Goal: Task Accomplishment & Management: Manage account settings

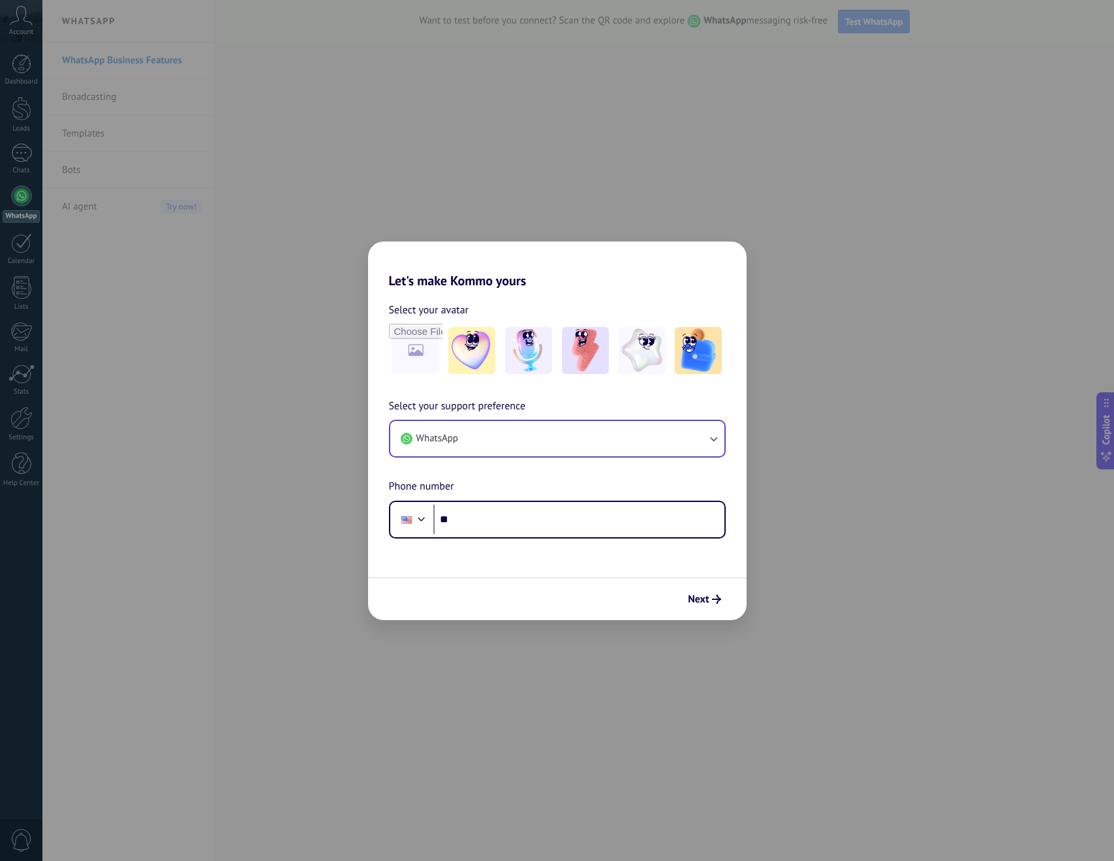
click at [601, 430] on button "WhatsApp" at bounding box center [557, 438] width 334 height 35
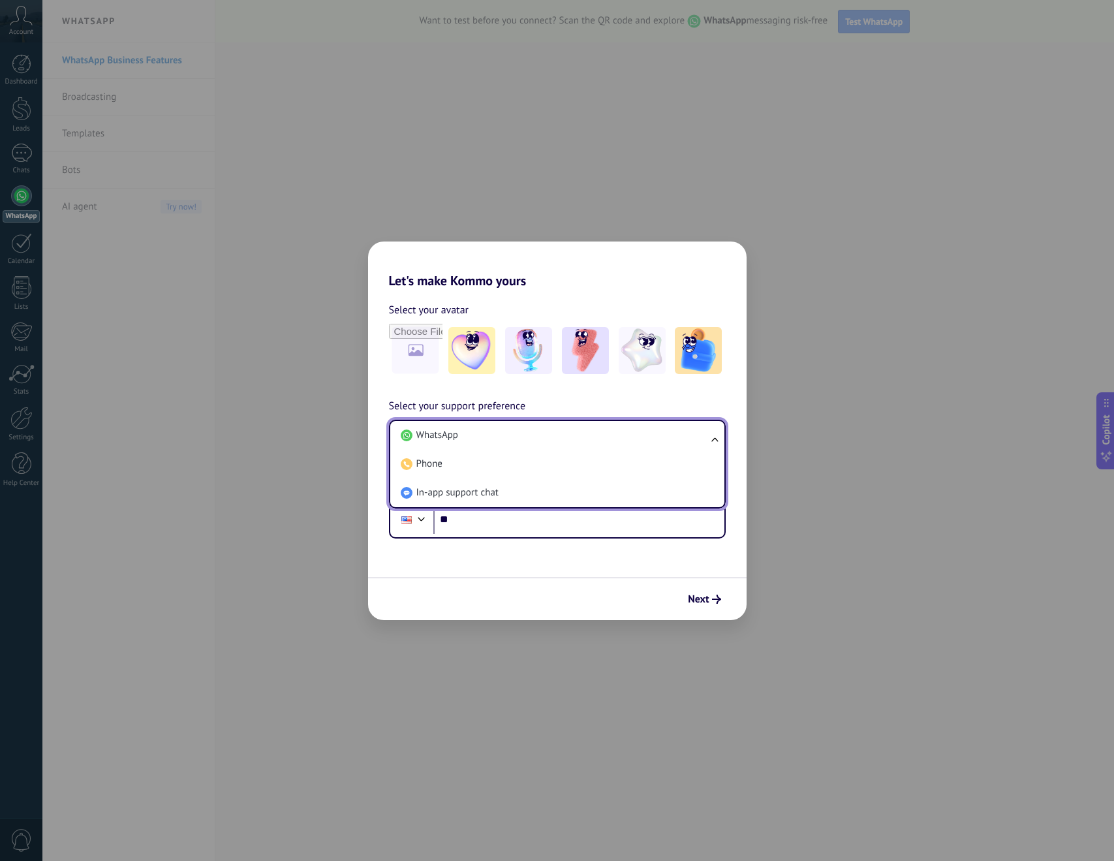
click at [736, 407] on div "Select your support preference WhatsApp WhatsApp Phone In-app support chat Phon…" at bounding box center [557, 468] width 379 height 140
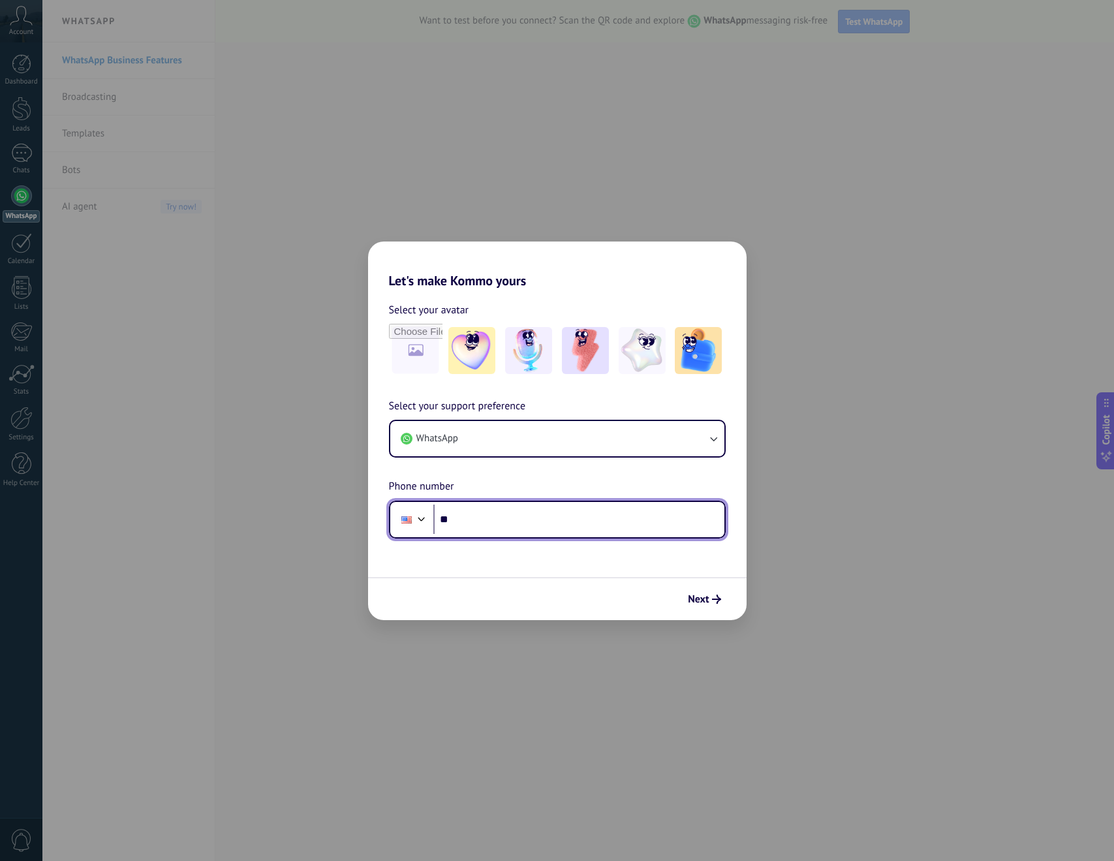
click at [518, 524] on input "**" at bounding box center [579, 520] width 291 height 30
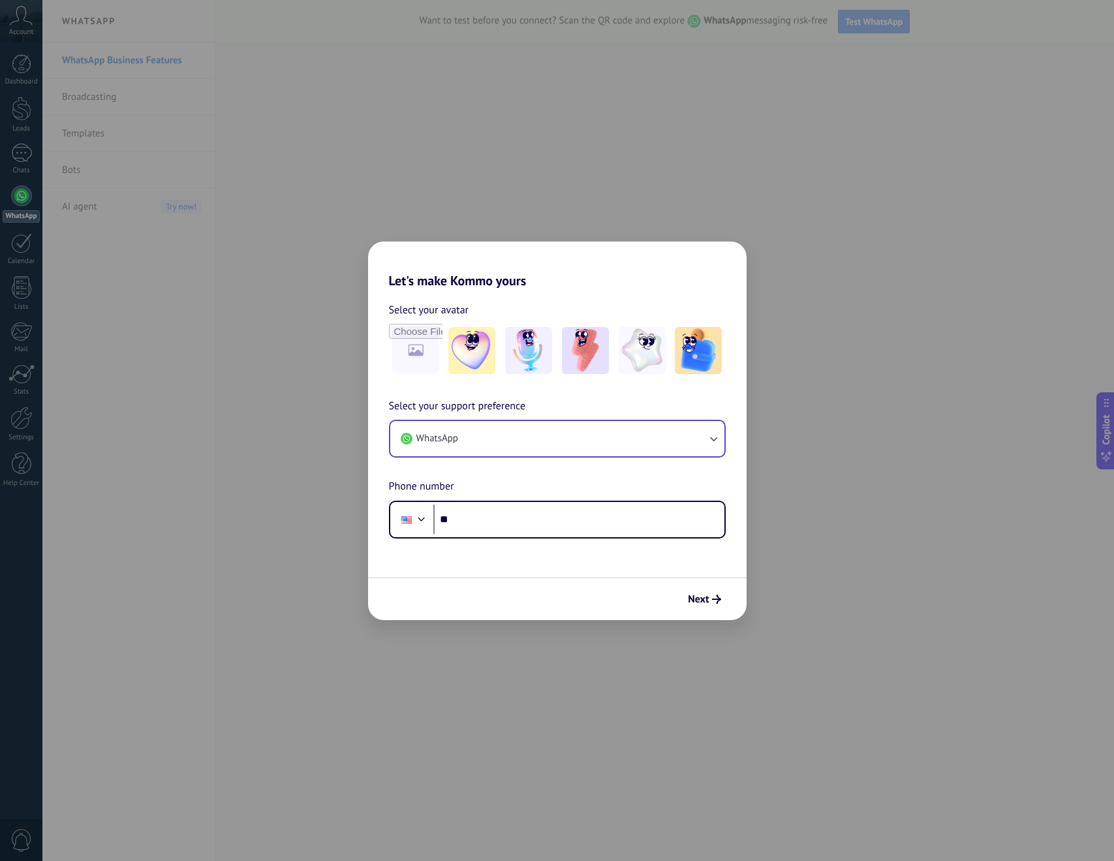
click at [513, 439] on button "WhatsApp" at bounding box center [557, 438] width 334 height 35
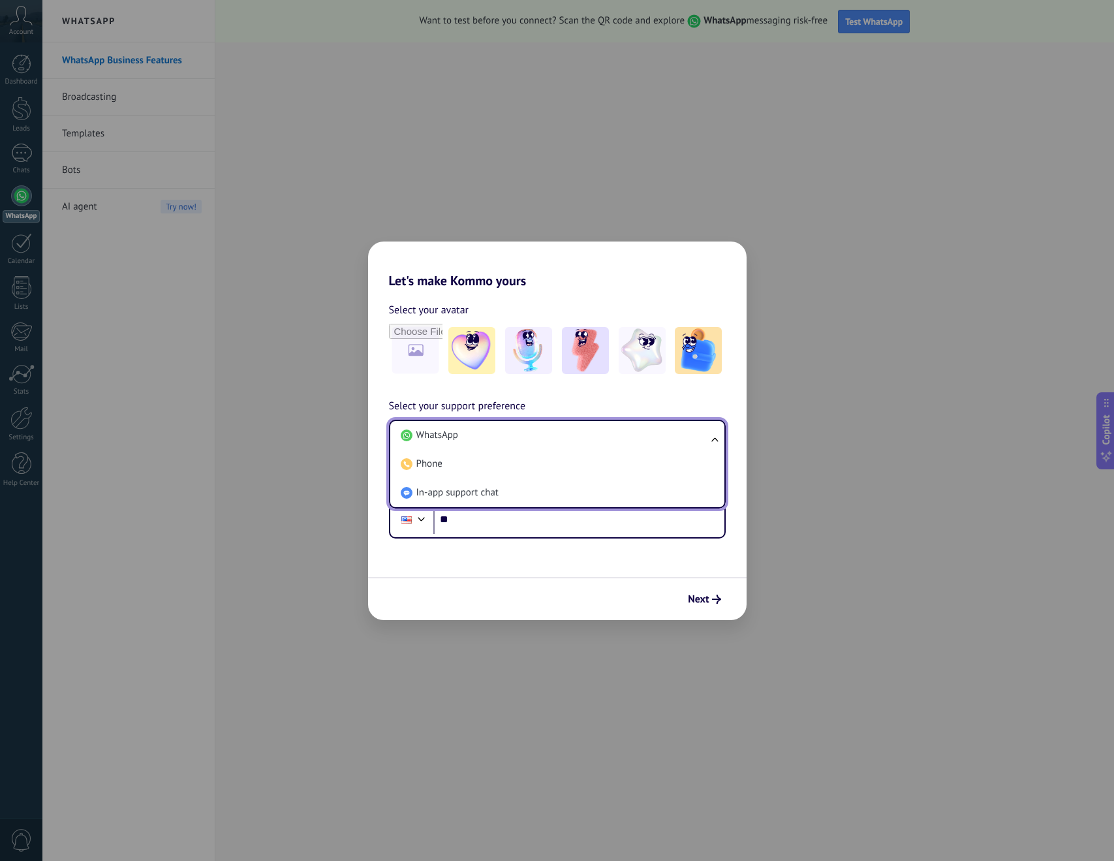
click at [574, 400] on div "Select your support preference WhatsApp WhatsApp Phone In-app support chat Phon…" at bounding box center [557, 468] width 379 height 140
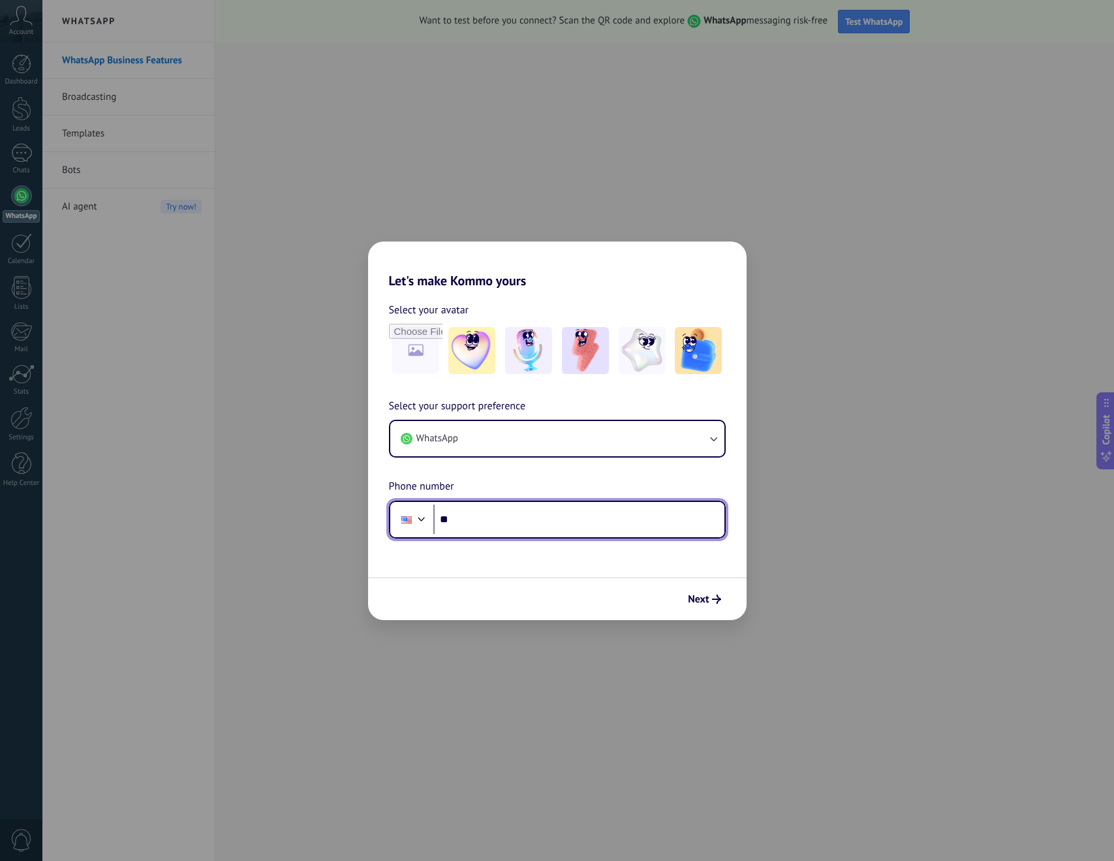
click at [579, 514] on input "**" at bounding box center [579, 520] width 291 height 30
type input "**********"
click at [710, 597] on span "Next" at bounding box center [704, 599] width 33 height 9
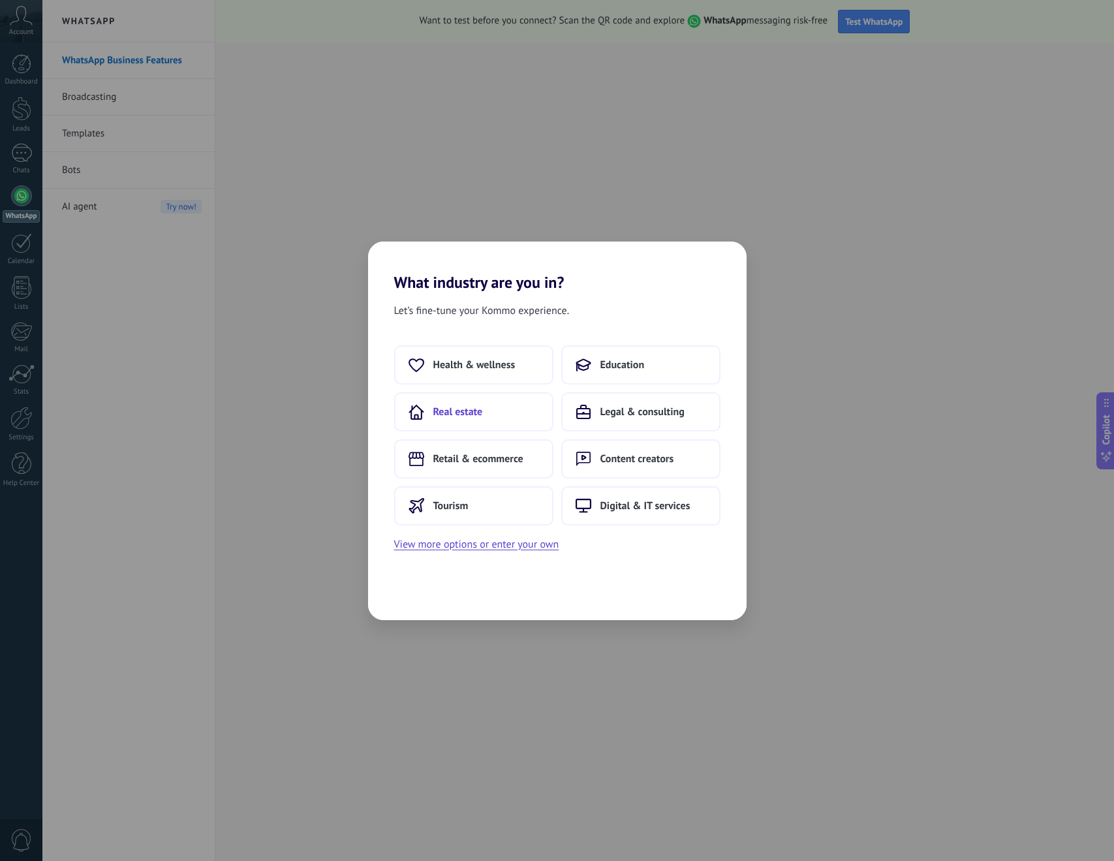
click at [499, 418] on button "Real estate" at bounding box center [473, 411] width 159 height 39
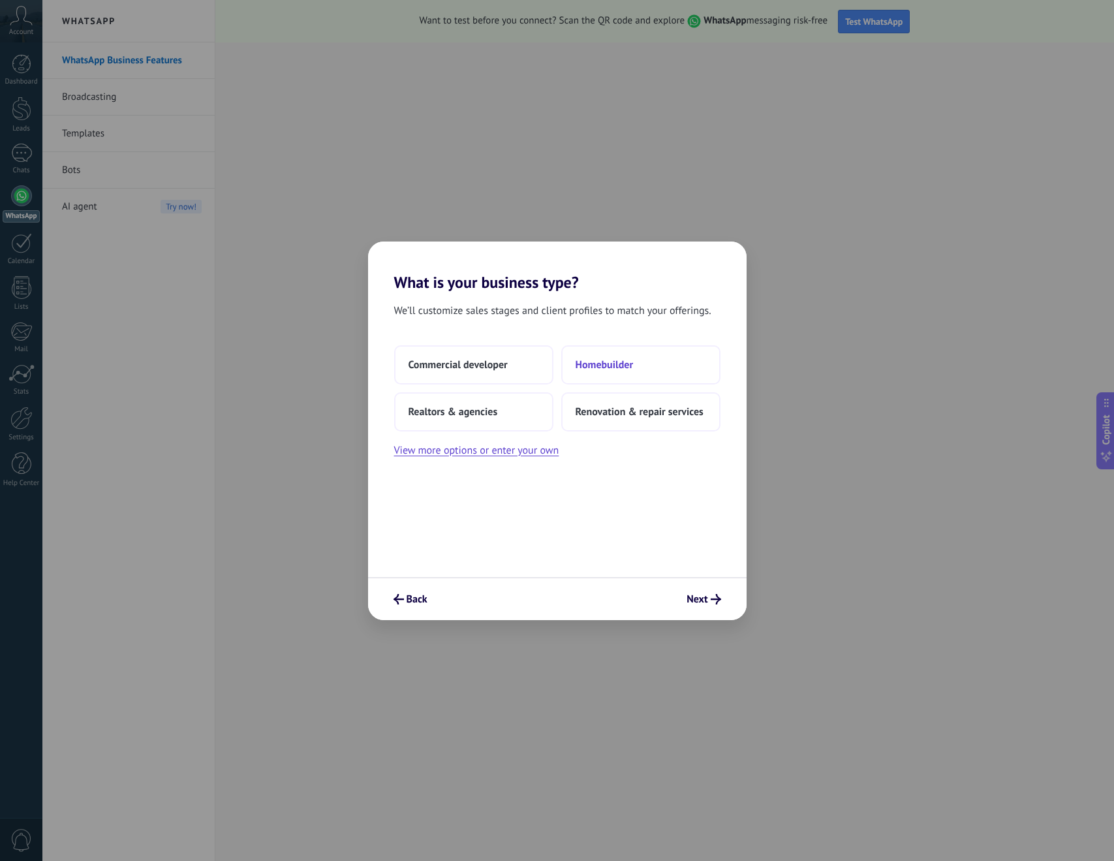
click at [661, 364] on button "Homebuilder" at bounding box center [640, 364] width 159 height 39
click at [605, 367] on button "2–5" at bounding box center [640, 364] width 159 height 39
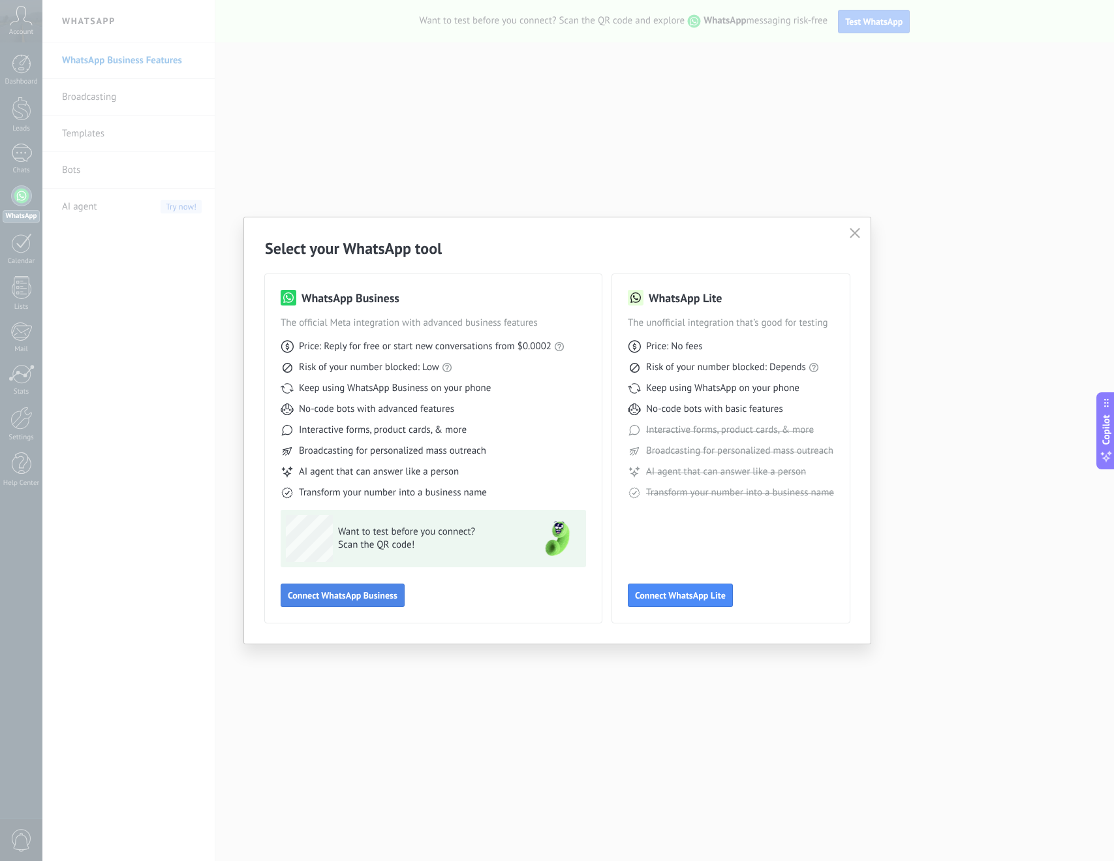
click at [385, 602] on button "Connect WhatsApp Business" at bounding box center [343, 596] width 124 height 24
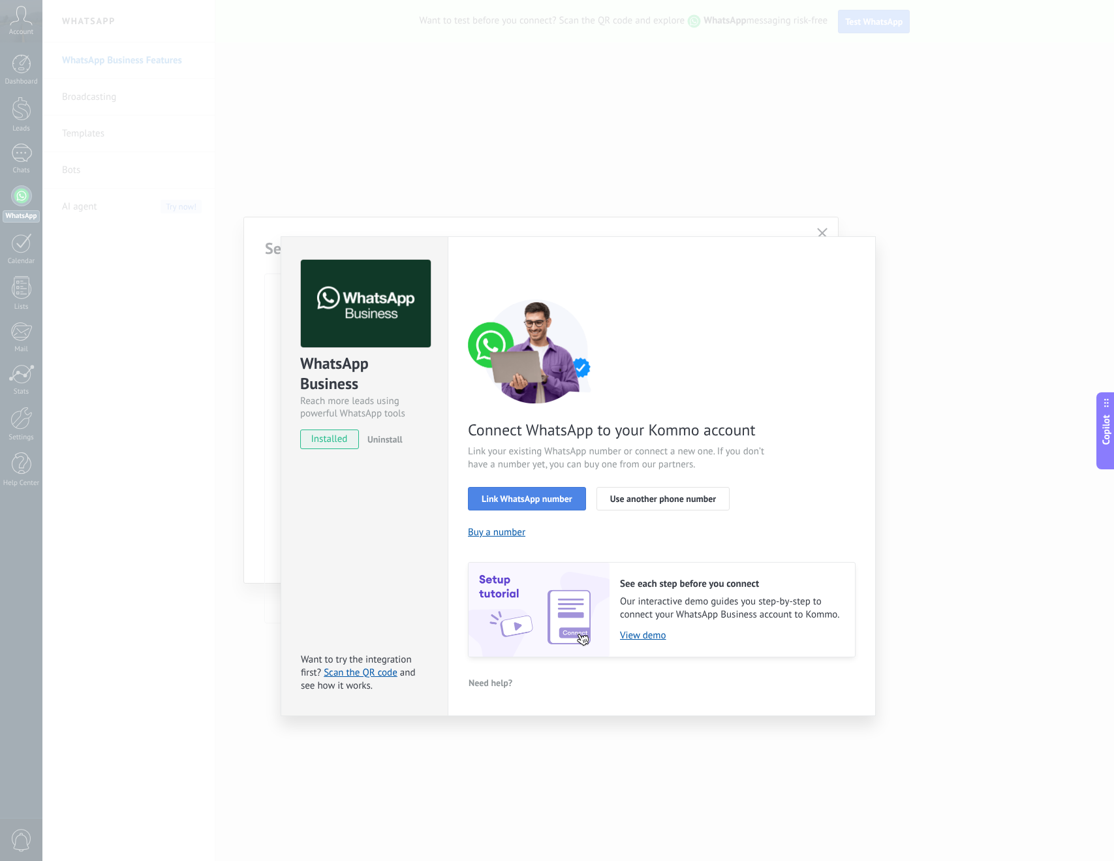
click at [560, 501] on span "Link WhatsApp number" at bounding box center [527, 498] width 91 height 9
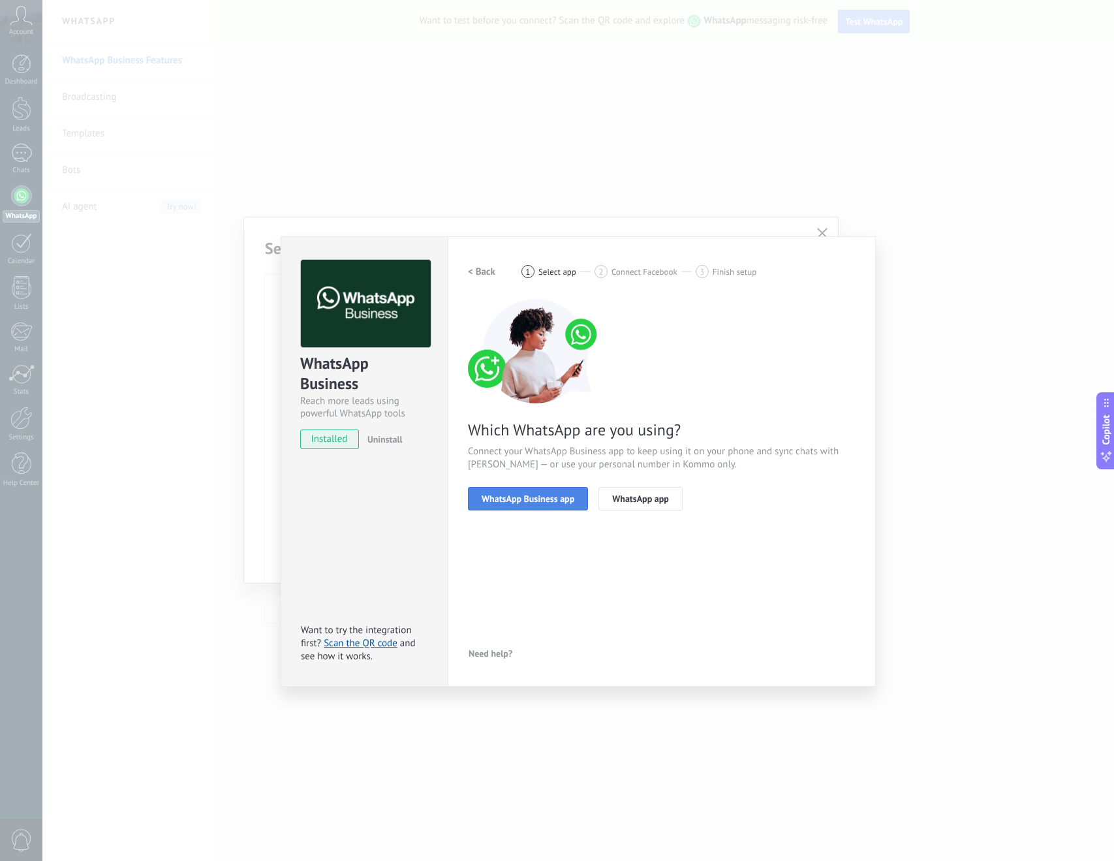
click at [543, 499] on span "WhatsApp Business app" at bounding box center [528, 498] width 93 height 9
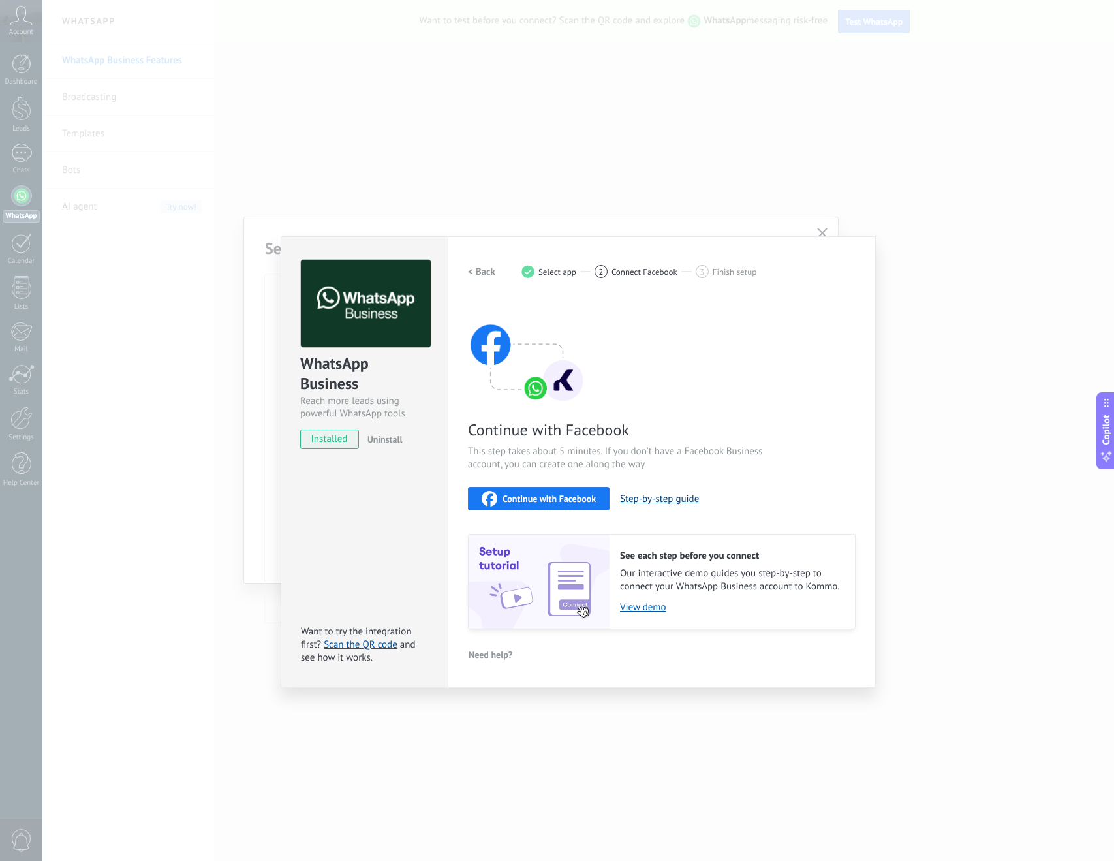
click at [629, 497] on button "Step-by-step guide" at bounding box center [659, 499] width 79 height 12
click at [587, 503] on span "Continue with Facebook" at bounding box center [549, 498] width 93 height 9
drag, startPoint x: 439, startPoint y: 385, endPoint x: 428, endPoint y: 300, distance: 85.5
click at [439, 385] on div "WhatsApp Business Reach more leads using powerful WhatsApp tools installed Unin…" at bounding box center [364, 348] width 166 height 223
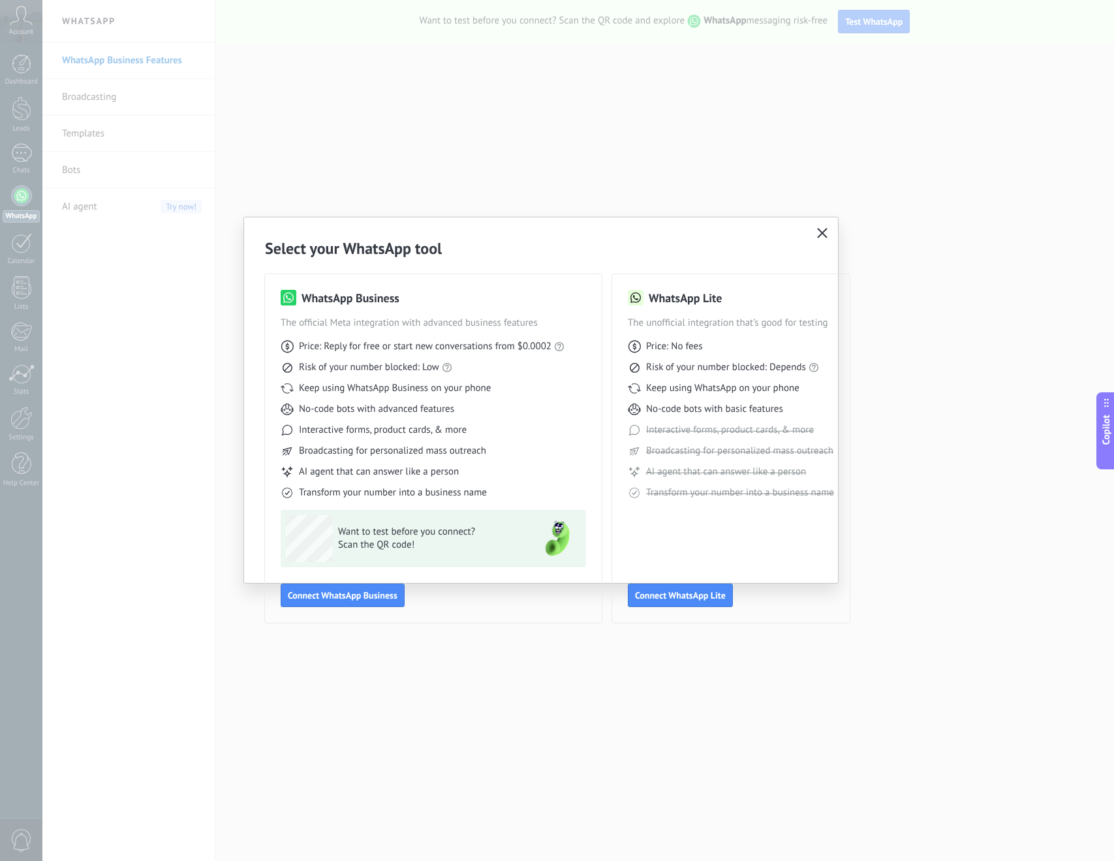
click at [826, 230] on use "button" at bounding box center [823, 233] width 10 height 10
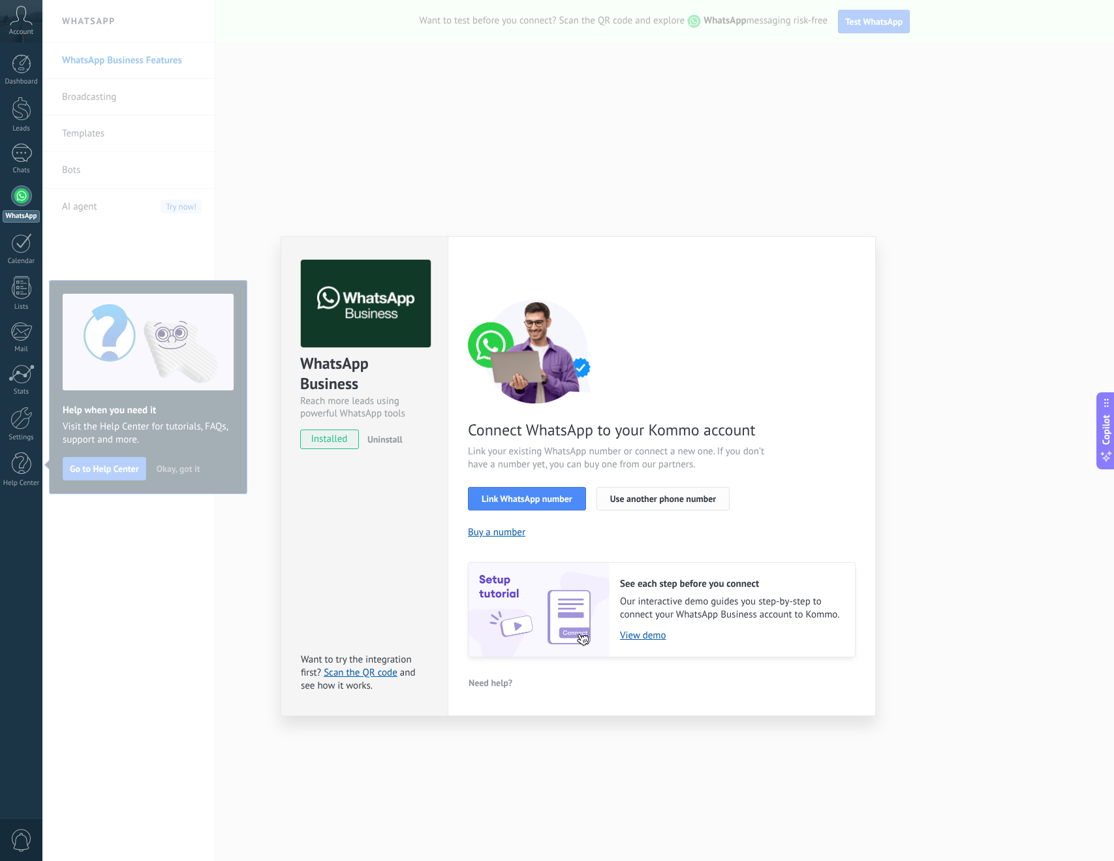
click at [696, 500] on span "Use another phone number" at bounding box center [663, 498] width 106 height 9
click at [441, 405] on div "WhatsApp Business Reach more leads using powerful WhatsApp tools installed Unin…" at bounding box center [364, 348] width 166 height 223
click at [936, 355] on div "WhatsApp Business Reach more leads using powerful WhatsApp tools installed Unin…" at bounding box center [578, 430] width 1072 height 861
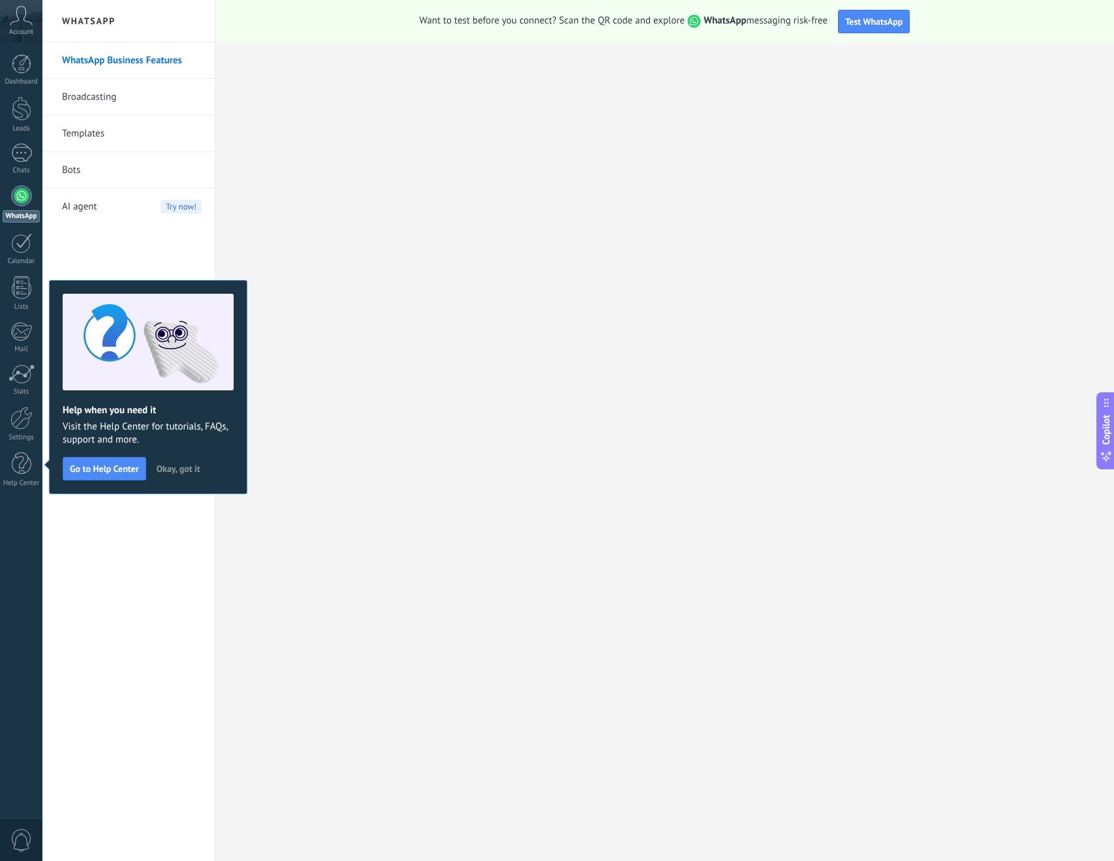
click at [936, 355] on div at bounding box center [578, 430] width 1072 height 861
click at [32, 29] on span "Account" at bounding box center [21, 32] width 24 height 8
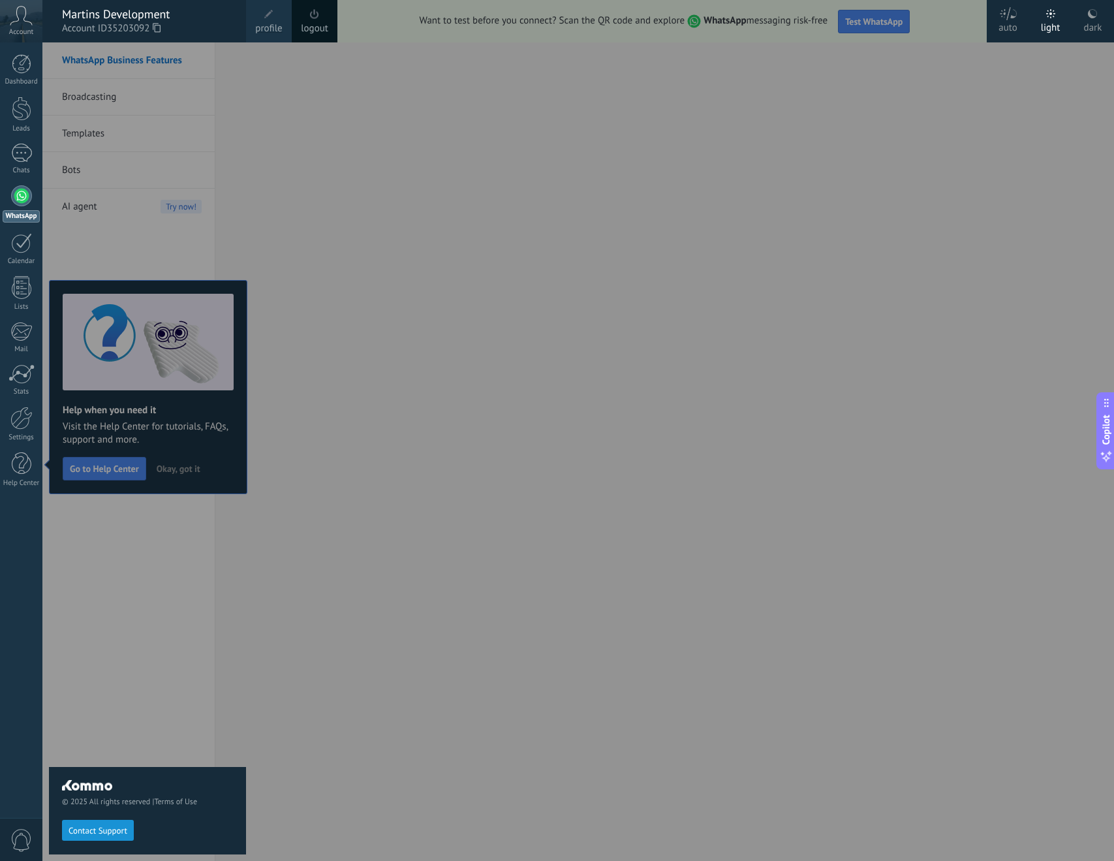
click at [22, 29] on span "Account" at bounding box center [21, 32] width 24 height 8
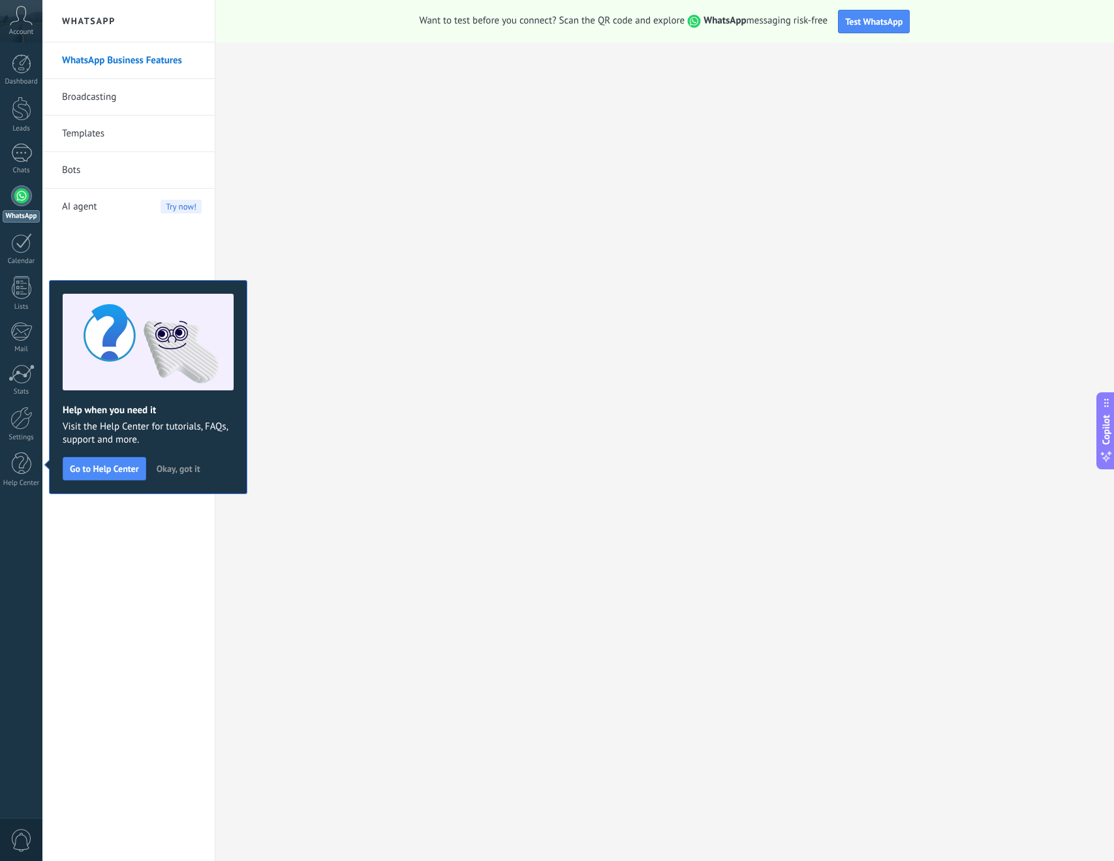
click at [30, 23] on icon at bounding box center [21, 16] width 23 height 20
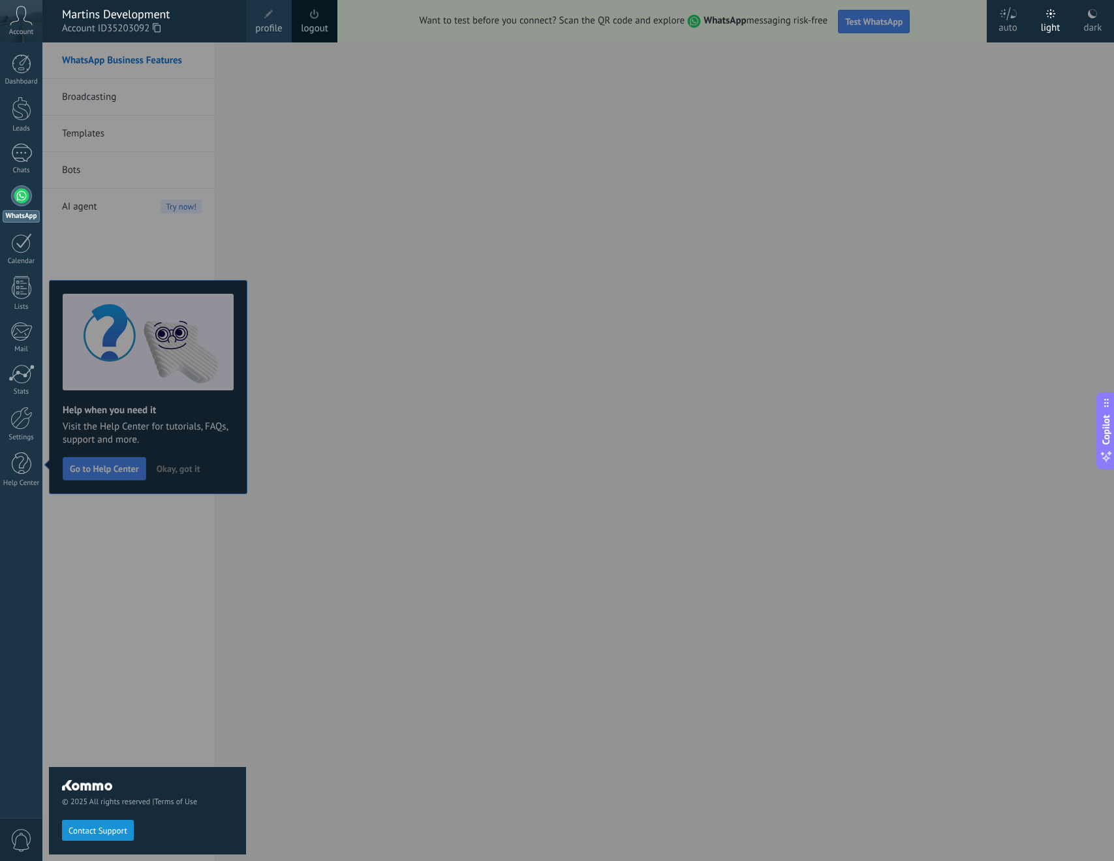
click at [152, 25] on span "35203092" at bounding box center [134, 29] width 54 height 14
click at [282, 26] on span "profile" at bounding box center [268, 29] width 27 height 14
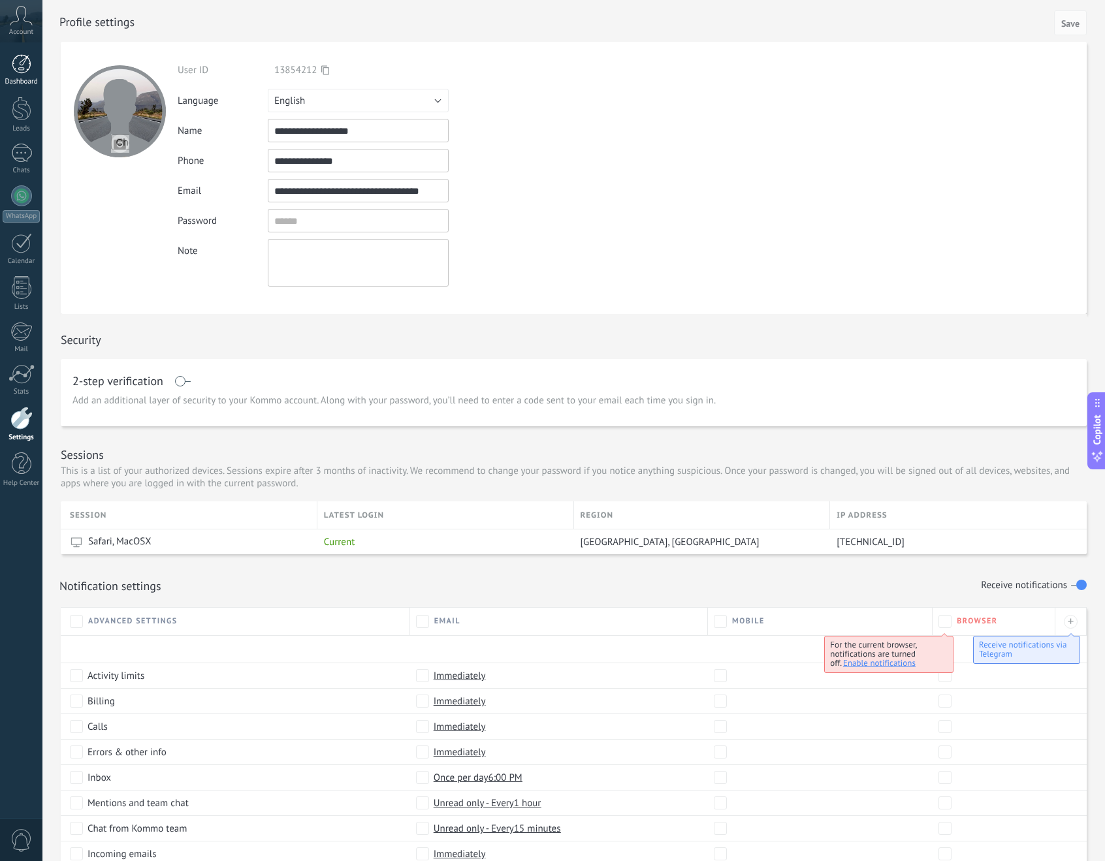
click at [23, 55] on div at bounding box center [22, 64] width 20 height 20
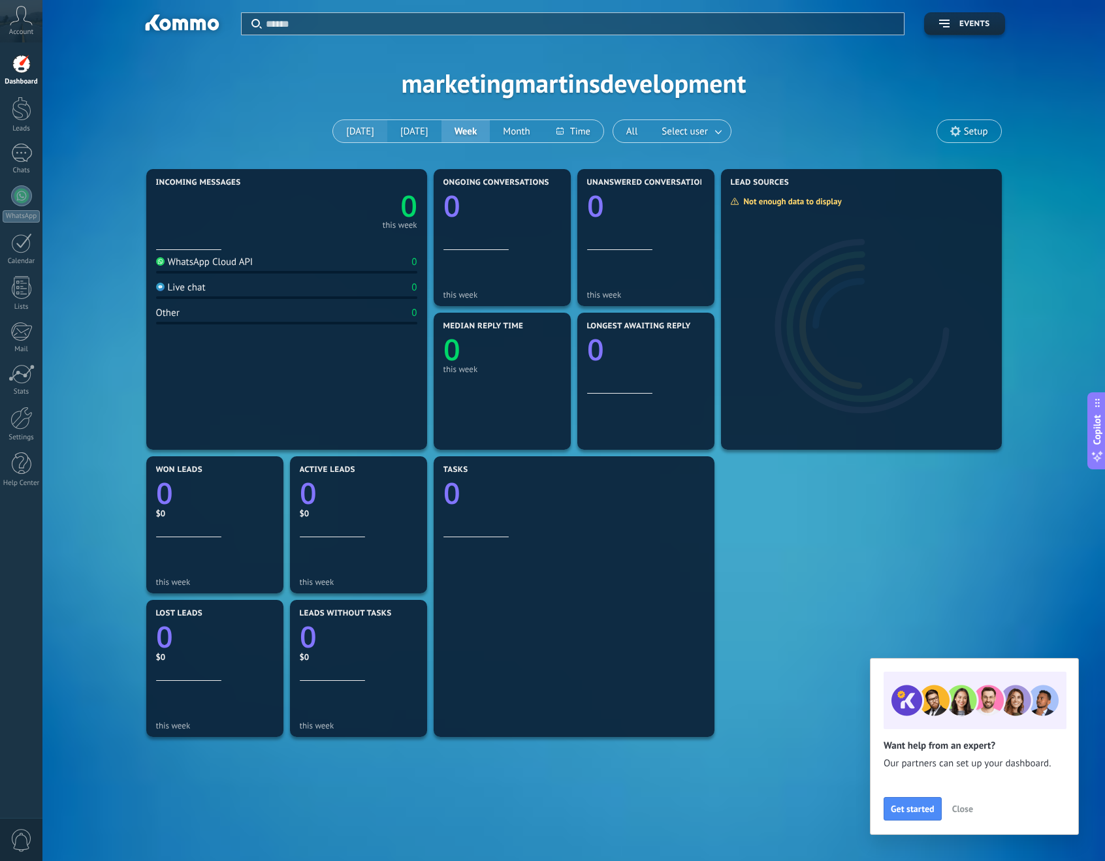
click at [361, 136] on button "[DATE]" at bounding box center [360, 131] width 54 height 22
click at [950, 807] on button "Close" at bounding box center [962, 809] width 33 height 20
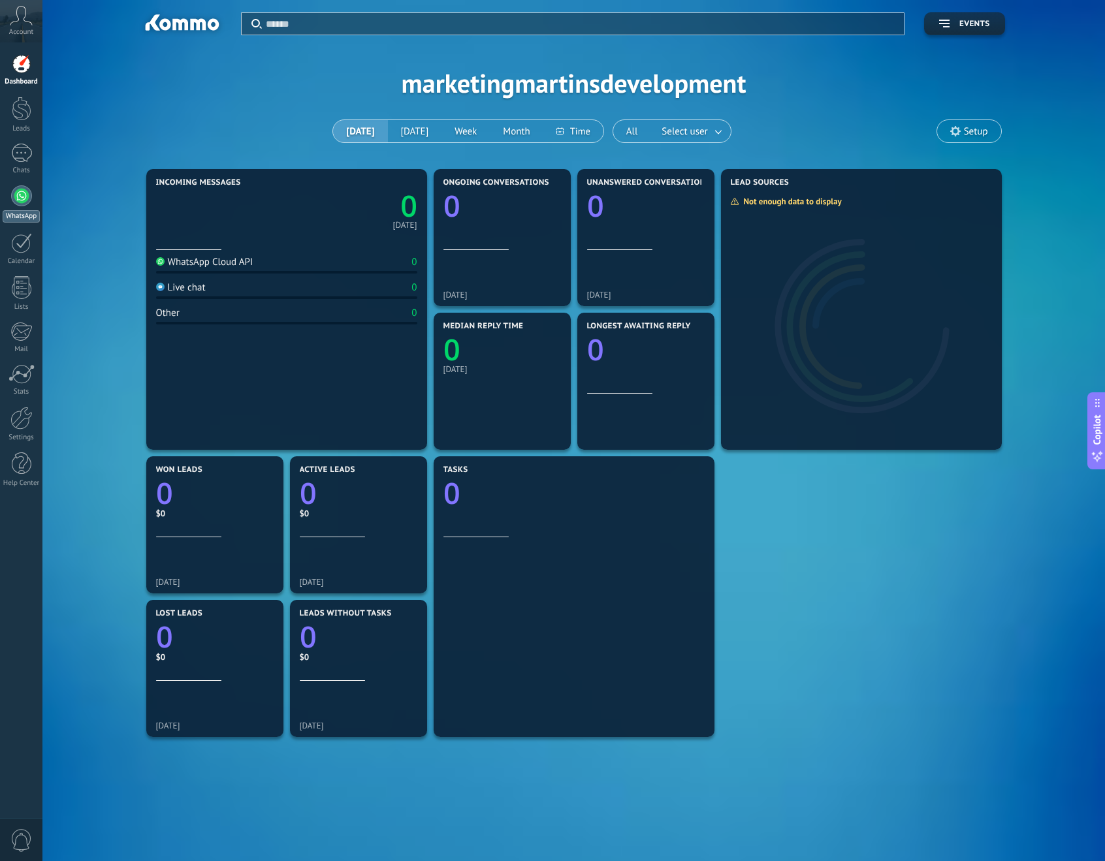
click at [24, 200] on div at bounding box center [21, 195] width 21 height 21
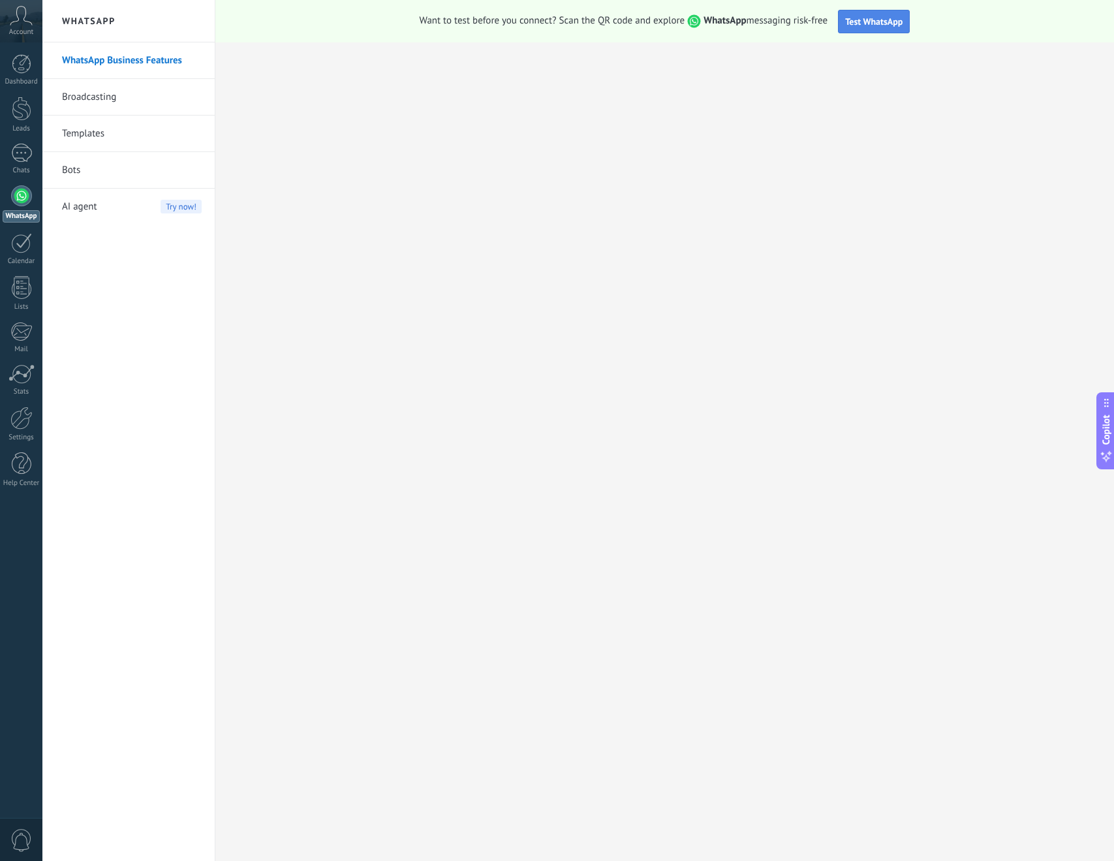
click at [897, 22] on span "Test WhatsApp" at bounding box center [873, 22] width 57 height 12
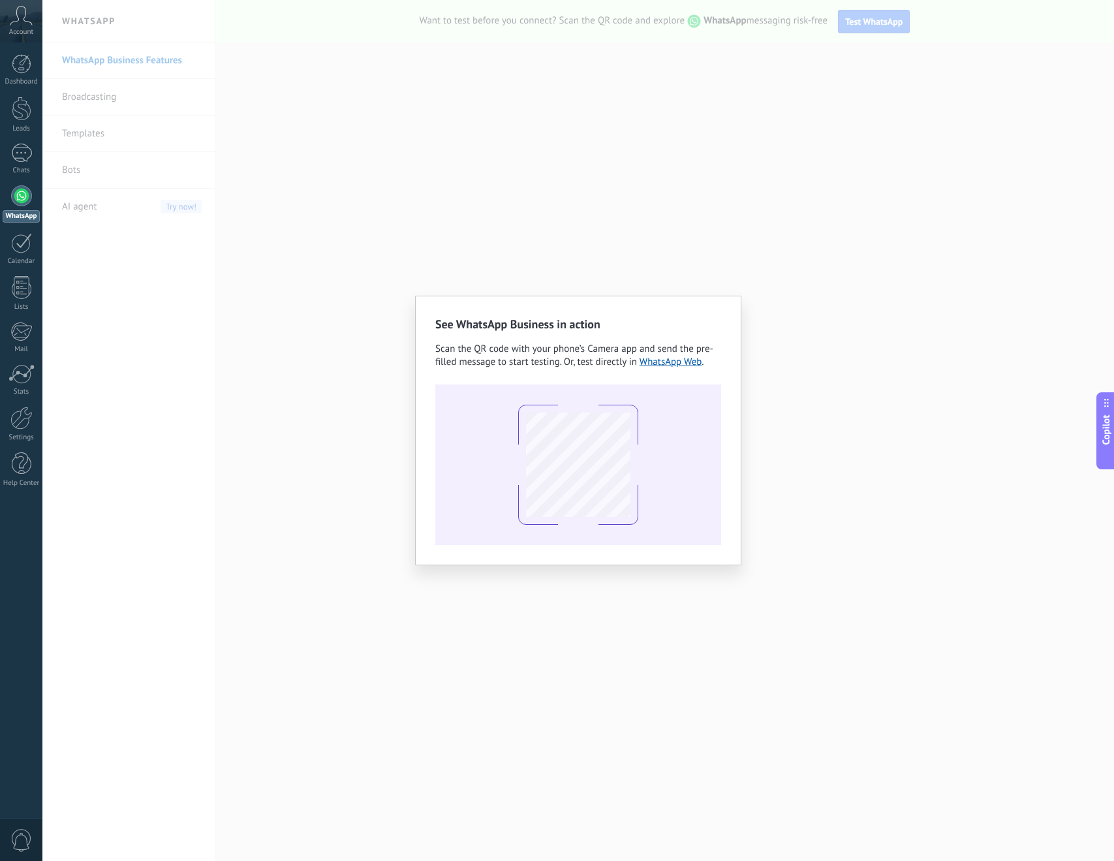
click at [527, 465] on div at bounding box center [578, 465] width 120 height 120
click at [708, 430] on div at bounding box center [578, 465] width 286 height 161
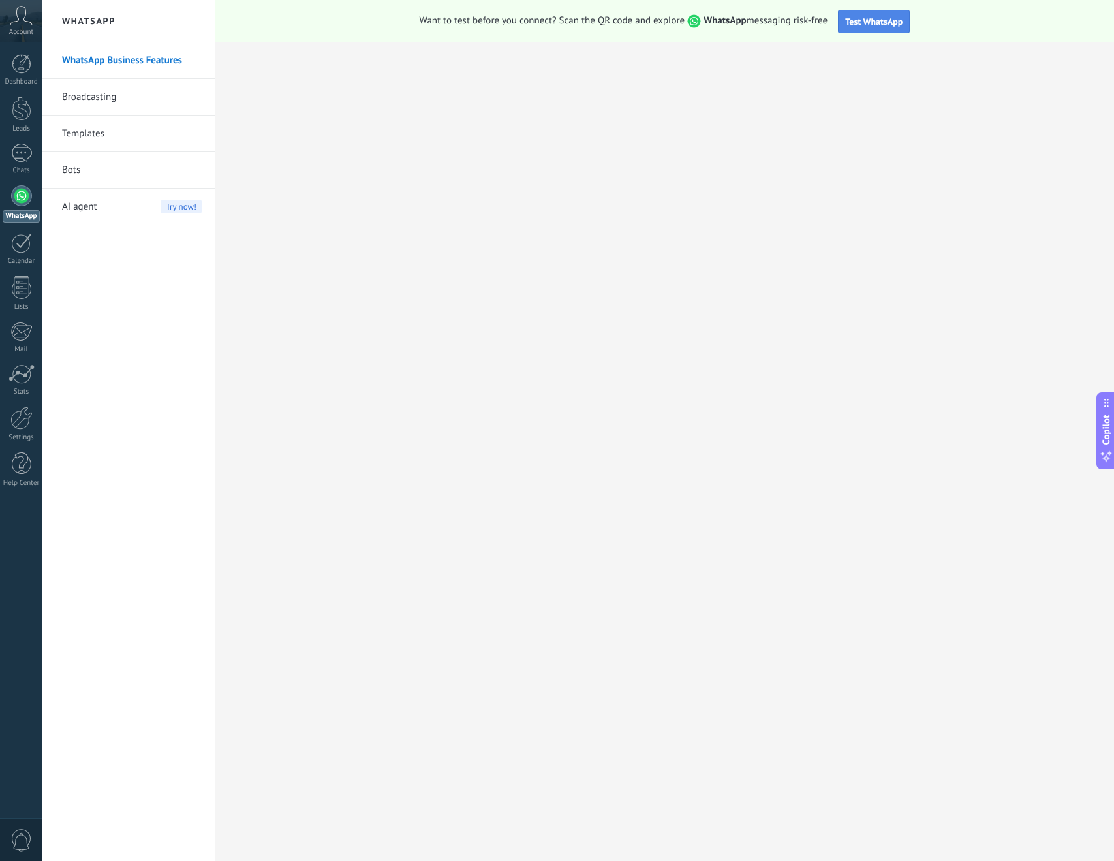
click at [875, 18] on span "Test WhatsApp" at bounding box center [873, 22] width 57 height 12
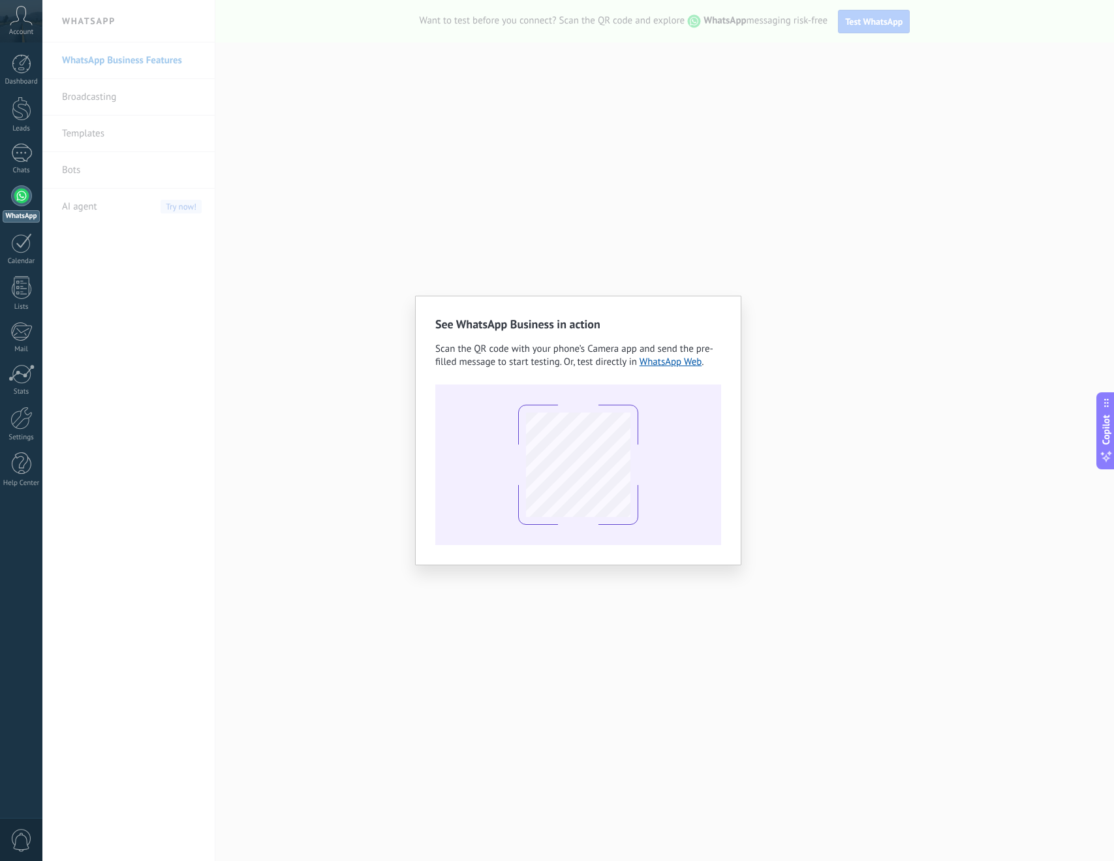
click at [872, 266] on div "See WhatsApp Business in action Scan the QR code with your phone’s Camera app a…" at bounding box center [578, 430] width 1072 height 861
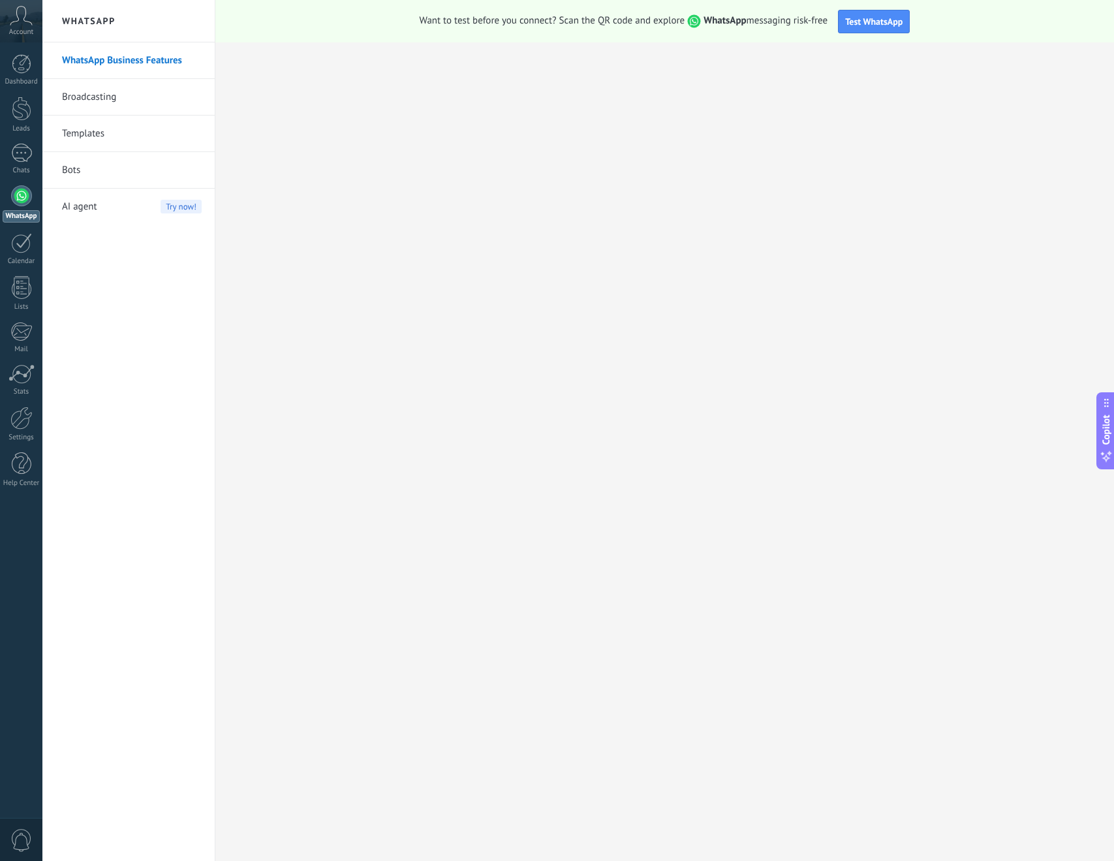
click at [92, 72] on link "WhatsApp Business Features" at bounding box center [132, 60] width 140 height 37
click at [123, 128] on link "Templates" at bounding box center [132, 134] width 140 height 37
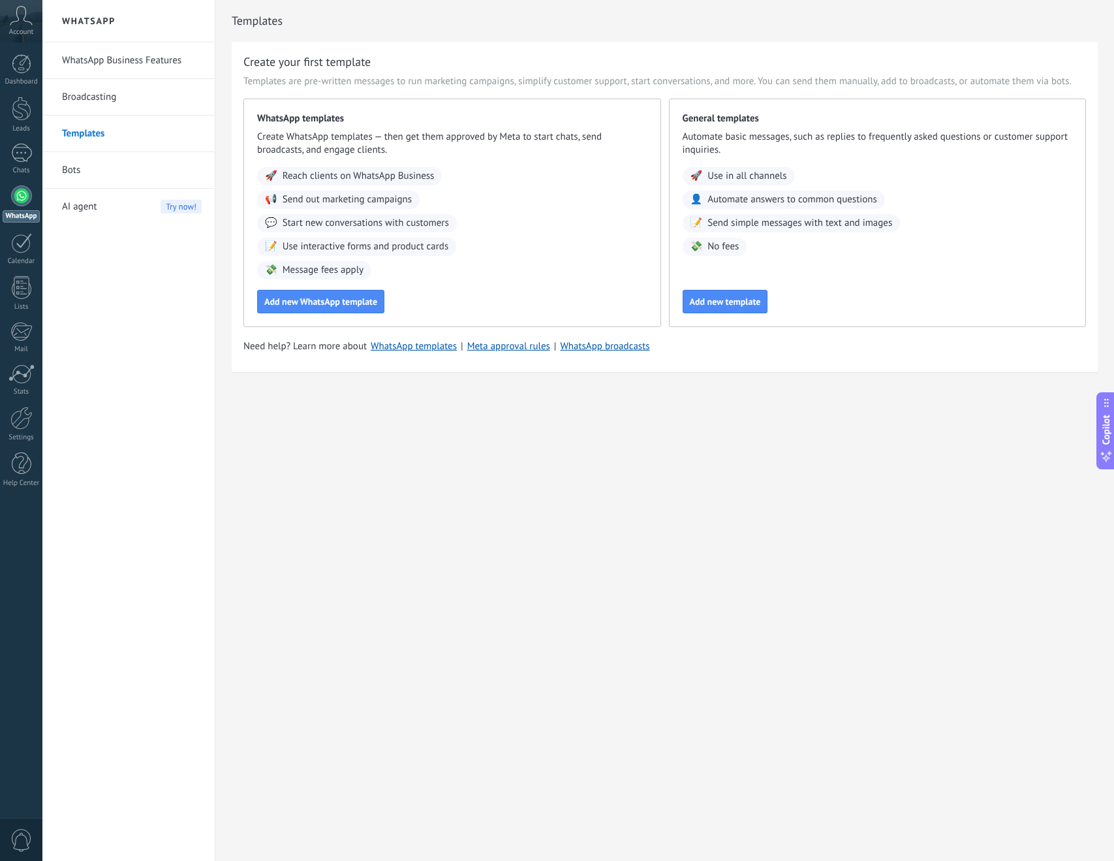
click at [138, 172] on link "Bots" at bounding box center [132, 170] width 140 height 37
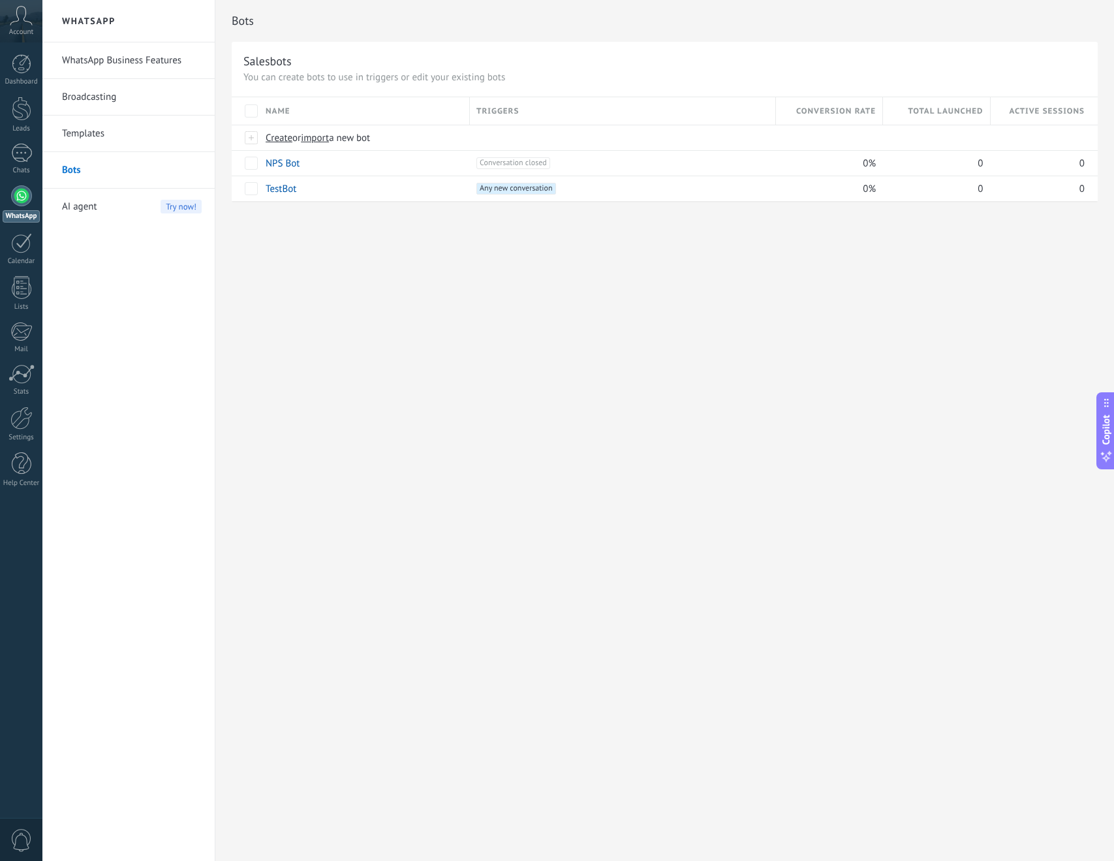
click at [131, 92] on link "Broadcasting" at bounding box center [132, 97] width 140 height 37
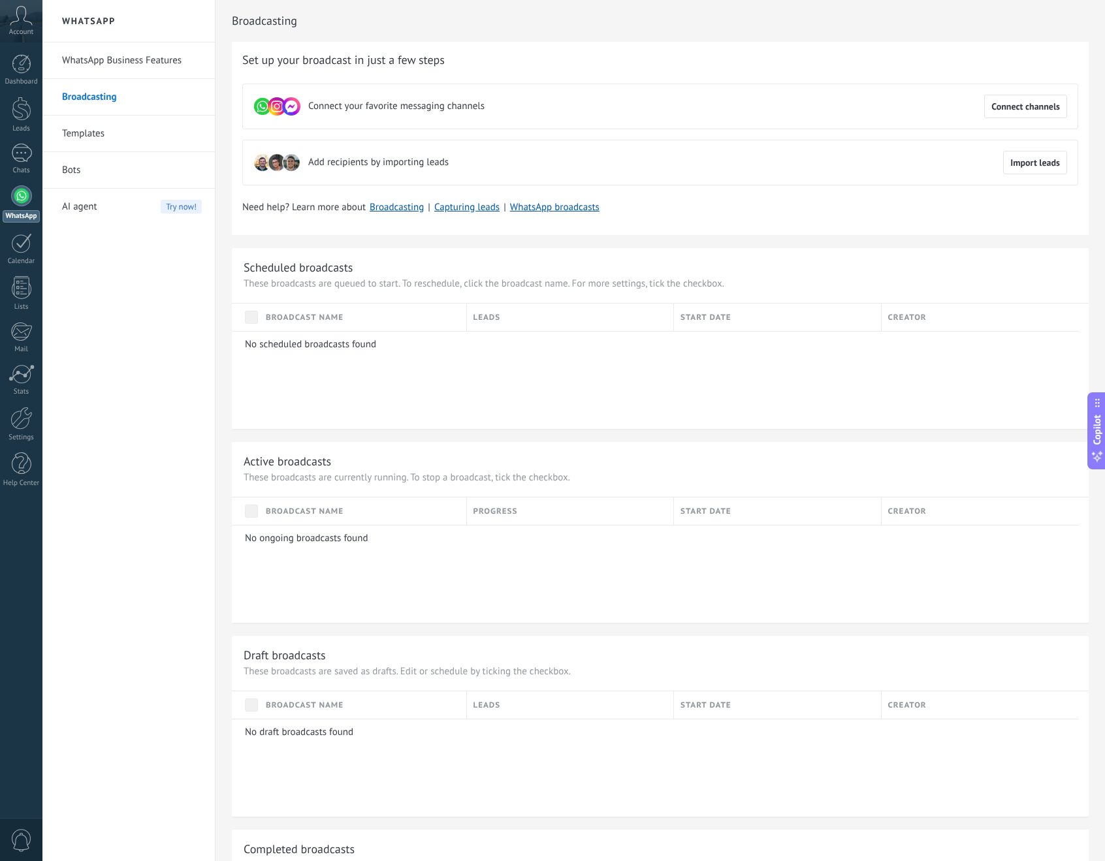
click at [116, 200] on div "AI agent Try now!" at bounding box center [132, 207] width 140 height 37
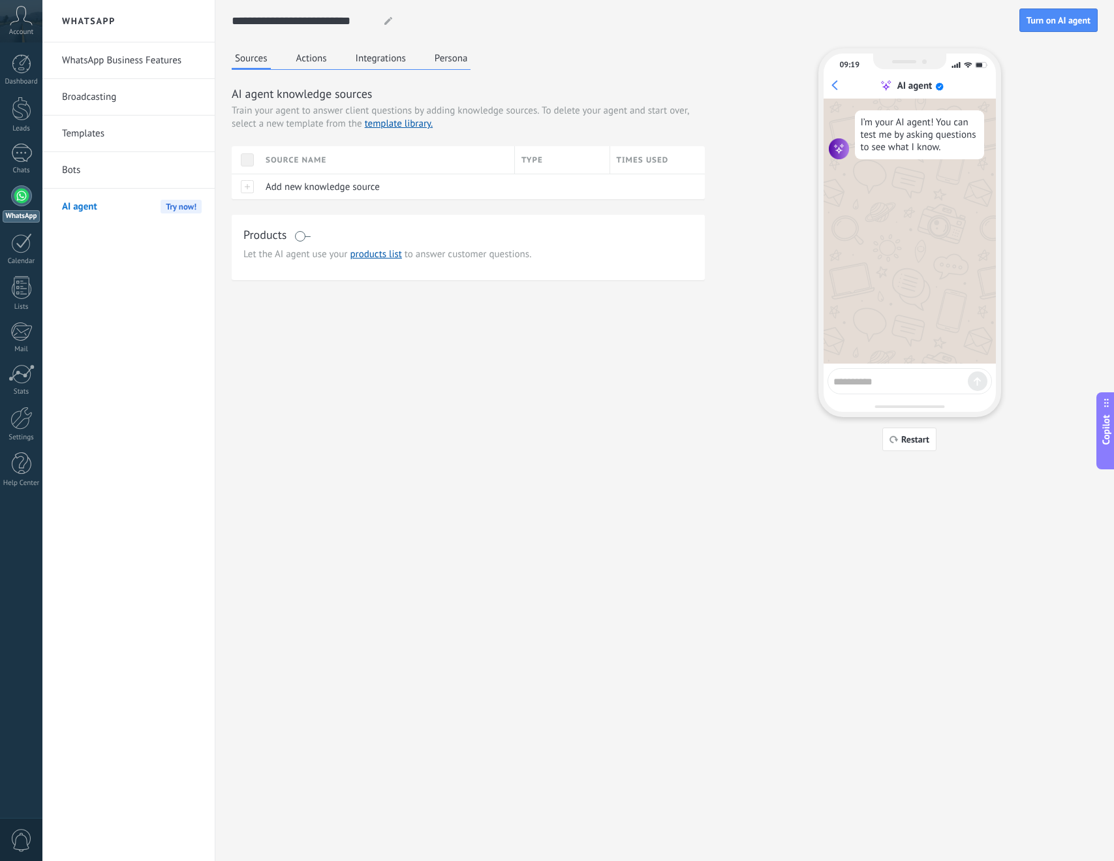
click at [867, 385] on textarea at bounding box center [901, 379] width 134 height 16
click at [104, 61] on link "WhatsApp Business Features" at bounding box center [132, 60] width 140 height 37
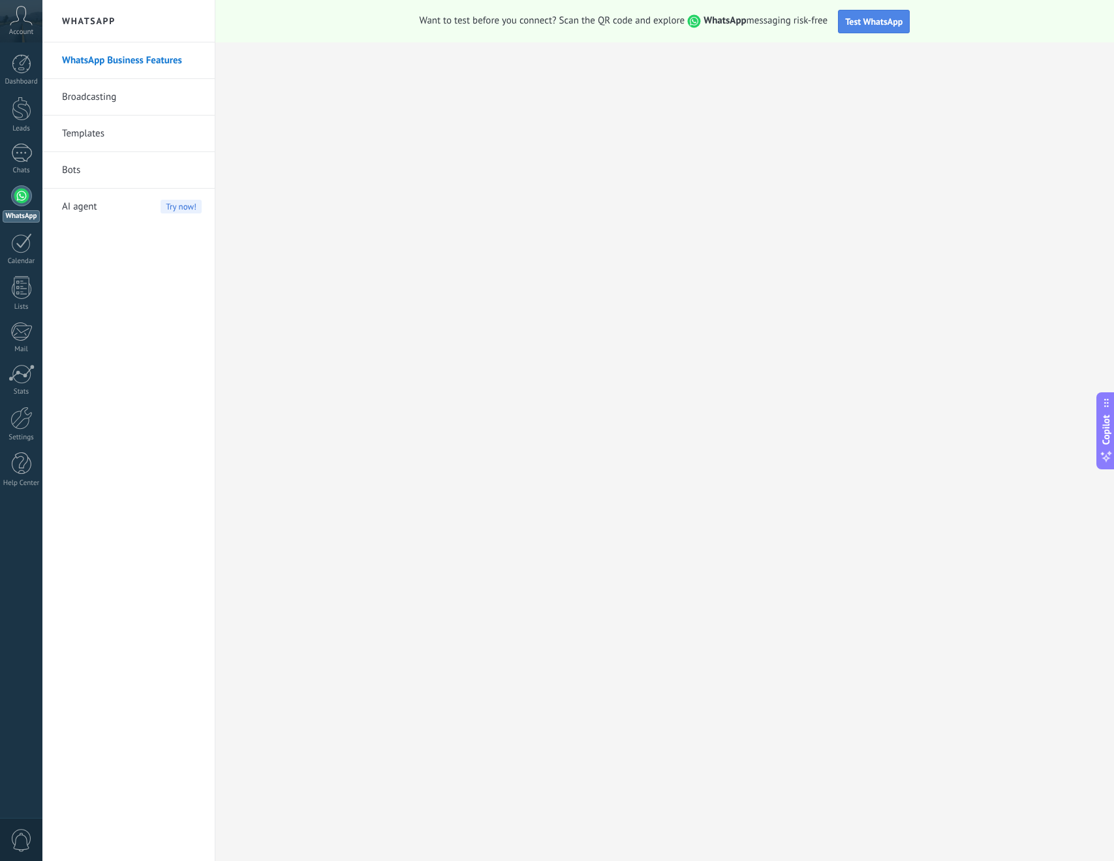
click at [869, 21] on span "Test WhatsApp" at bounding box center [873, 22] width 57 height 12
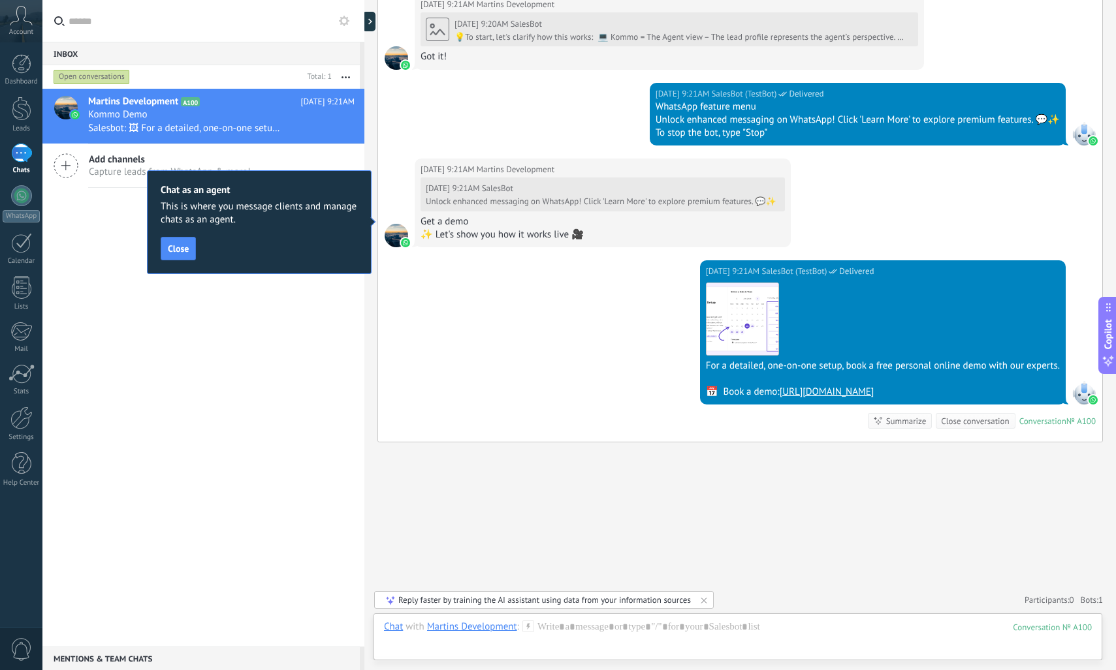
scroll to position [767, 0]
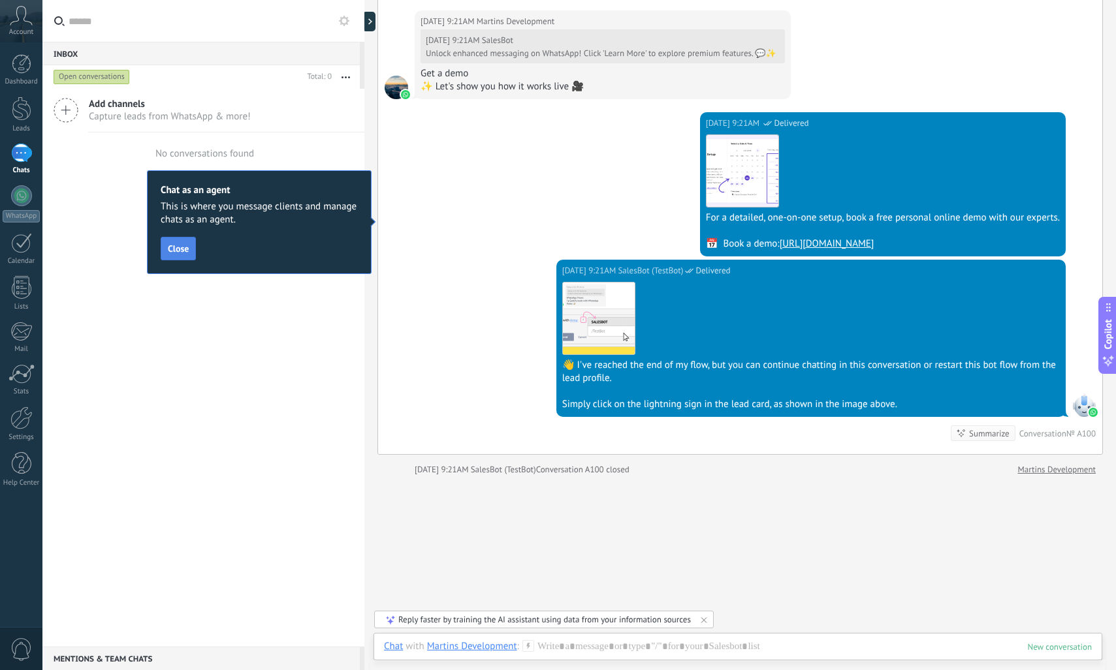
click at [176, 251] on span "Close" at bounding box center [178, 248] width 21 height 9
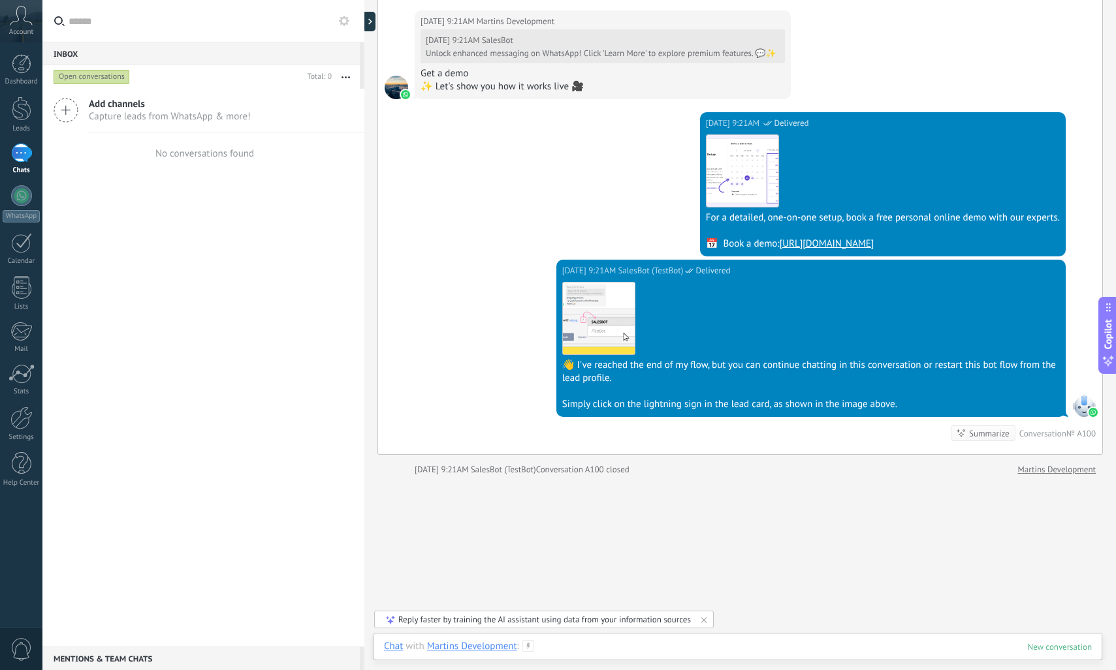
click at [640, 646] on div at bounding box center [738, 659] width 708 height 39
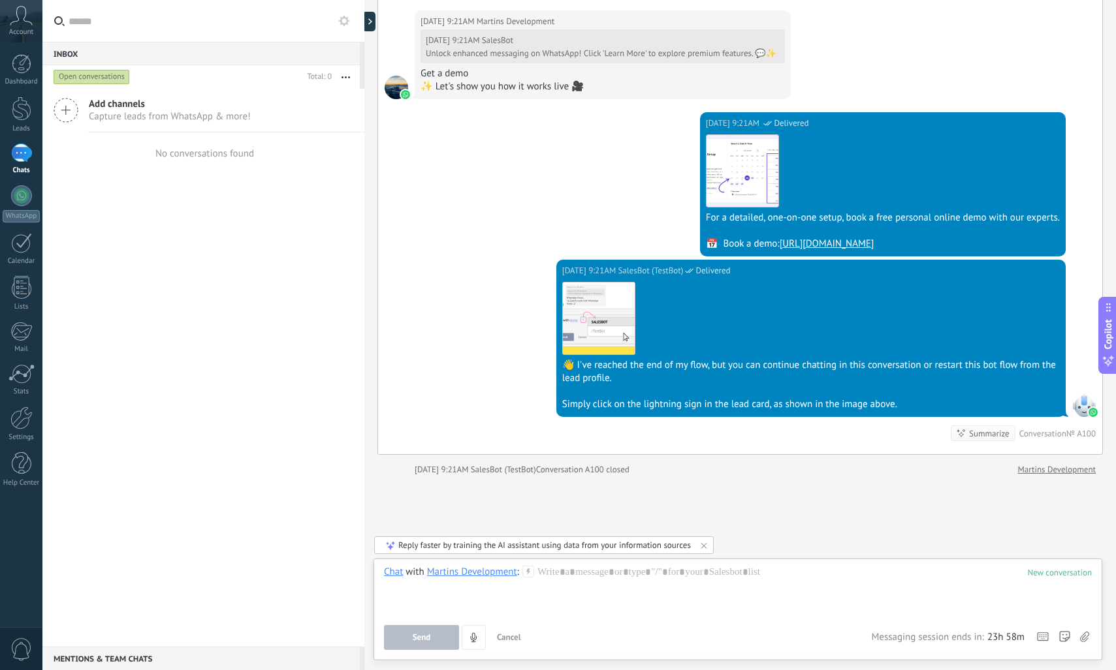
click at [465, 571] on div "Martins Development" at bounding box center [472, 572] width 90 height 12
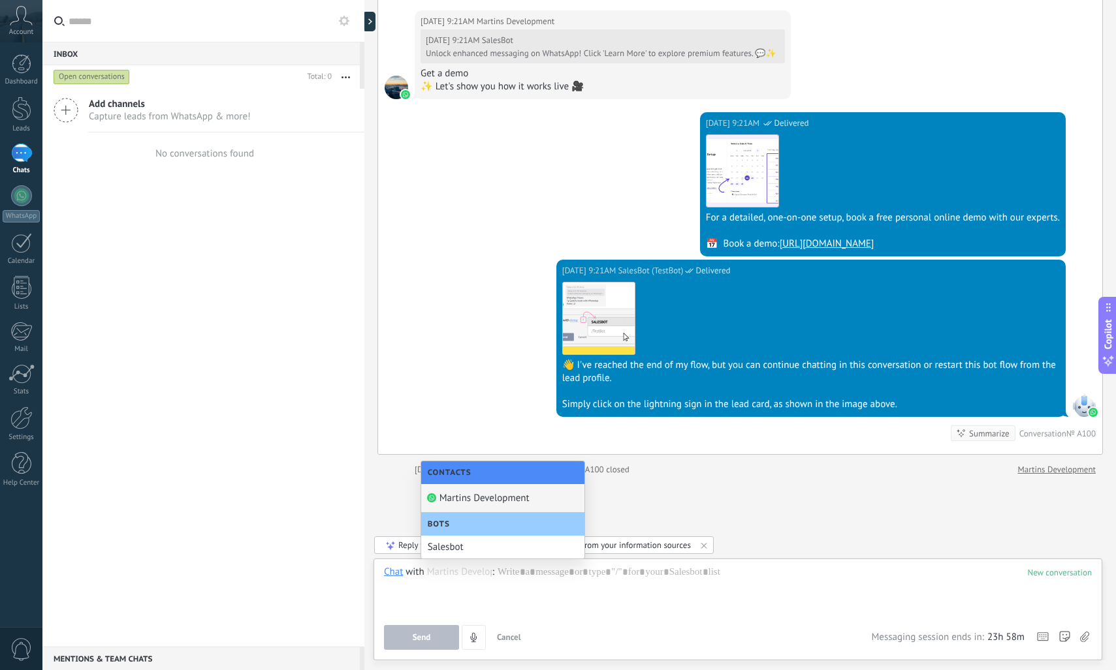
click at [512, 499] on div "Martins Development" at bounding box center [502, 498] width 163 height 29
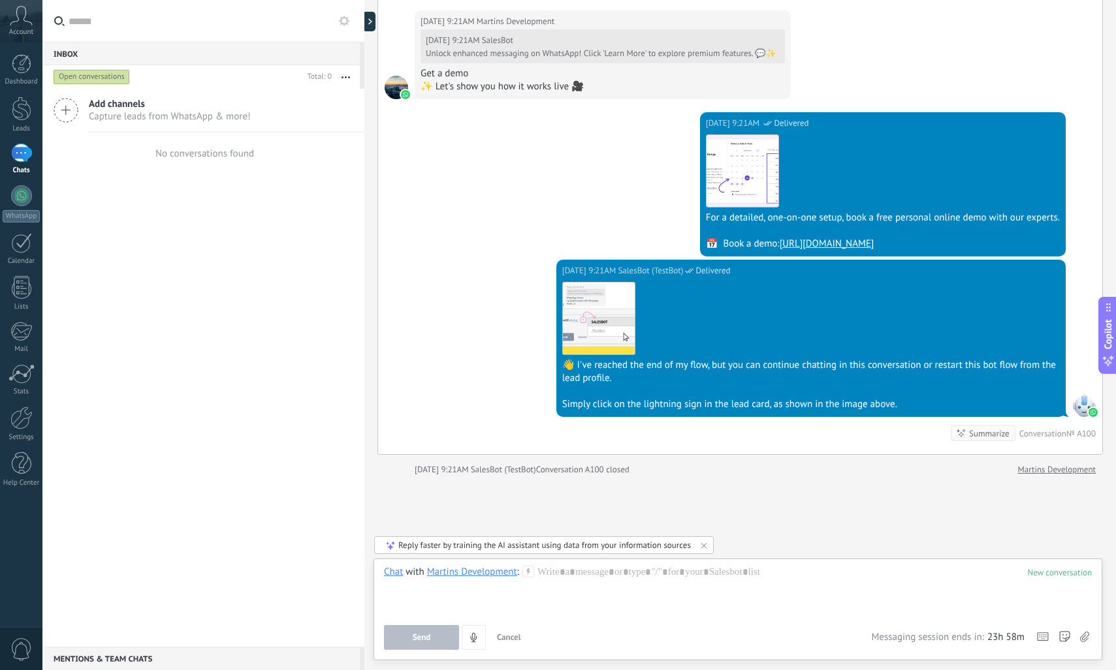
click at [398, 574] on div "Chat" at bounding box center [393, 572] width 19 height 12
click at [413, 586] on div at bounding box center [738, 591] width 708 height 50
click at [526, 571] on icon at bounding box center [528, 572] width 12 height 12
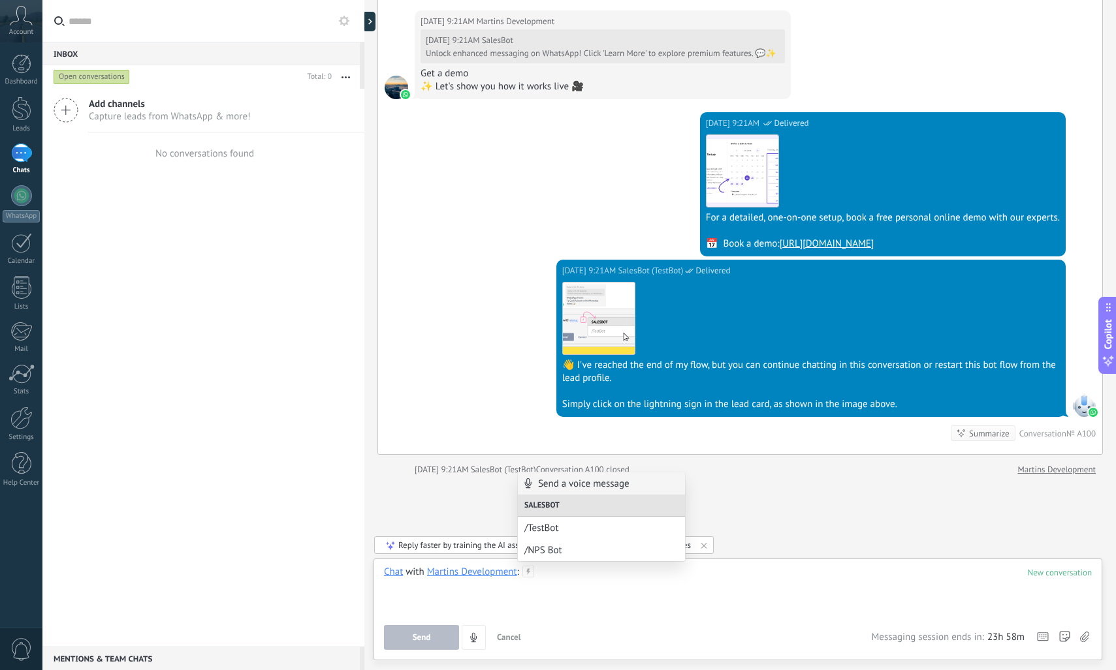
click at [582, 576] on div at bounding box center [738, 591] width 708 height 50
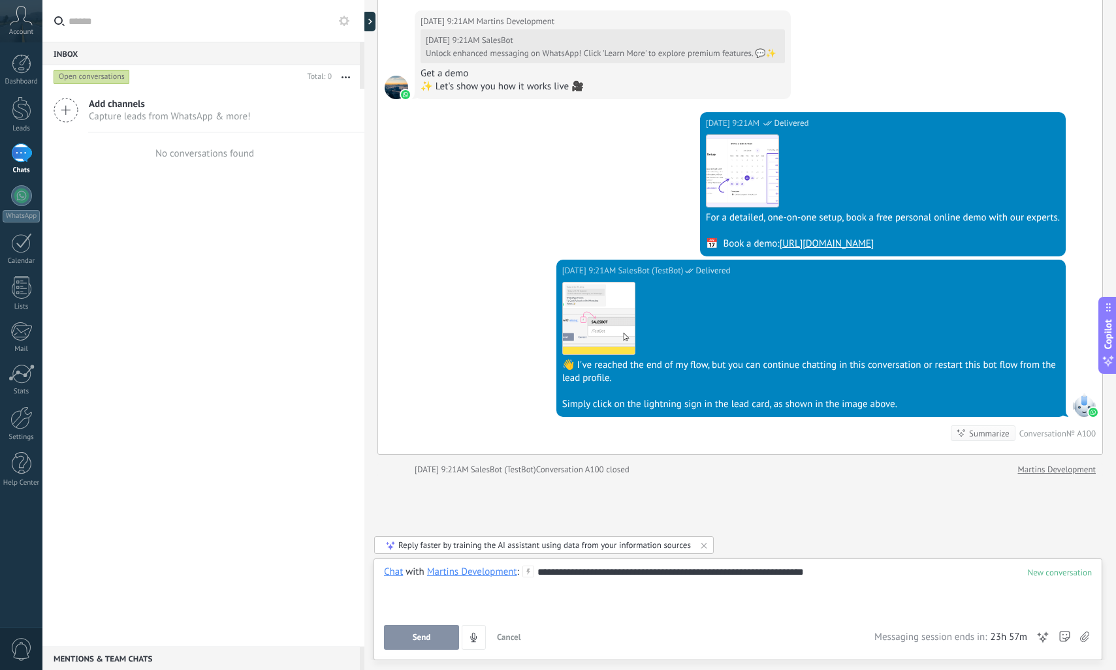
drag, startPoint x: 597, startPoint y: 574, endPoint x: 992, endPoint y: 582, distance: 395.1
click at [992, 582] on div "**********" at bounding box center [738, 591] width 708 height 50
click at [411, 635] on button "Send" at bounding box center [421, 637] width 75 height 25
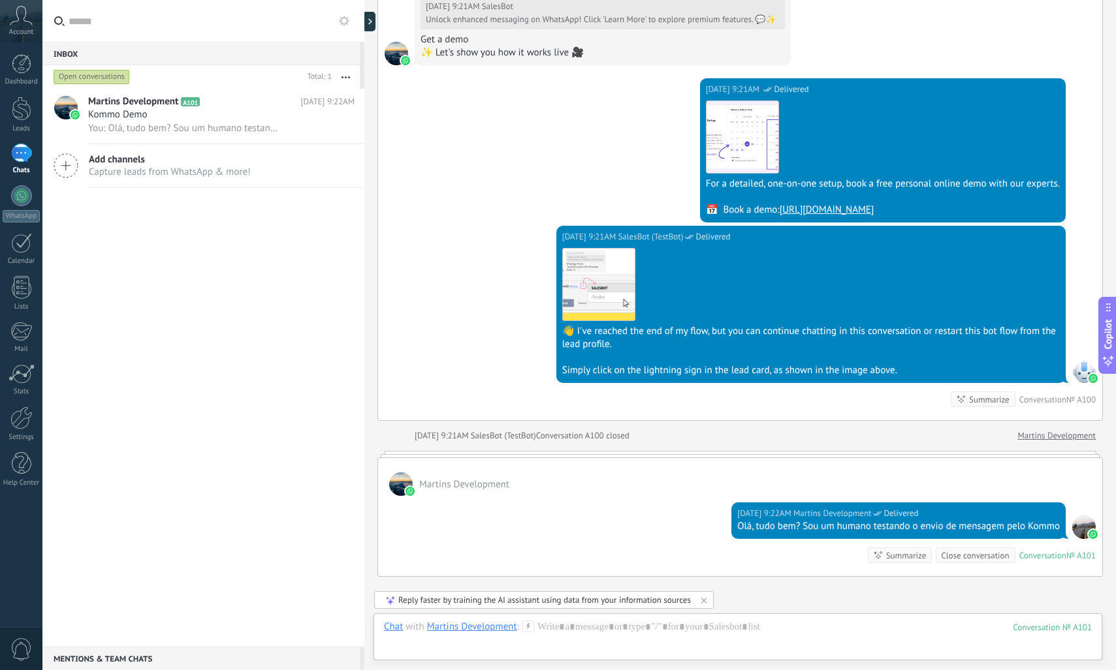
click at [1071, 626] on div "101" at bounding box center [1052, 627] width 79 height 11
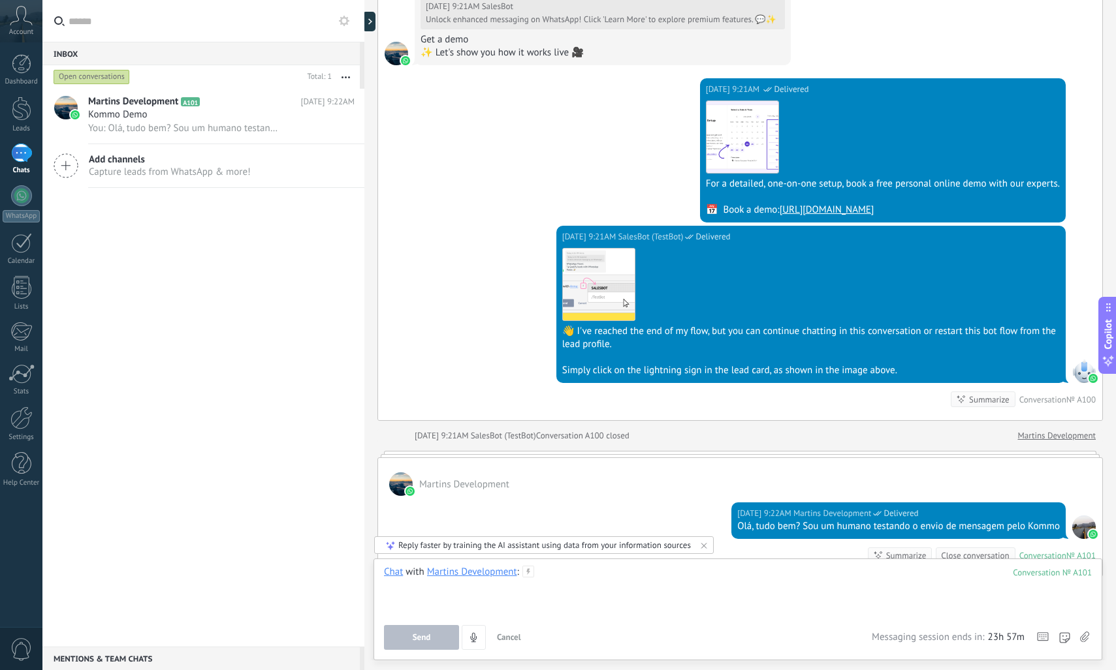
click at [817, 596] on div at bounding box center [738, 591] width 708 height 50
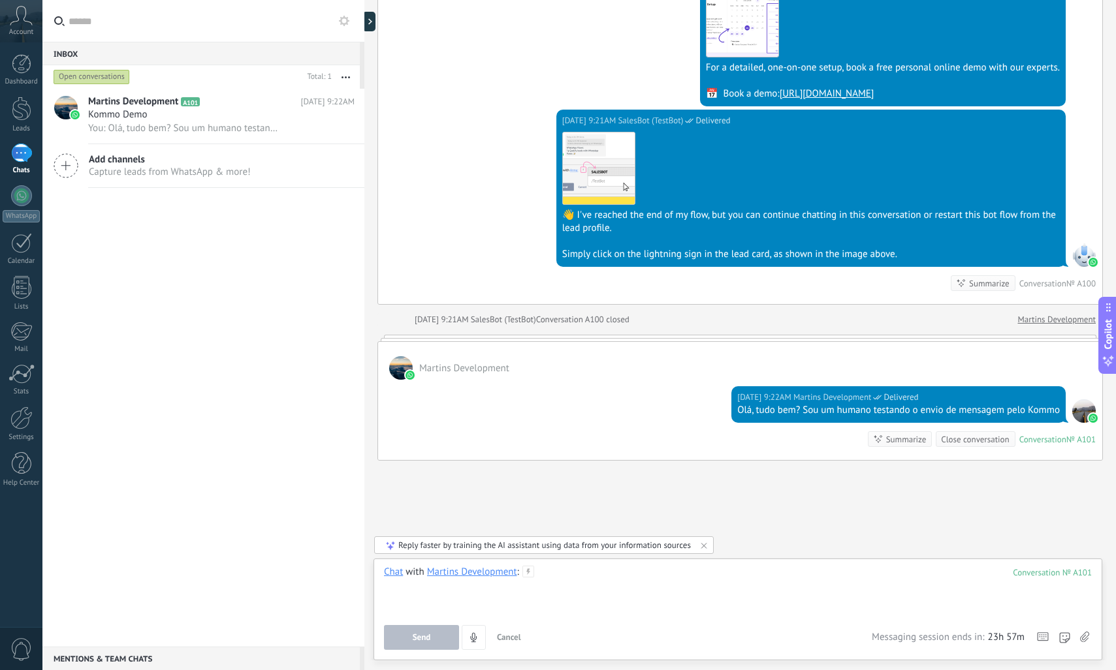
click at [671, 603] on div at bounding box center [738, 591] width 708 height 50
click at [464, 569] on div "Martins Development" at bounding box center [472, 572] width 90 height 12
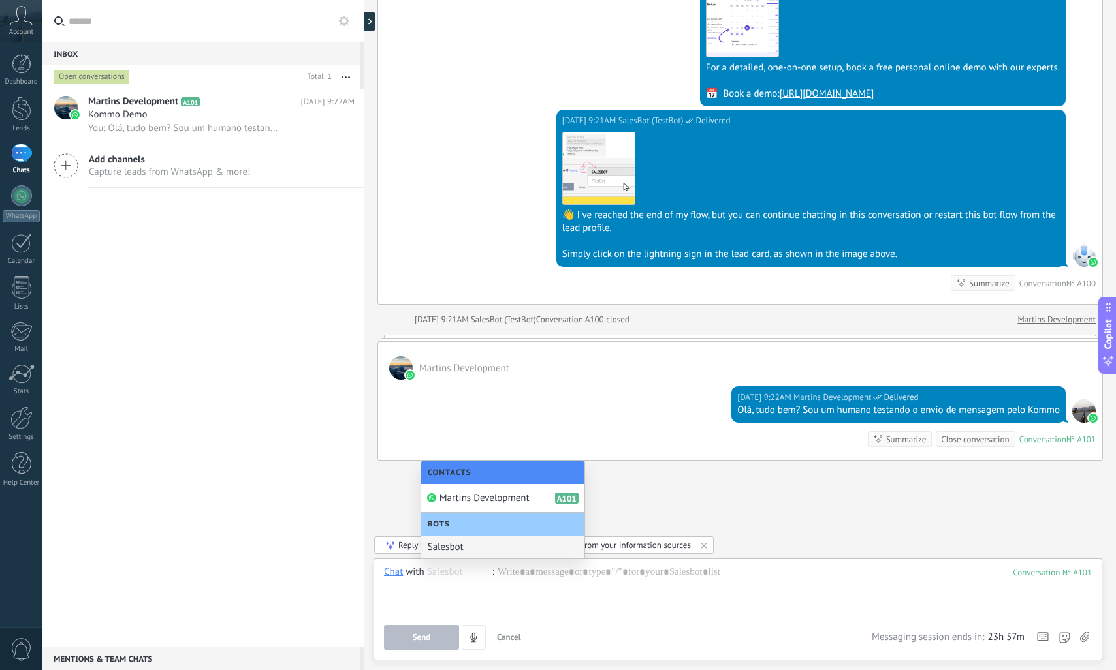
click at [473, 523] on div "Bots" at bounding box center [502, 524] width 163 height 23
click at [479, 499] on span "Martins Development" at bounding box center [484, 498] width 90 height 12
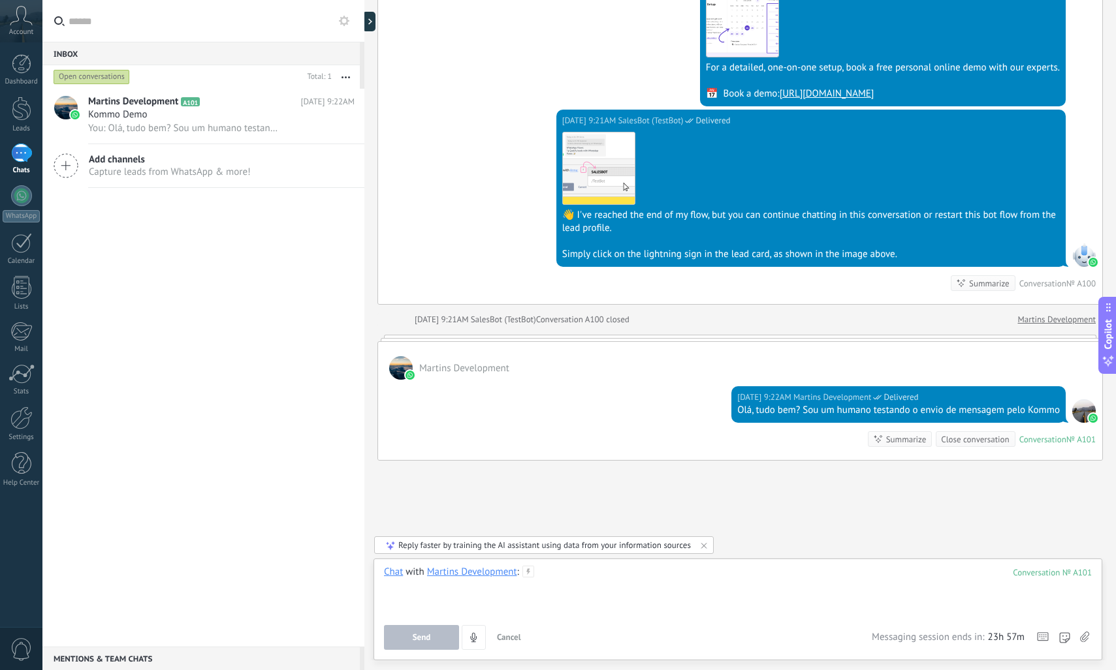
scroll to position [936, 0]
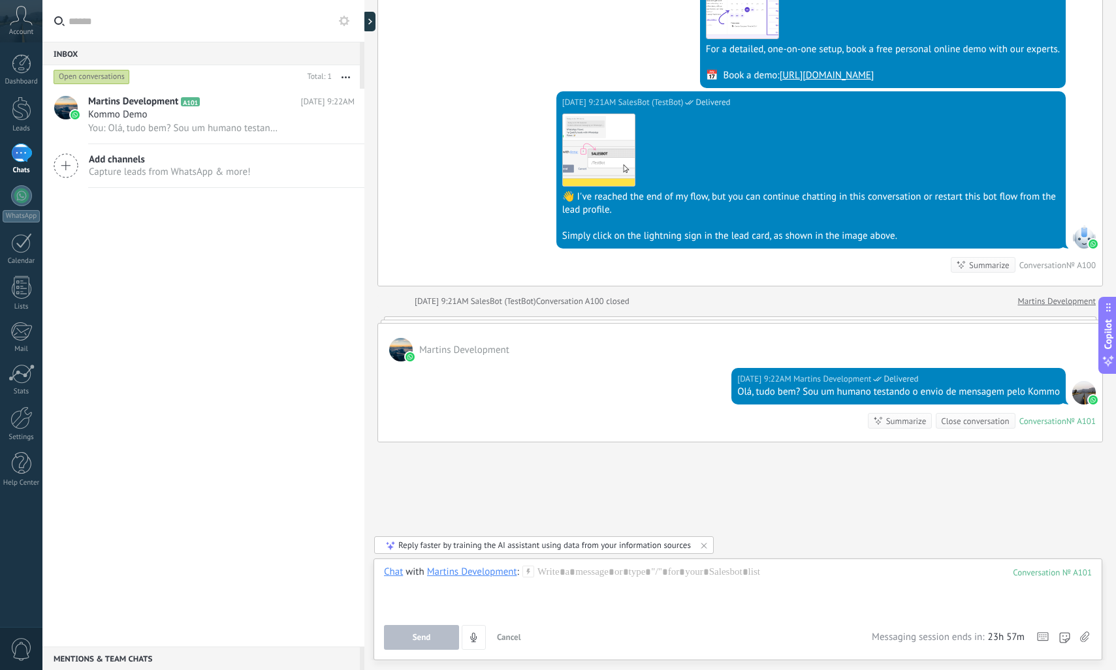
click at [1066, 297] on link "Martins Development" at bounding box center [1056, 301] width 78 height 13
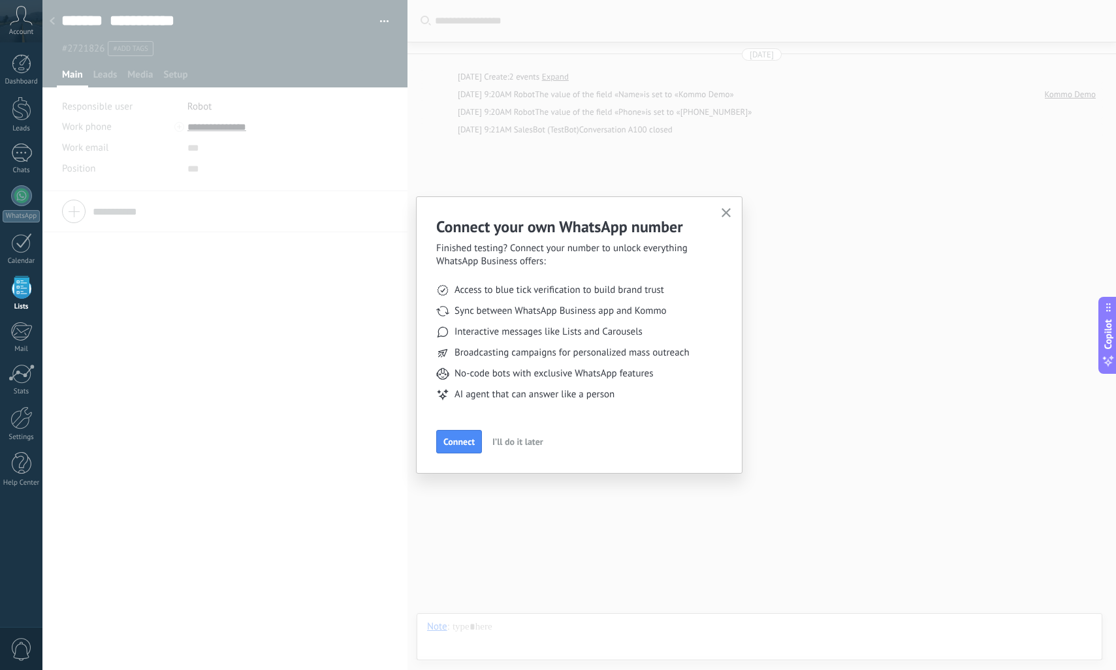
click at [734, 206] on div "Connect your own WhatsApp number Finished testing? Connect your number to unloc…" at bounding box center [579, 335] width 326 height 277
click at [723, 212] on icon "button" at bounding box center [726, 213] width 10 height 10
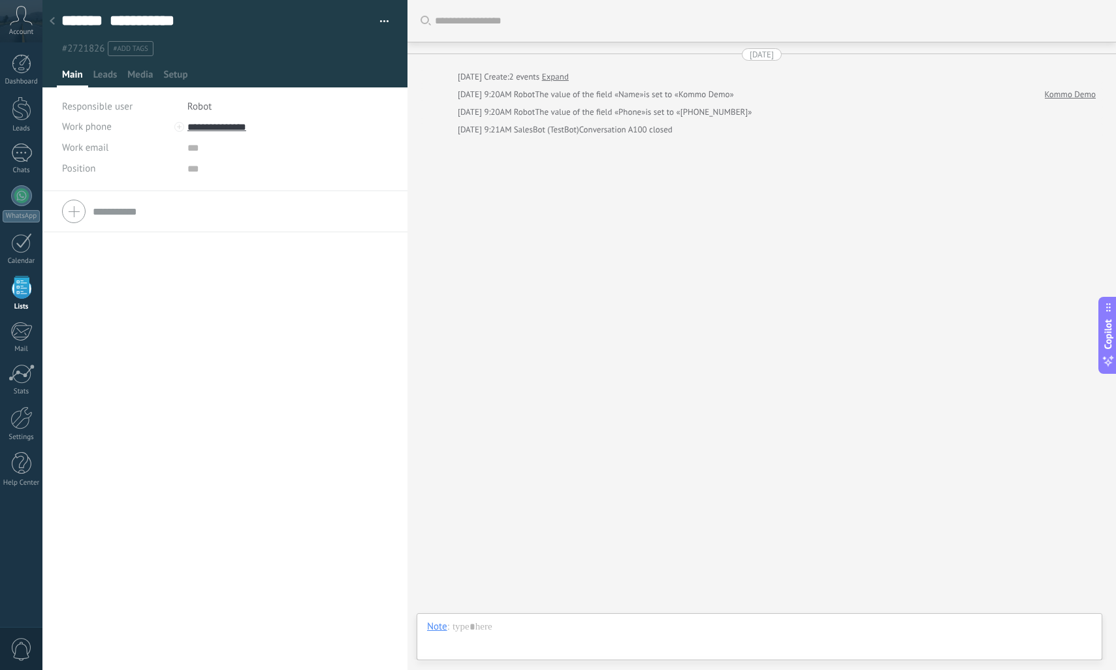
click at [125, 47] on span "#add tags" at bounding box center [130, 48] width 35 height 9
click at [222, 334] on div "Work phone Work DD Mobile Fax Home Other Work phone Call Copy Edit Work email P…" at bounding box center [224, 430] width 365 height 479
click at [129, 51] on span "#add tags" at bounding box center [130, 48] width 35 height 9
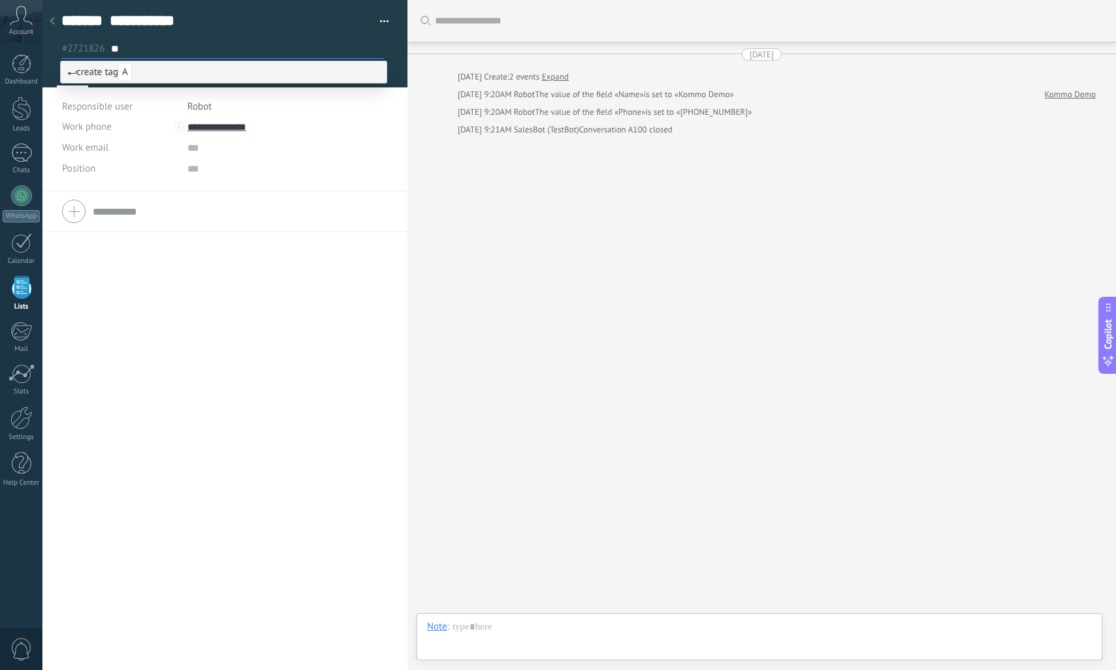
type input "***"
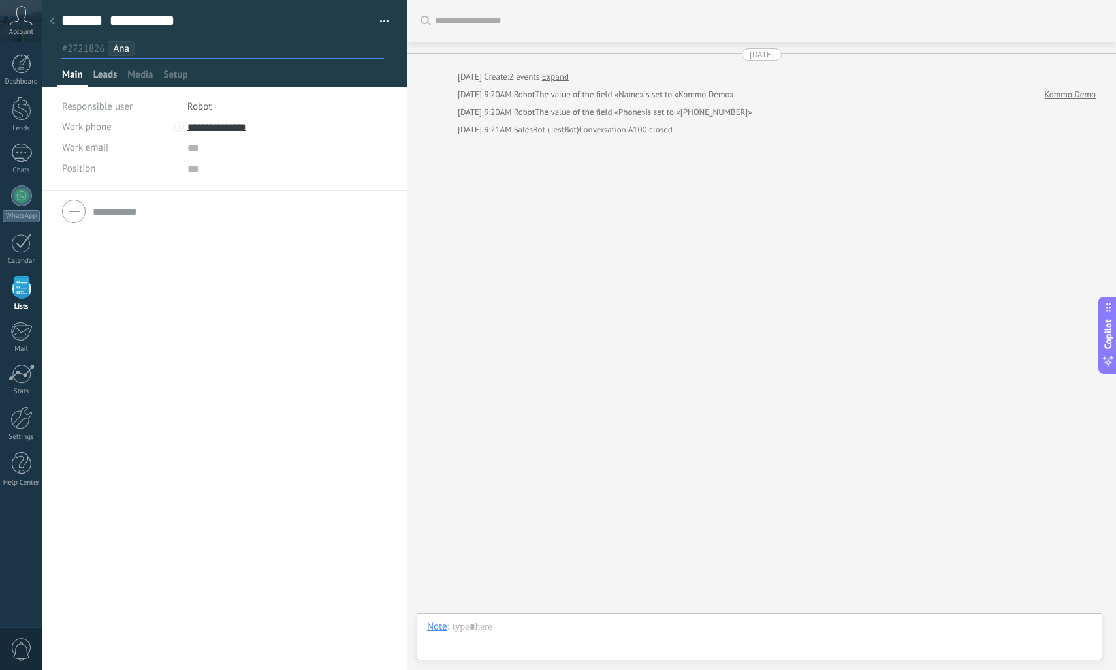
click at [110, 77] on span "Leads" at bounding box center [105, 78] width 24 height 19
click at [136, 72] on span "Media" at bounding box center [139, 78] width 25 height 19
click at [185, 78] on span "Setup" at bounding box center [176, 78] width 24 height 19
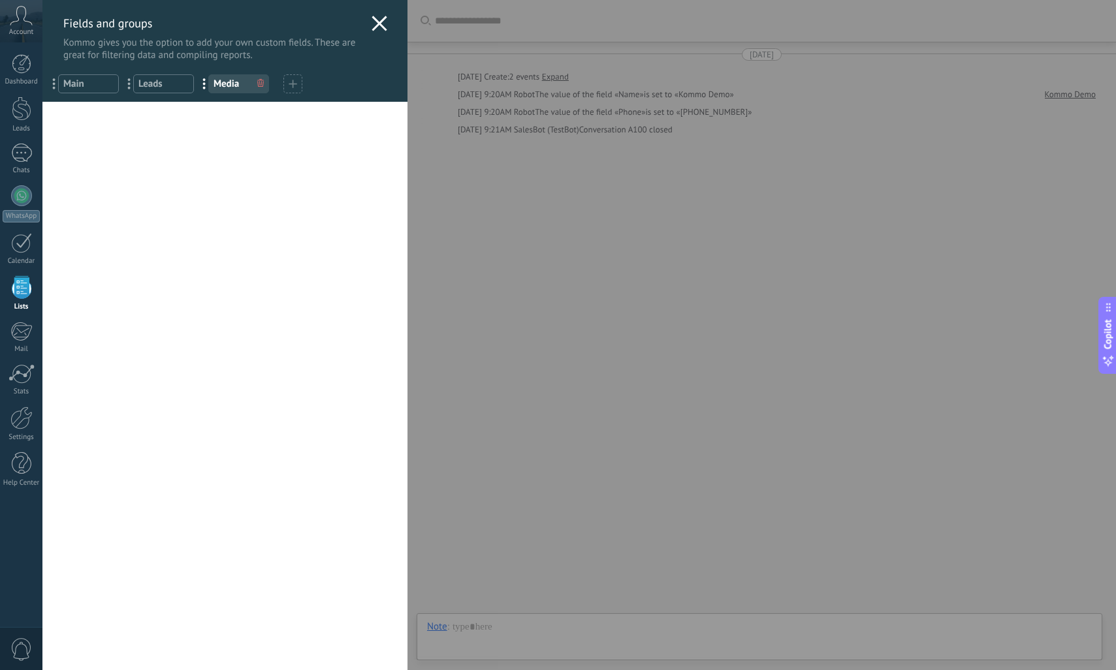
click at [377, 26] on use at bounding box center [378, 23] width 15 height 15
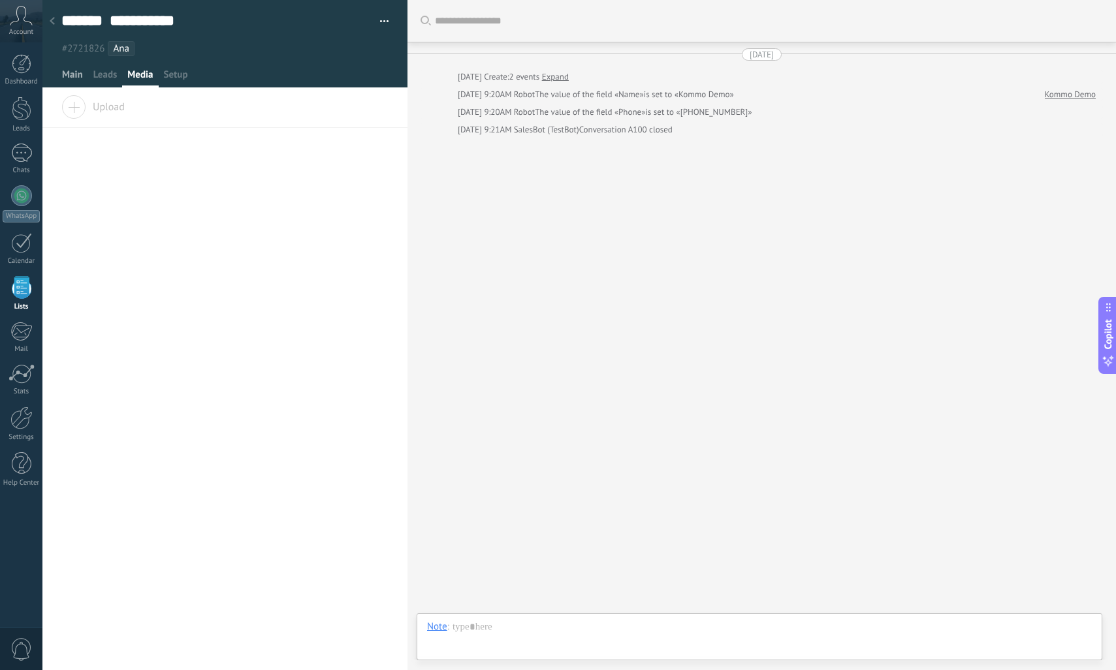
click at [72, 71] on span "Main" at bounding box center [72, 78] width 21 height 19
click at [105, 83] on span "Leads" at bounding box center [105, 78] width 24 height 19
click at [124, 522] on div "Work phone Work DD Mobile Fax Home Other Work phone Call Copy Edit Work email P…" at bounding box center [224, 362] width 365 height 532
click at [73, 80] on span "Main" at bounding box center [72, 78] width 21 height 19
click at [55, 17] on div at bounding box center [52, 21] width 18 height 25
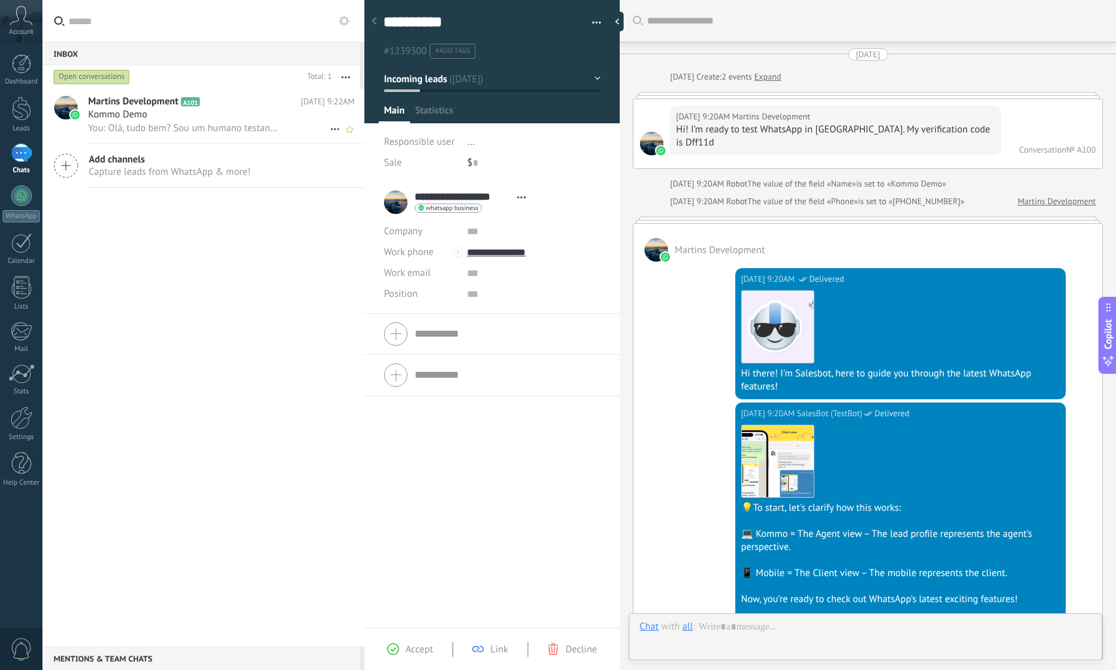
scroll to position [1035, 0]
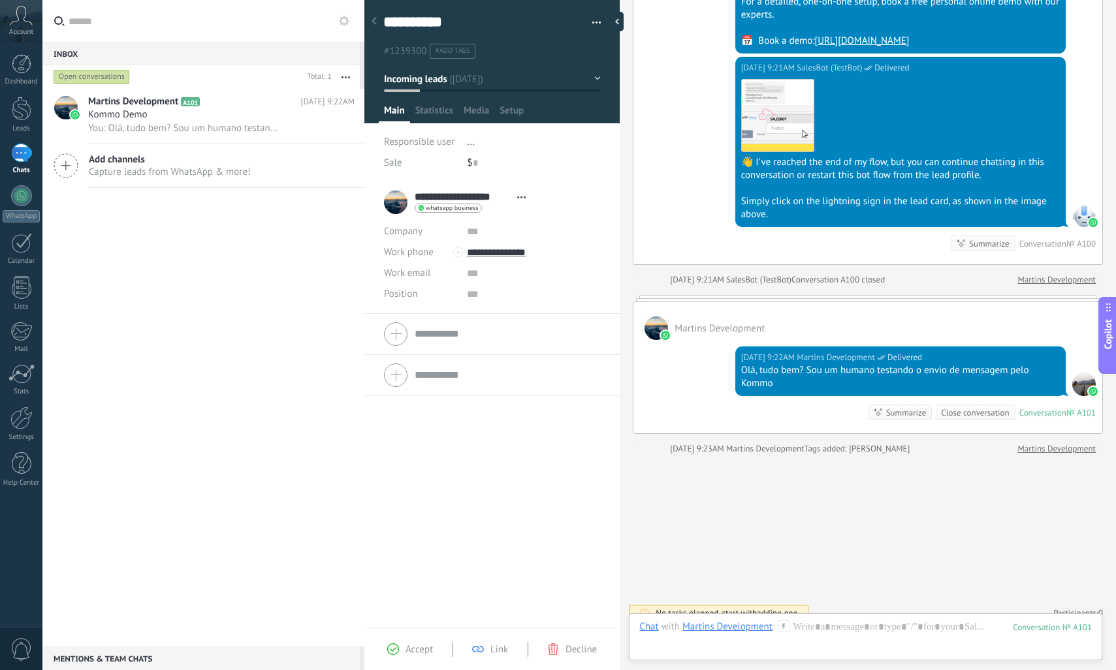
click at [372, 23] on icon at bounding box center [373, 21] width 5 height 8
click at [373, 22] on use at bounding box center [373, 21] width 5 height 8
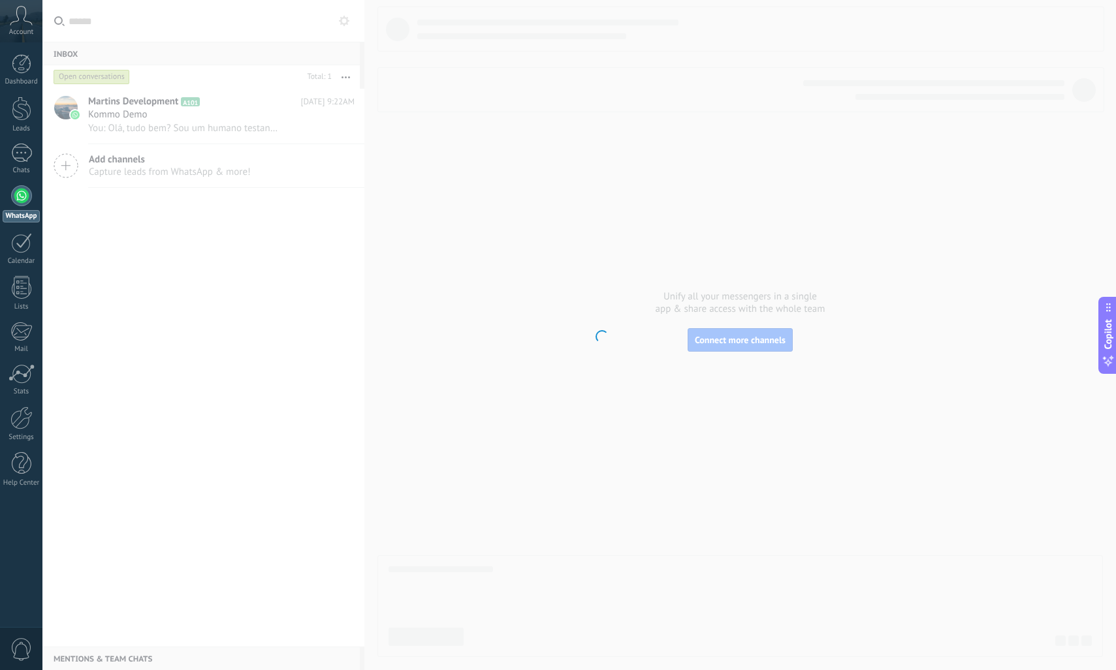
click at [375, 22] on body ".abccls-1,.abccls-2{fill-rule:evenodd}.abccls-2{fill:#fff} .abfcls-1{fill:none}…" at bounding box center [558, 335] width 1116 height 670
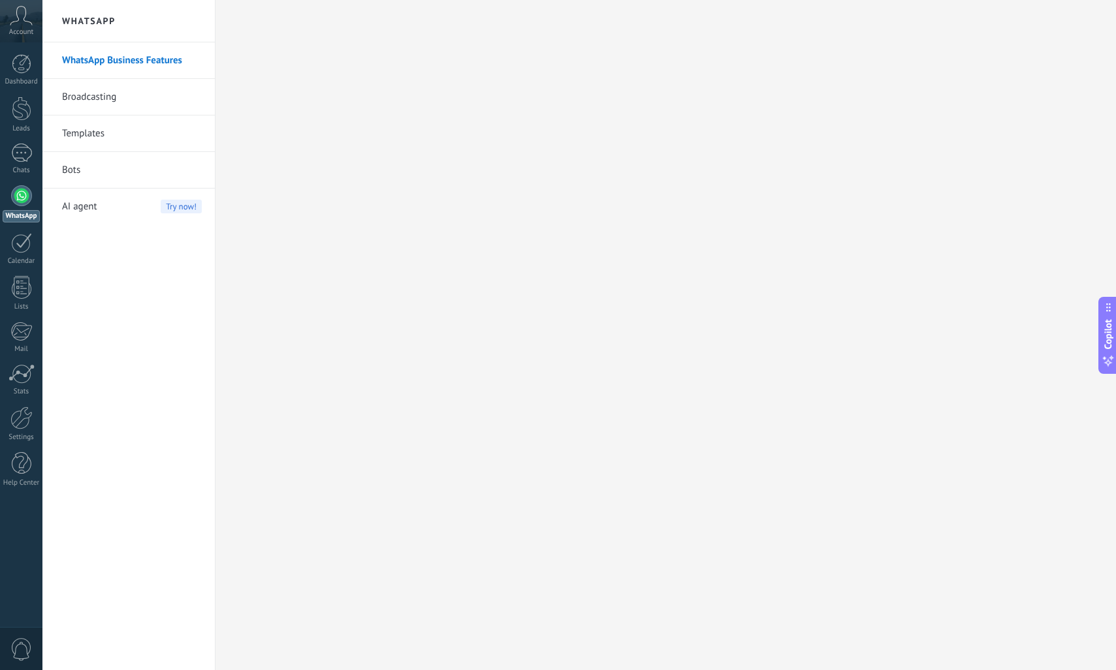
click at [24, 198] on div at bounding box center [21, 195] width 21 height 21
click at [18, 150] on div "1" at bounding box center [21, 153] width 21 height 19
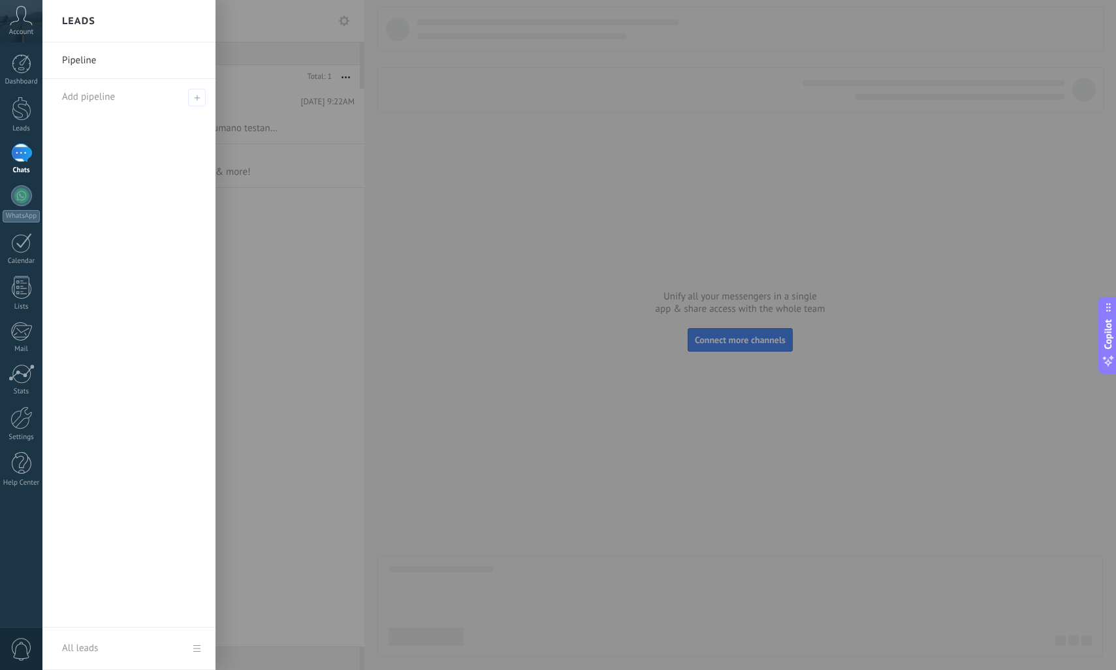
click at [249, 201] on div "Martins Development A101 [DATE] 9:22AM Kommo Demo You: Olá, tudo bem? Sou um hu…" at bounding box center [203, 368] width 322 height 558
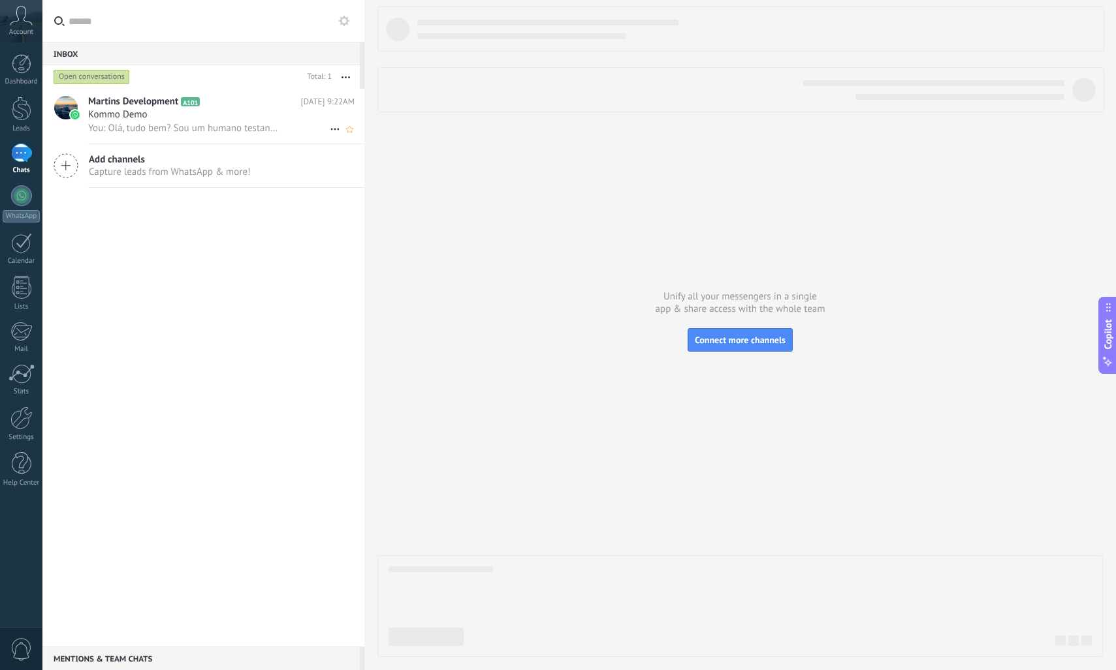
click at [161, 127] on span "You: Olá, tudo bem? Sou um humano testando o envio de mensagem pelo Kommo" at bounding box center [185, 128] width 195 height 12
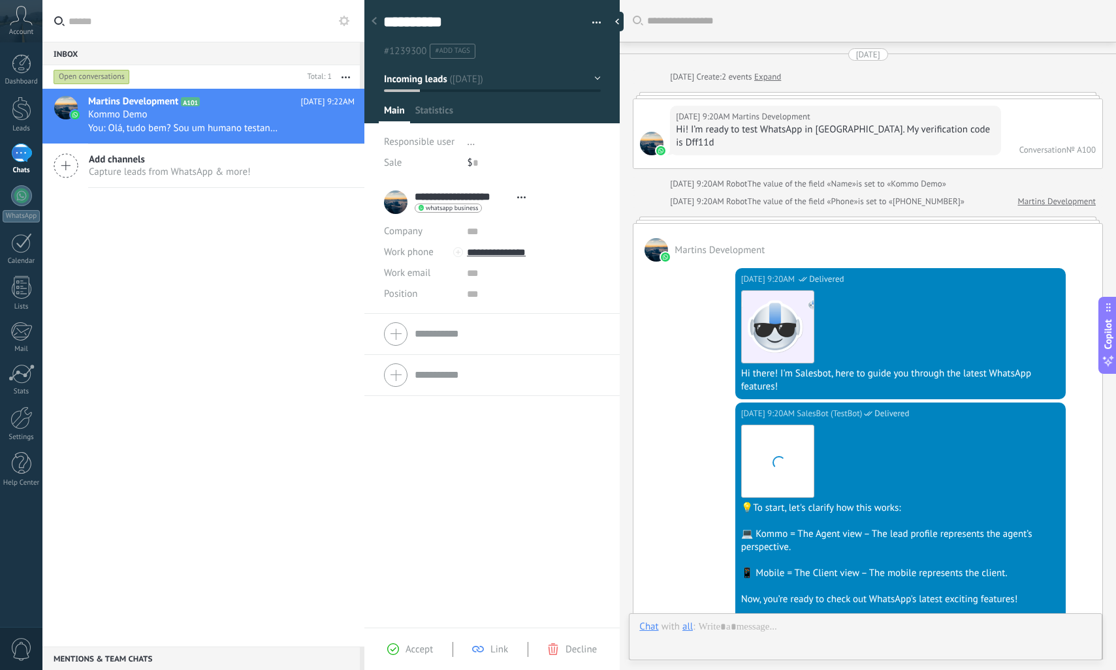
scroll to position [1035, 0]
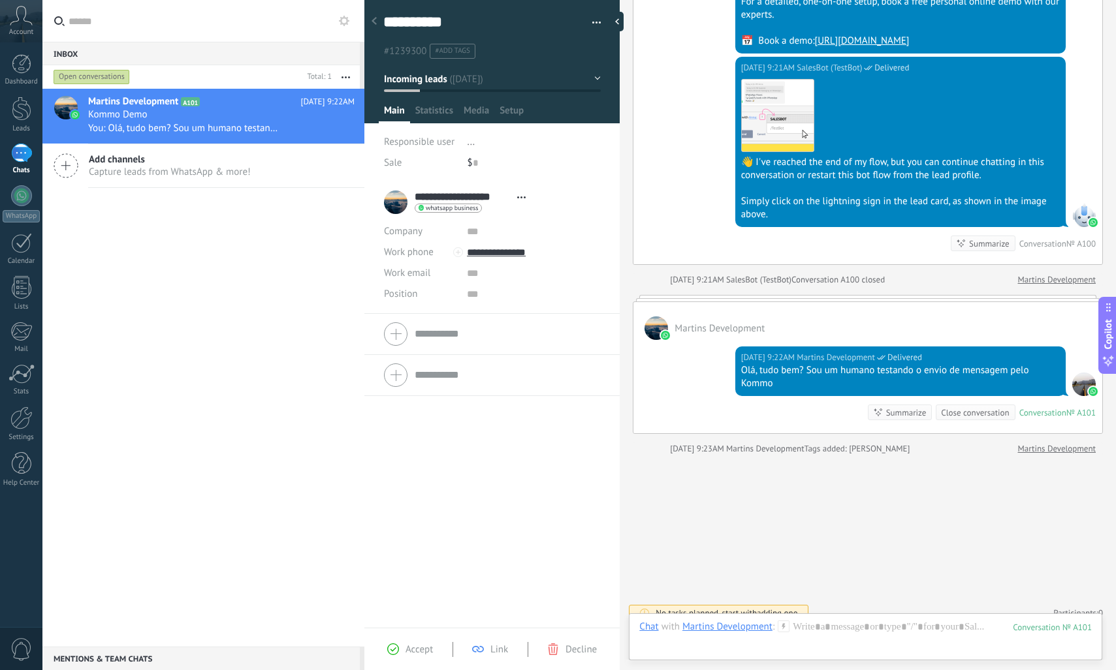
click at [1051, 407] on div "Conversation" at bounding box center [1042, 412] width 47 height 11
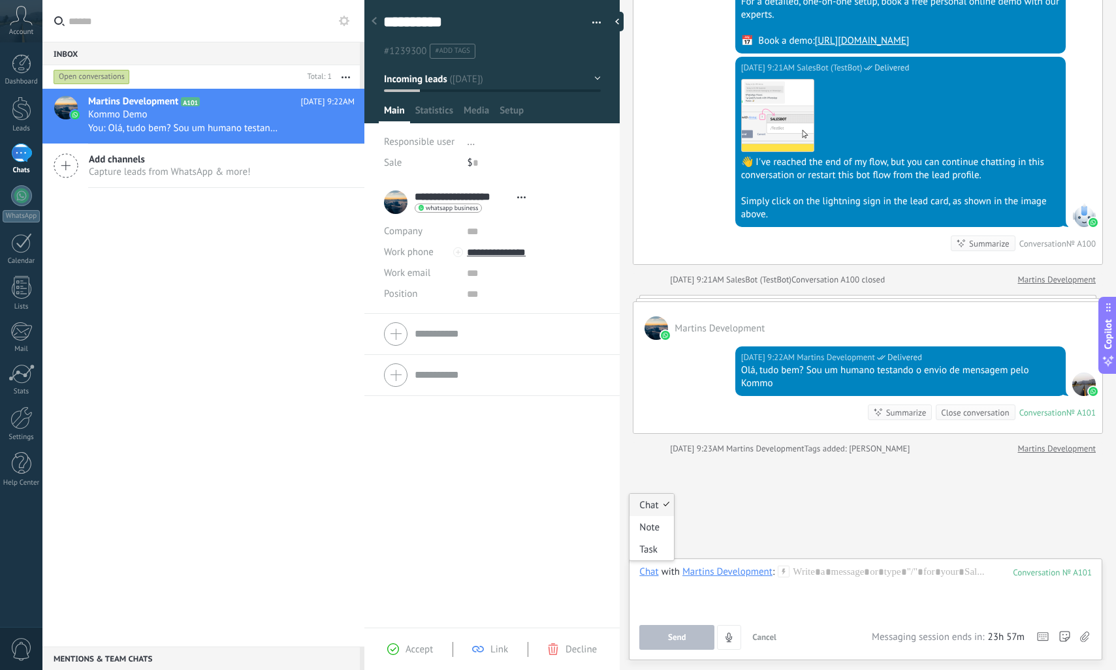
click at [654, 571] on div "Chat" at bounding box center [648, 572] width 19 height 12
click at [661, 550] on div "Task" at bounding box center [651, 550] width 44 height 22
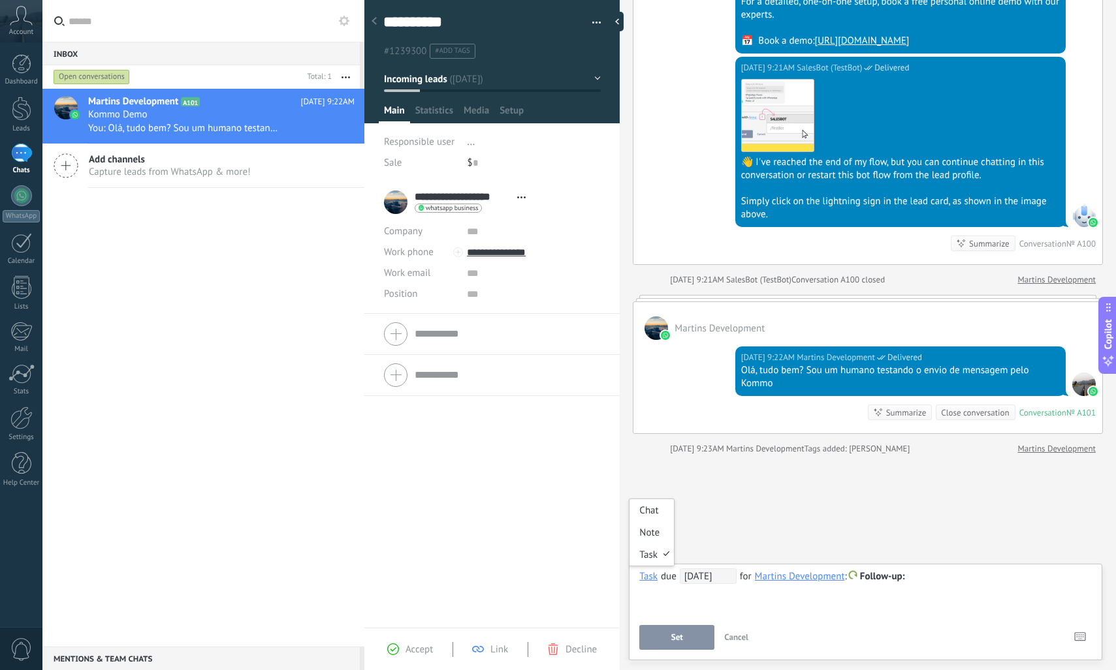
click at [652, 577] on div "Task" at bounding box center [648, 577] width 18 height 12
click at [666, 529] on div "Note" at bounding box center [651, 533] width 44 height 22
click at [650, 571] on div "Note" at bounding box center [649, 572] width 20 height 12
click at [655, 511] on div "Chat" at bounding box center [651, 505] width 44 height 22
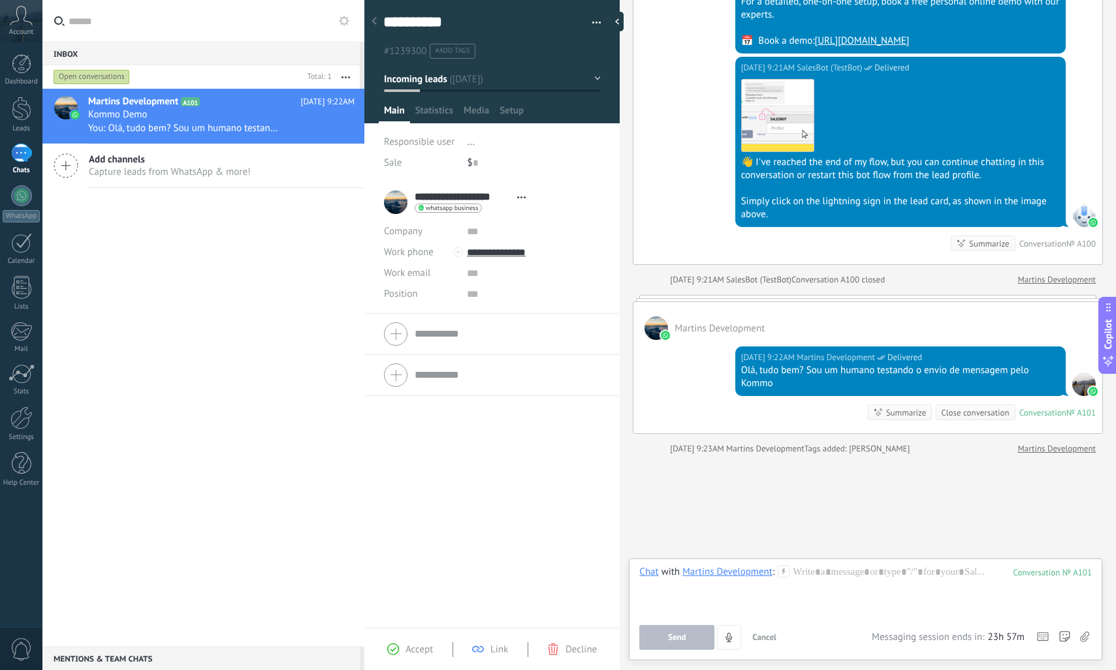
click at [781, 569] on icon at bounding box center [784, 572] width 12 height 12
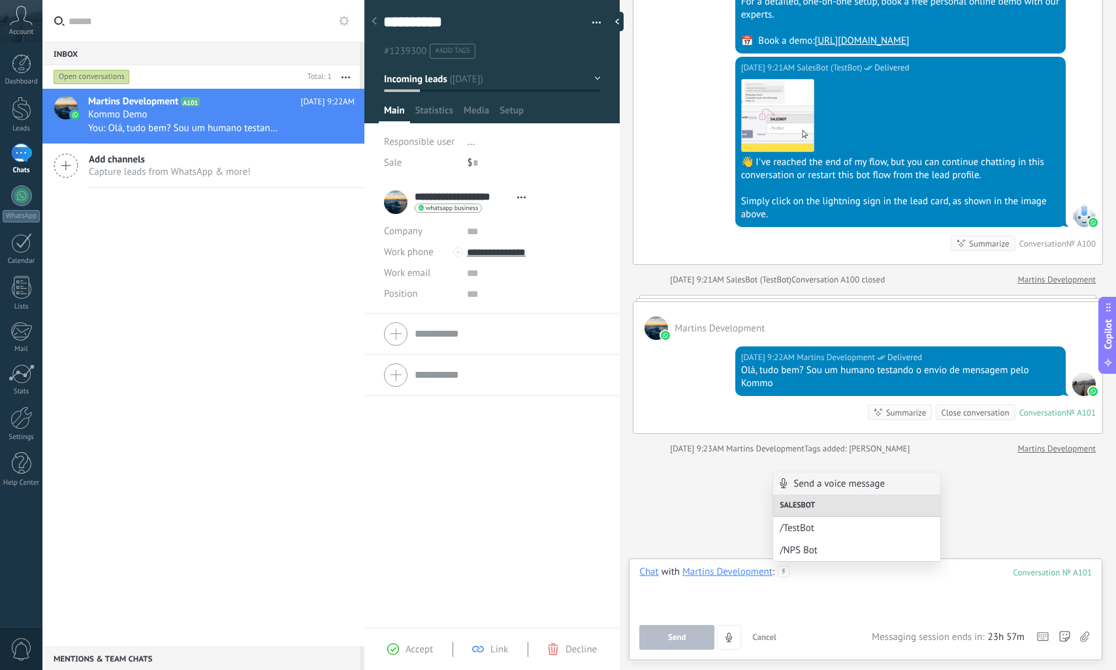
click at [842, 610] on div at bounding box center [865, 591] width 452 height 50
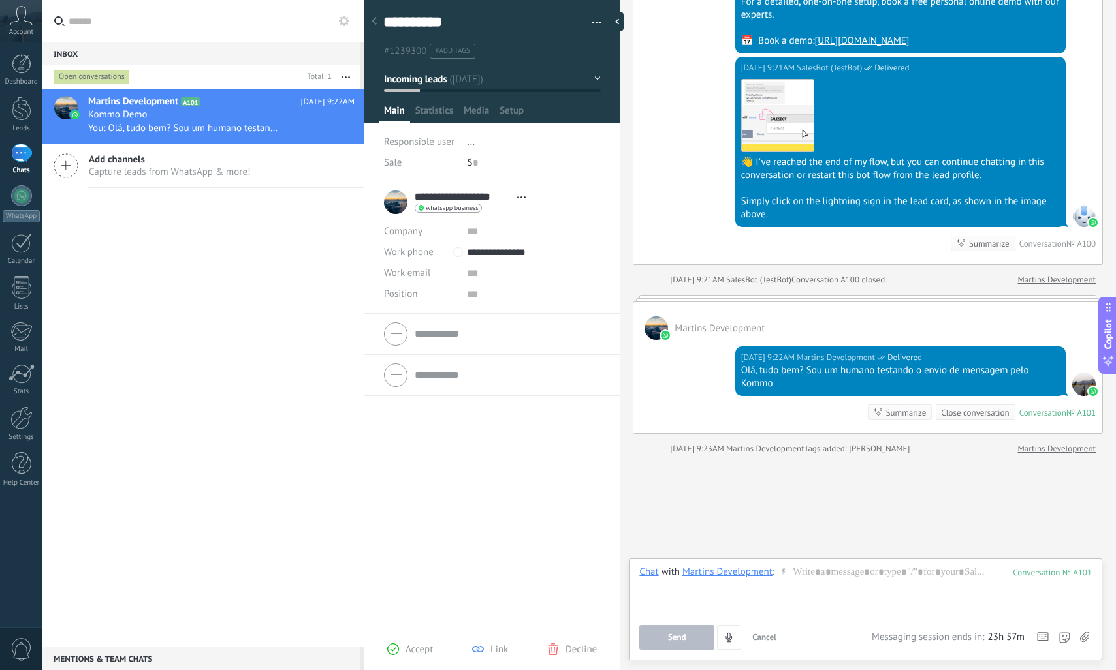
click at [689, 574] on div "Martins Development" at bounding box center [727, 572] width 90 height 12
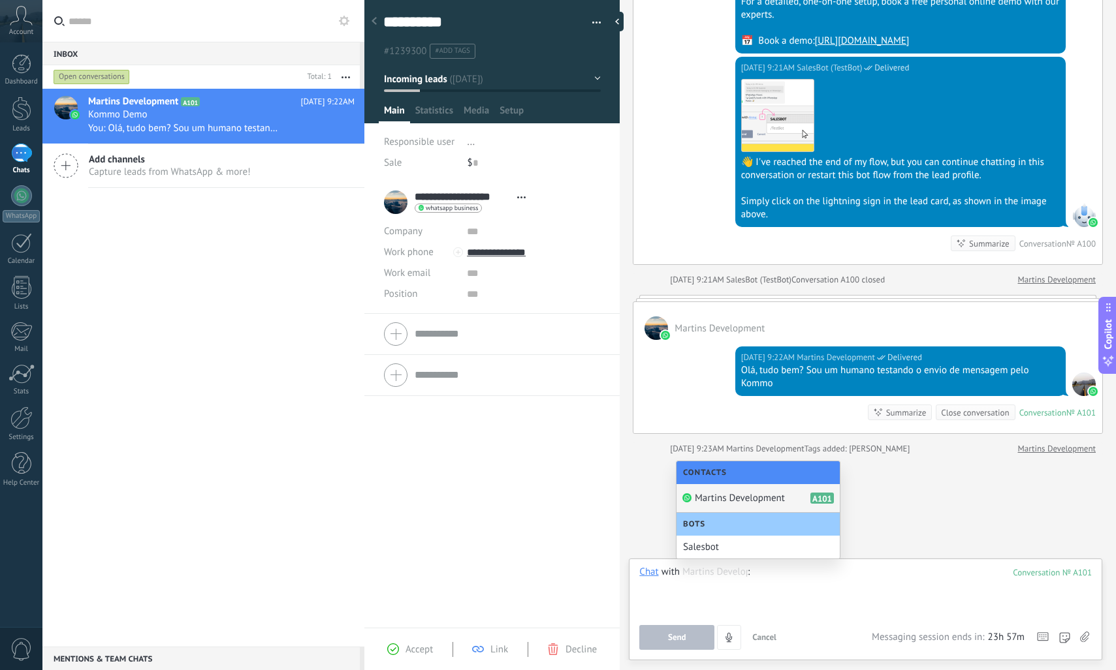
click at [730, 595] on div at bounding box center [865, 591] width 452 height 50
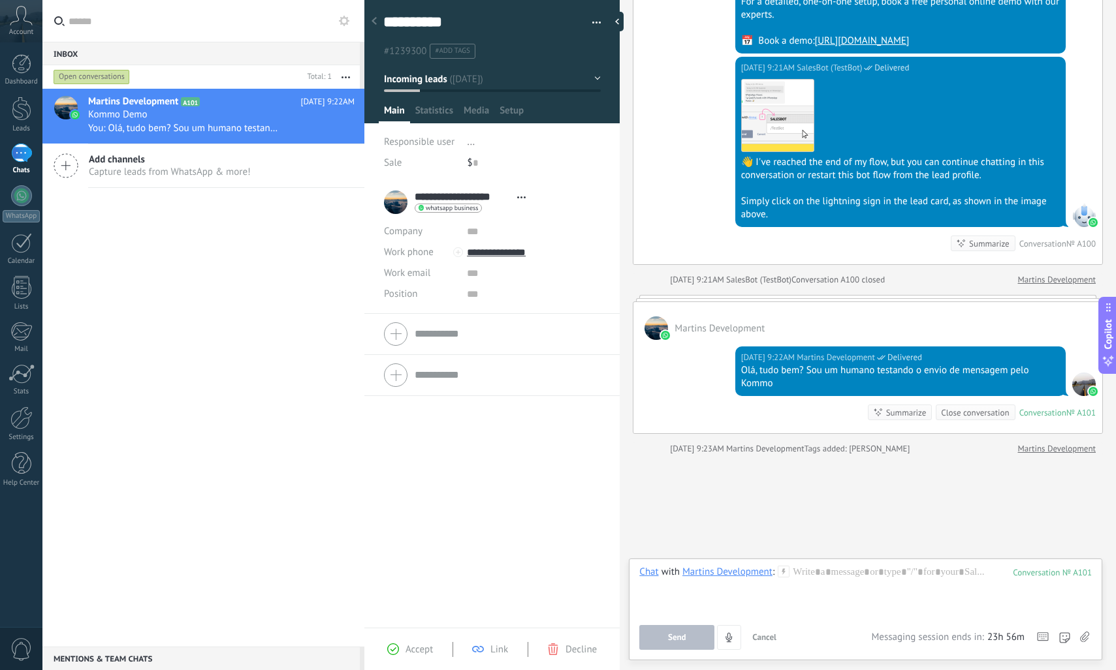
click at [875, 591] on div at bounding box center [865, 591] width 452 height 50
click at [21, 417] on div at bounding box center [21, 418] width 22 height 23
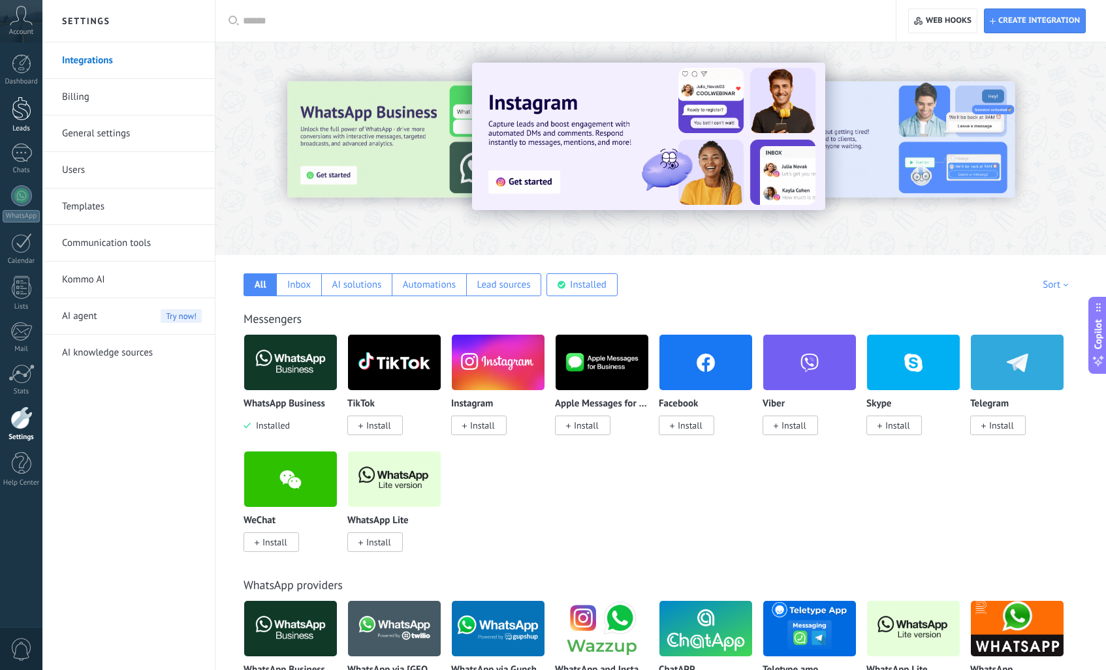
click at [26, 111] on div at bounding box center [22, 109] width 20 height 24
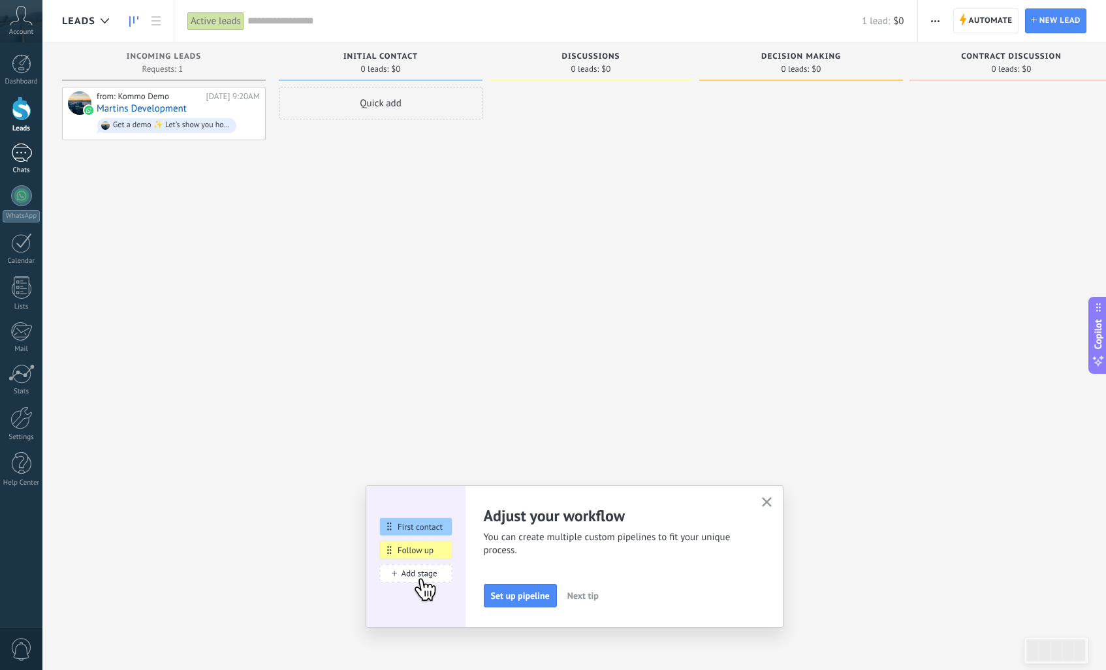
click at [27, 162] on div "1" at bounding box center [21, 153] width 21 height 19
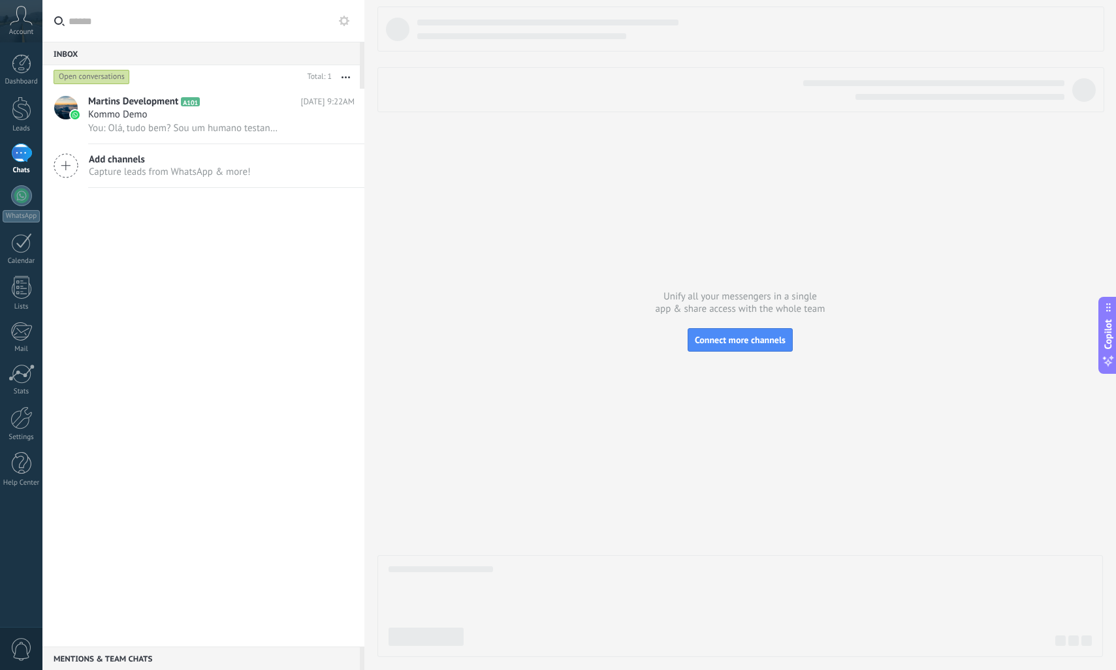
click at [346, 74] on button "button" at bounding box center [346, 77] width 28 height 24
click at [277, 295] on div "Martins Development A101 [DATE] 9:22AM Kommo Demo You: Olá, tudo bem? Sou um hu…" at bounding box center [203, 368] width 322 height 558
click at [87, 655] on div "Mentions & Team chats 0" at bounding box center [200, 659] width 317 height 24
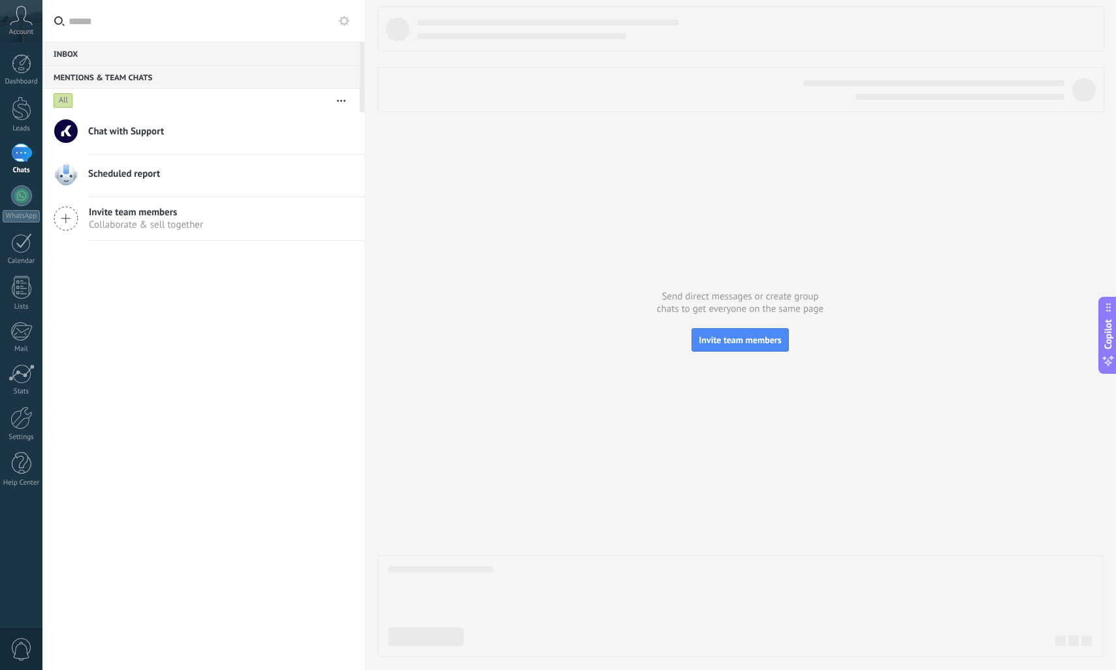
click at [106, 51] on div "Inbox 0" at bounding box center [200, 54] width 317 height 24
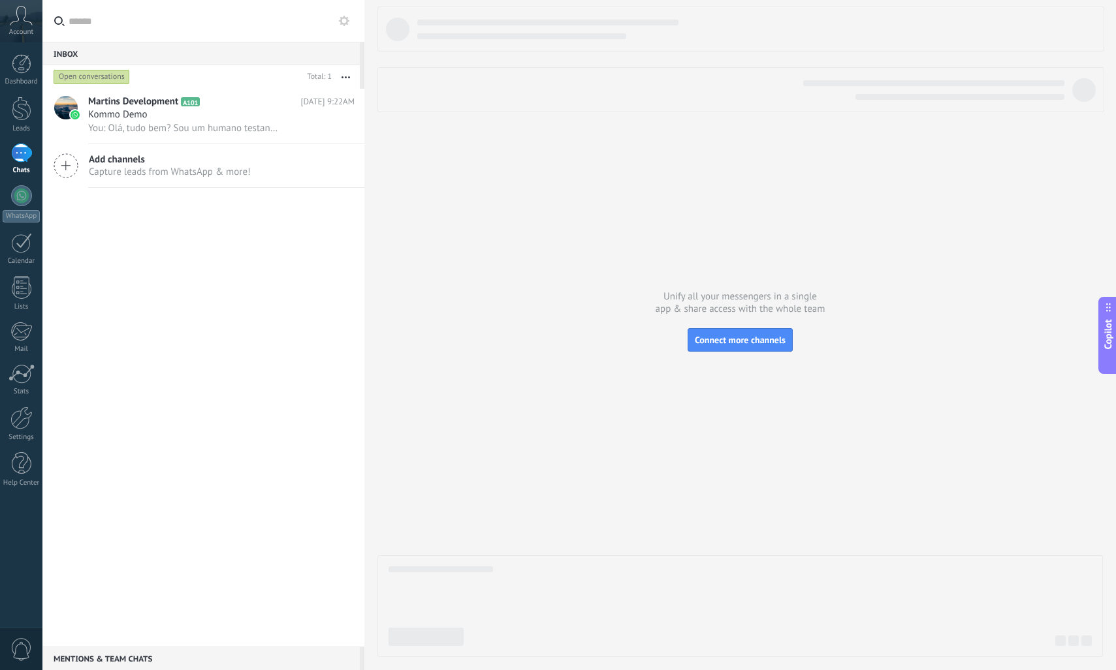
click at [347, 24] on use at bounding box center [344, 21] width 10 height 10
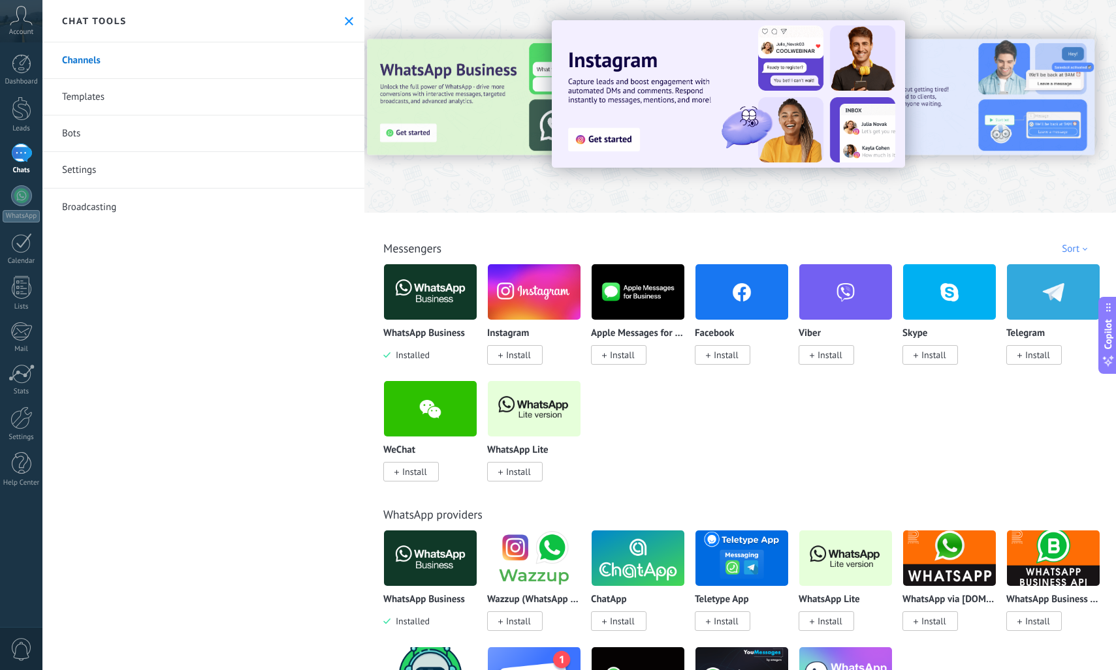
click at [126, 89] on link "Templates" at bounding box center [203, 97] width 322 height 37
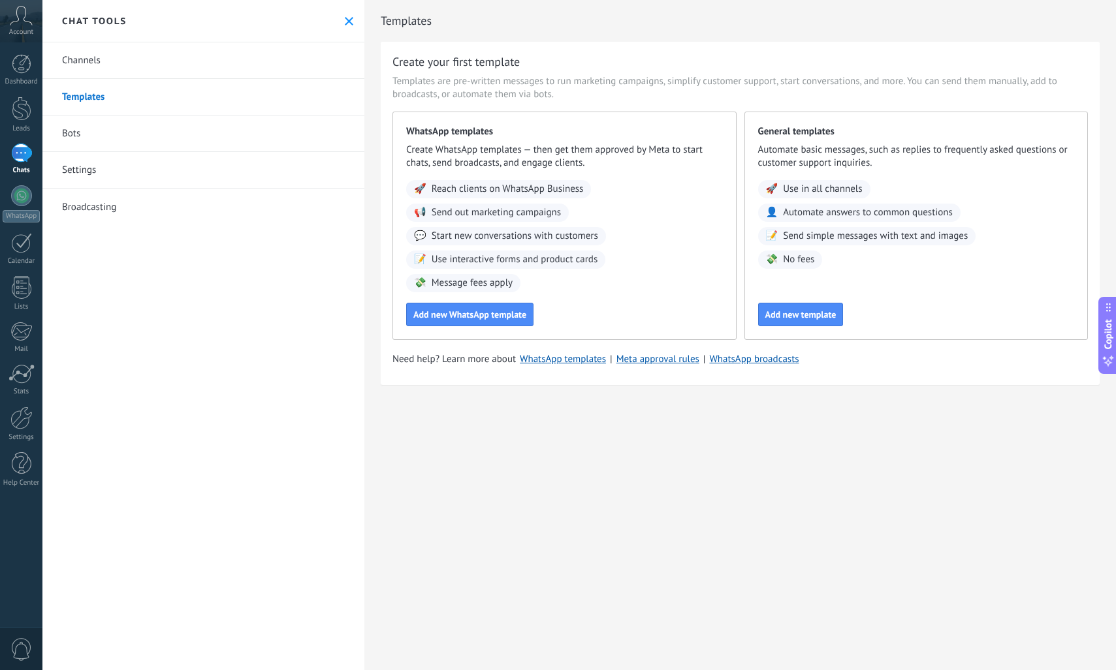
click at [126, 121] on link "Bots" at bounding box center [203, 134] width 322 height 37
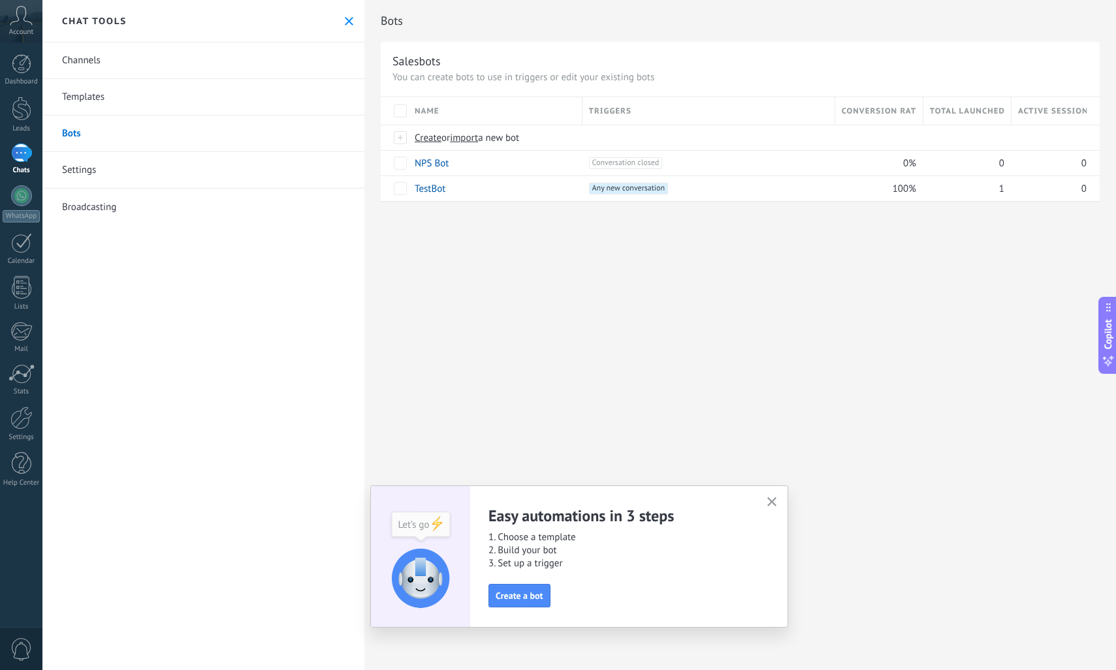
click at [119, 172] on link "Settings" at bounding box center [203, 170] width 322 height 37
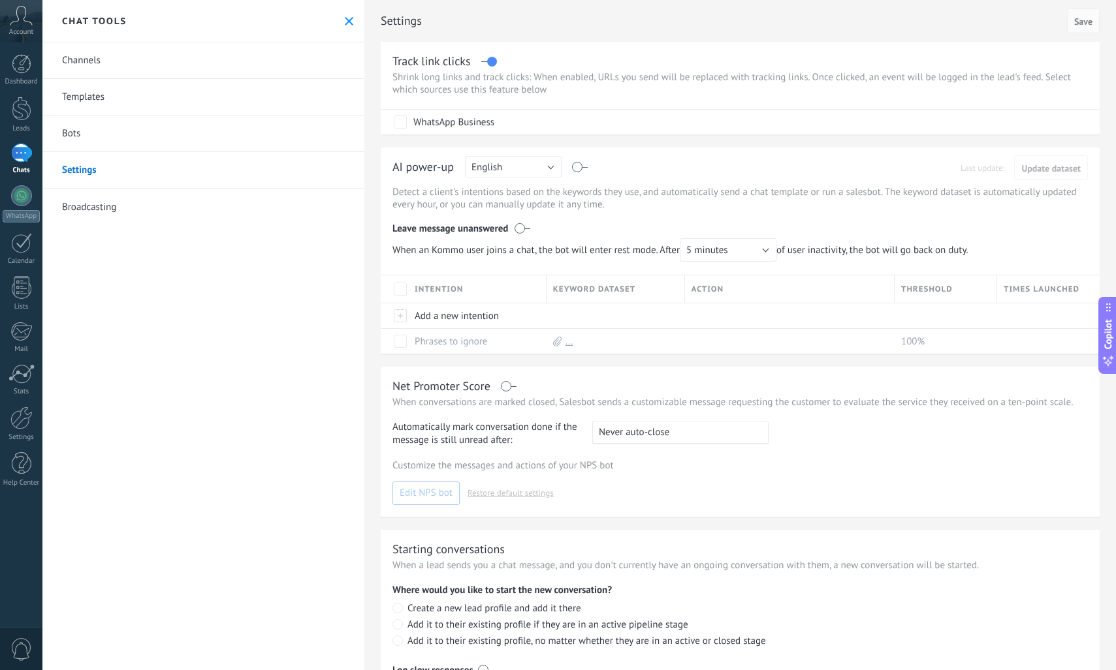
click at [142, 206] on link "Broadcasting" at bounding box center [203, 207] width 322 height 37
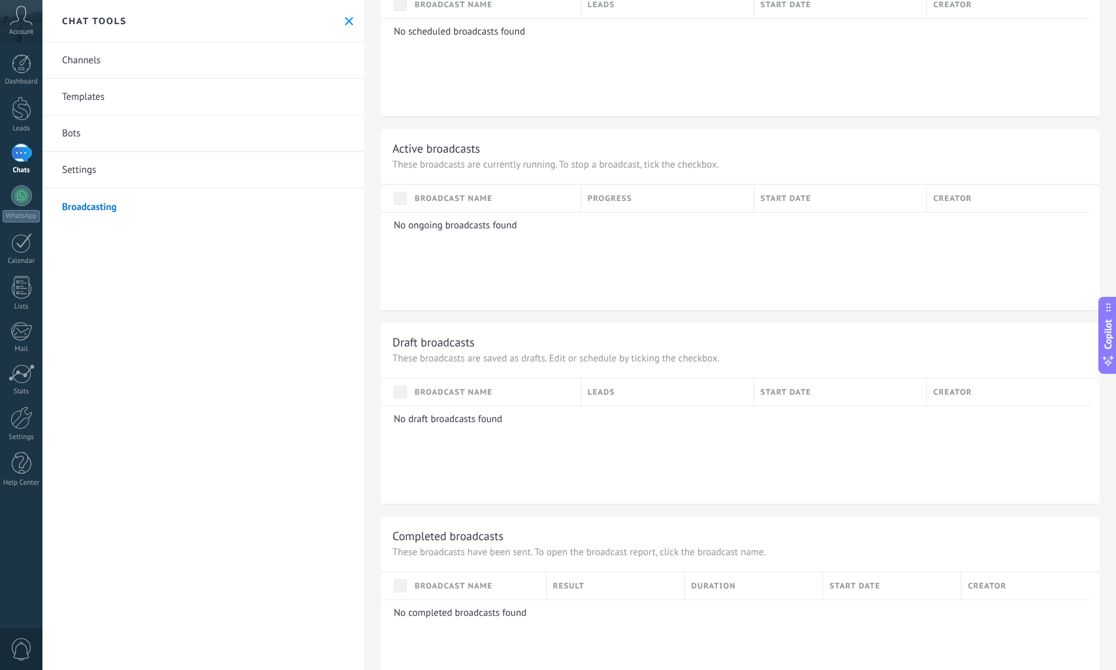
scroll to position [697, 0]
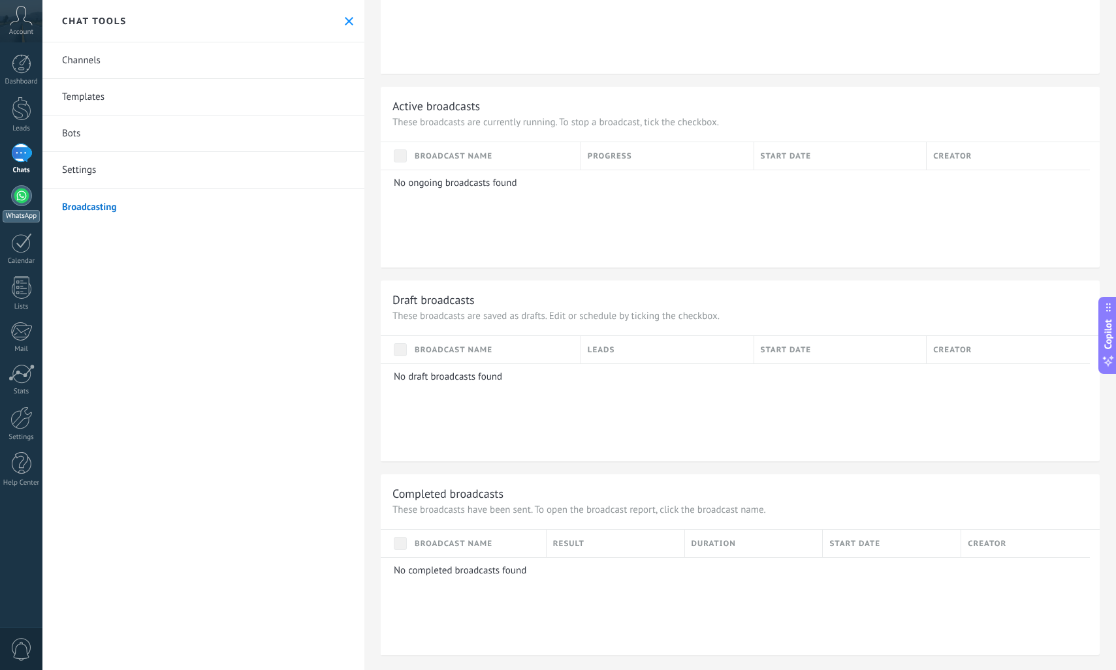
click at [25, 198] on div at bounding box center [21, 195] width 21 height 21
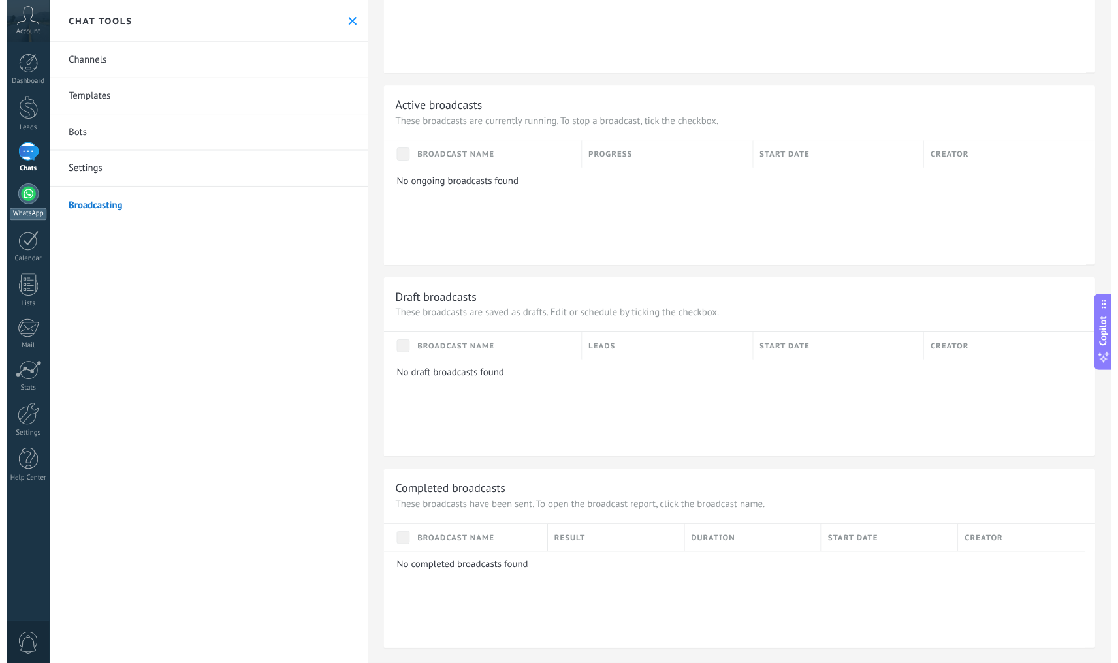
scroll to position [149, 0]
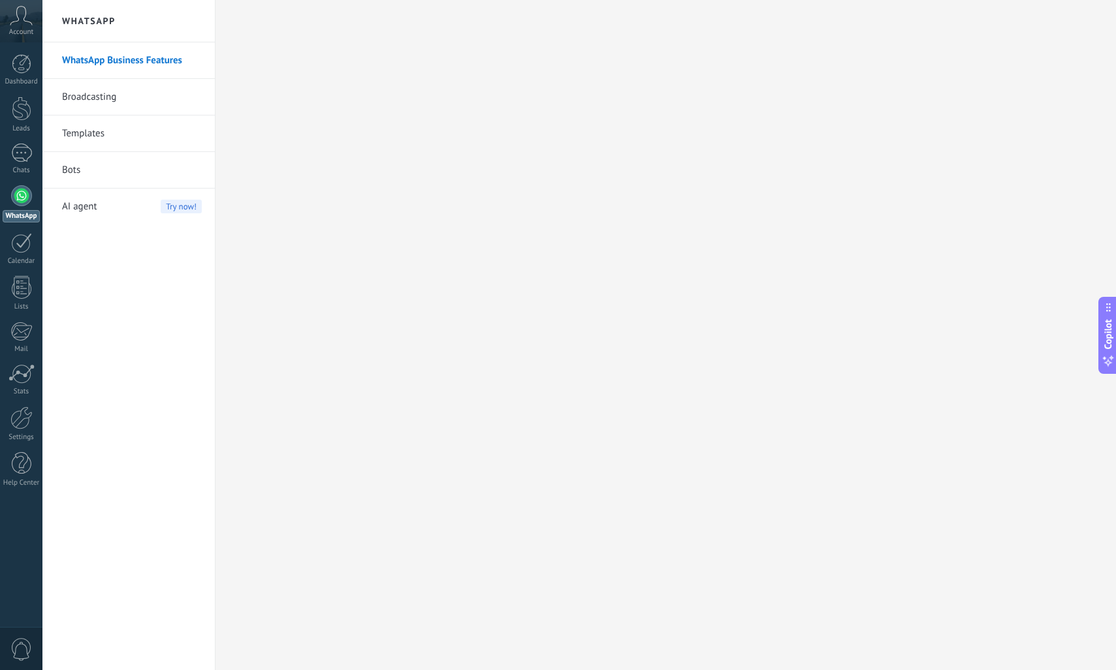
type textarea "**********"
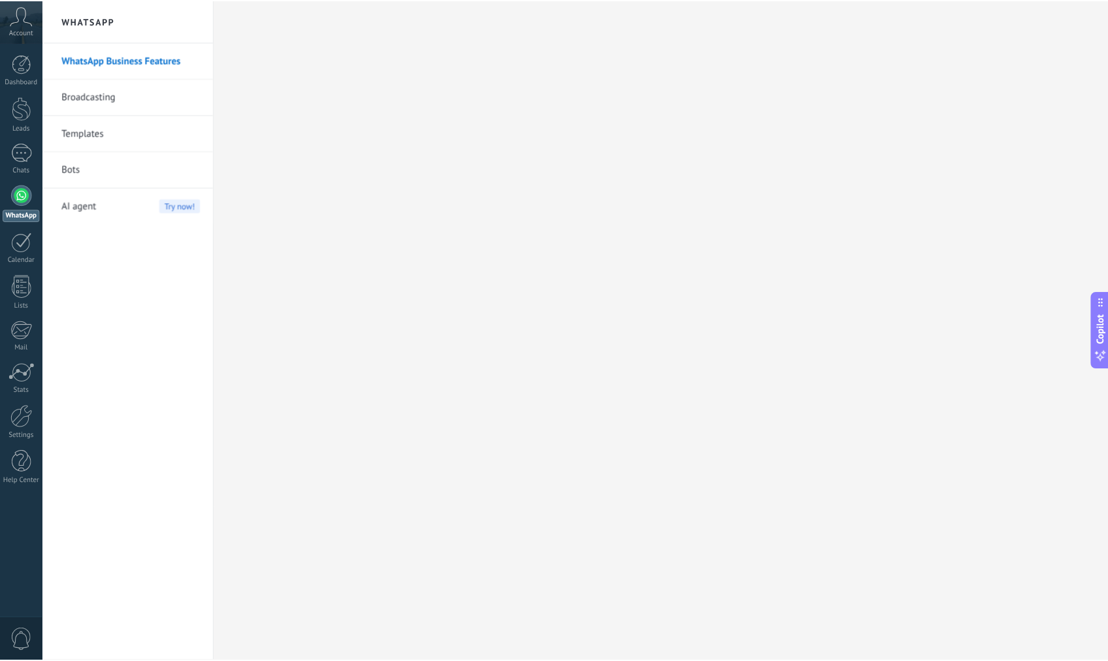
scroll to position [12, 0]
click at [10, 28] on span "Account" at bounding box center [21, 32] width 24 height 8
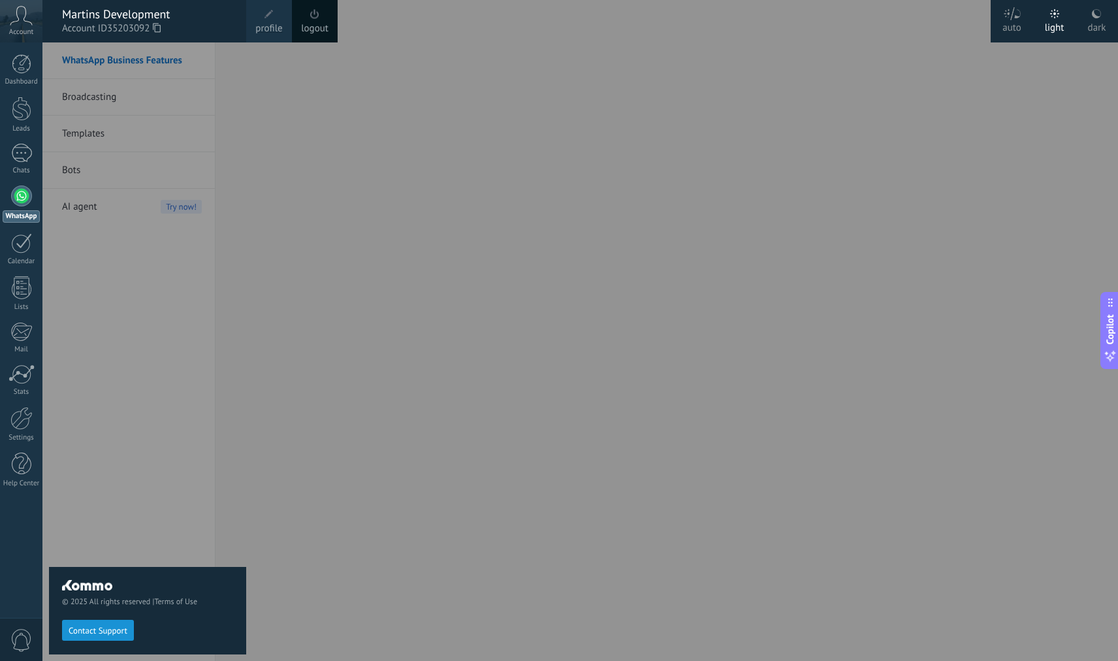
click at [274, 24] on span "profile" at bounding box center [268, 29] width 27 height 14
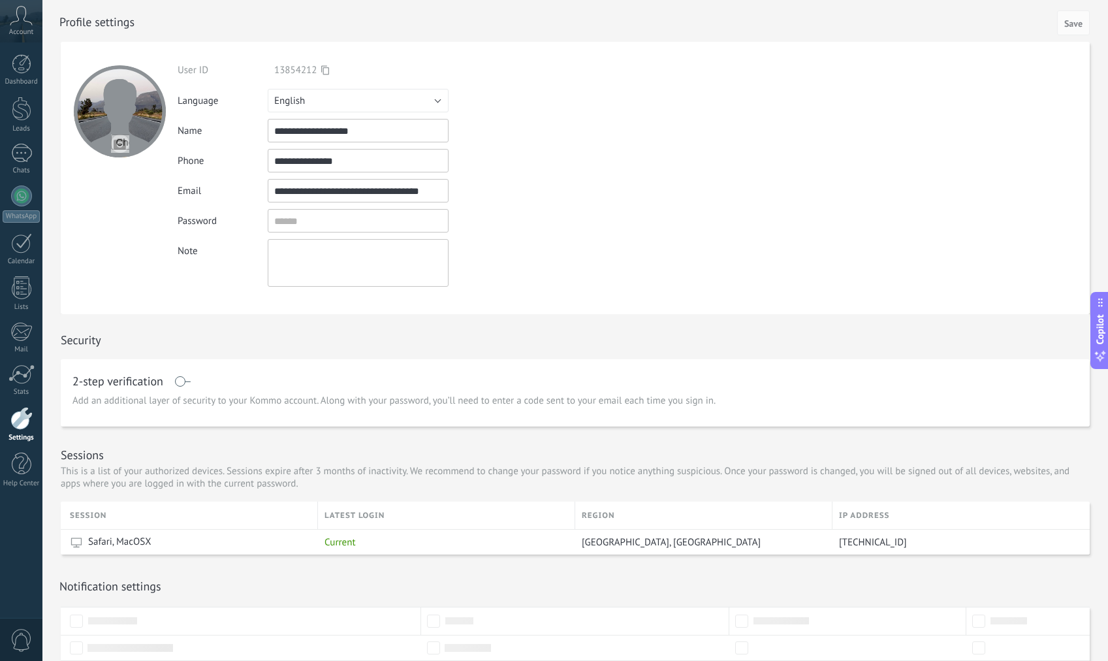
drag, startPoint x: 383, startPoint y: 125, endPoint x: 204, endPoint y: 131, distance: 179.6
drag, startPoint x: 313, startPoint y: 130, endPoint x: 210, endPoint y: 131, distance: 102.5
click at [210, 131] on div "Name ***" at bounding box center [369, 131] width 382 height 24
type input "******"
click at [571, 139] on form "**********" at bounding box center [575, 178] width 1029 height 272
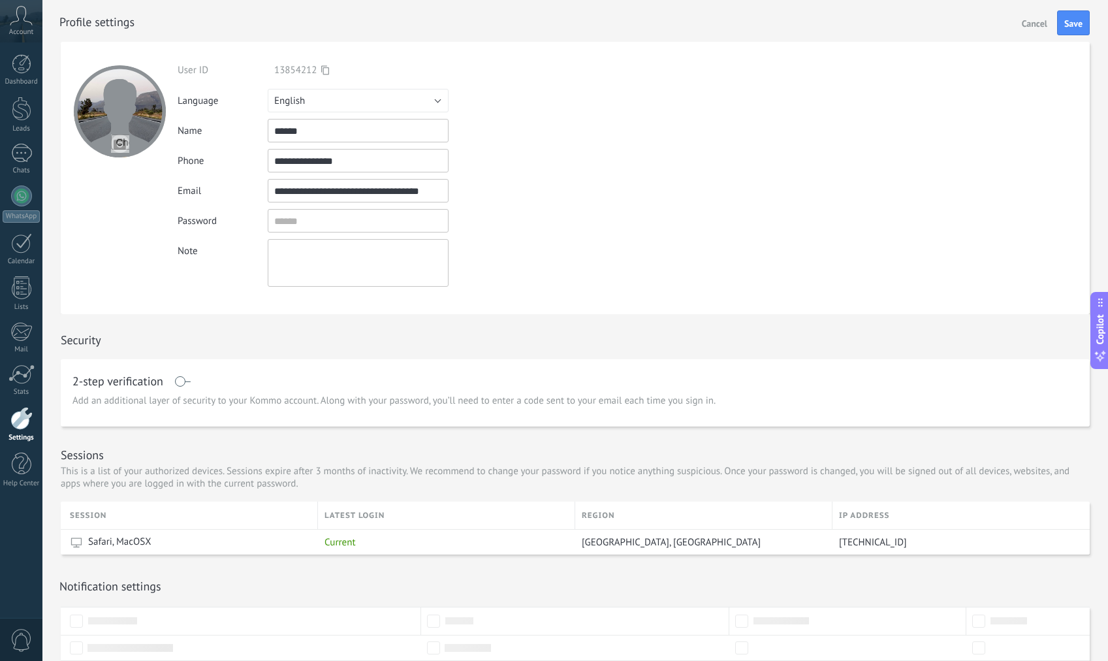
click at [121, 147] on input "file" at bounding box center [120, 143] width 18 height 18
type input "**********"
click at [1065, 24] on span "Save" at bounding box center [1073, 23] width 18 height 9
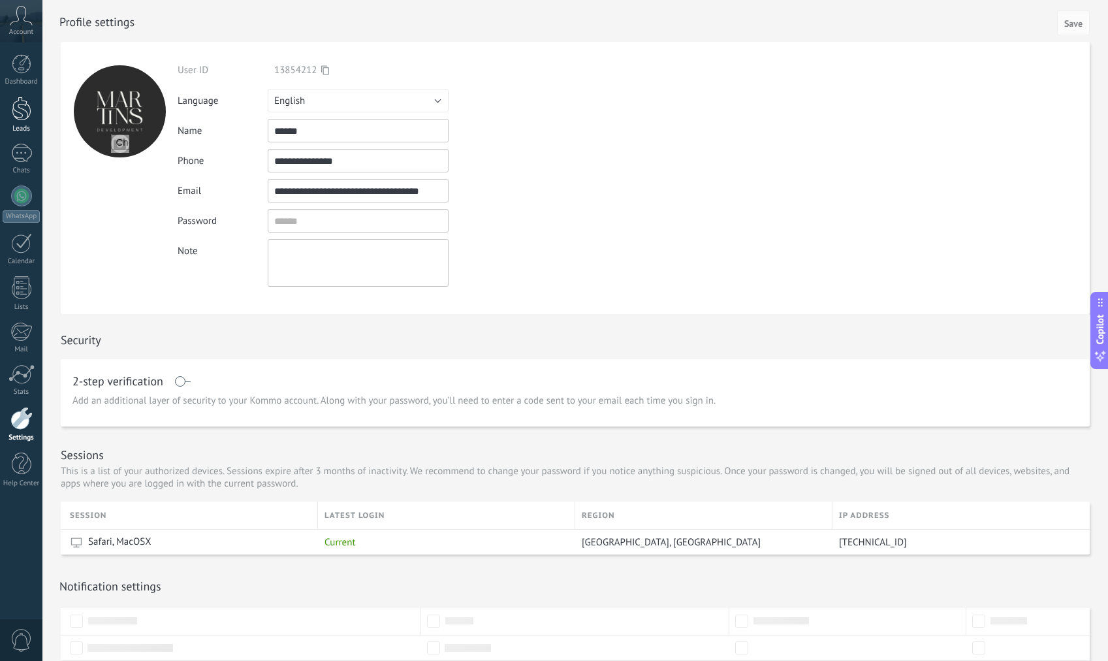
click at [25, 116] on div at bounding box center [22, 109] width 20 height 24
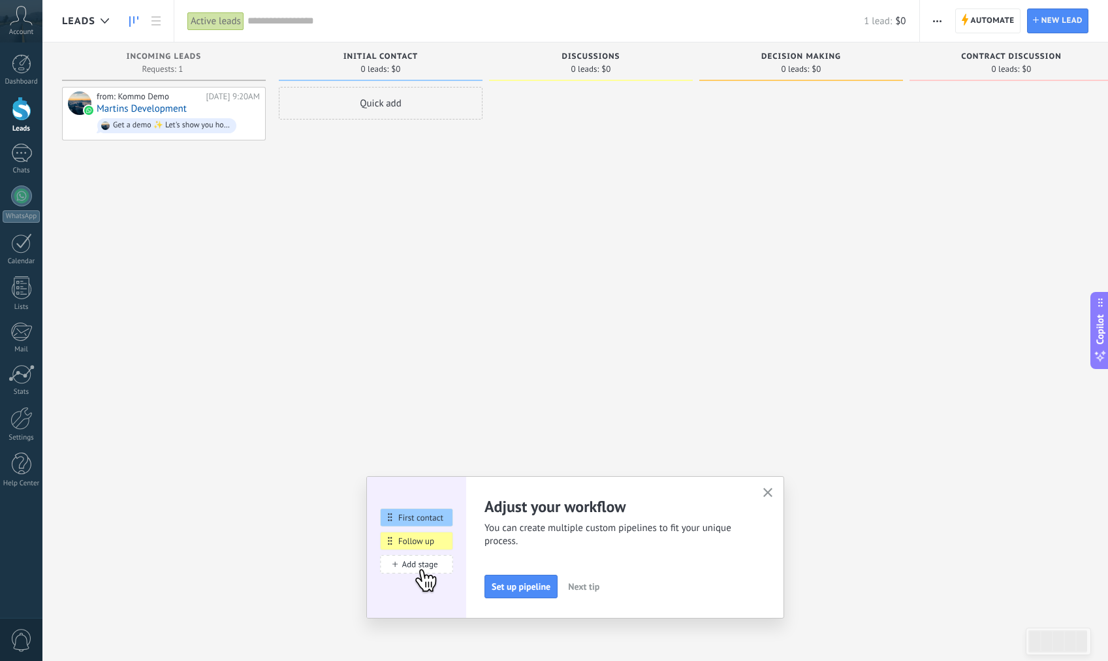
click at [773, 493] on use "button" at bounding box center [768, 493] width 10 height 10
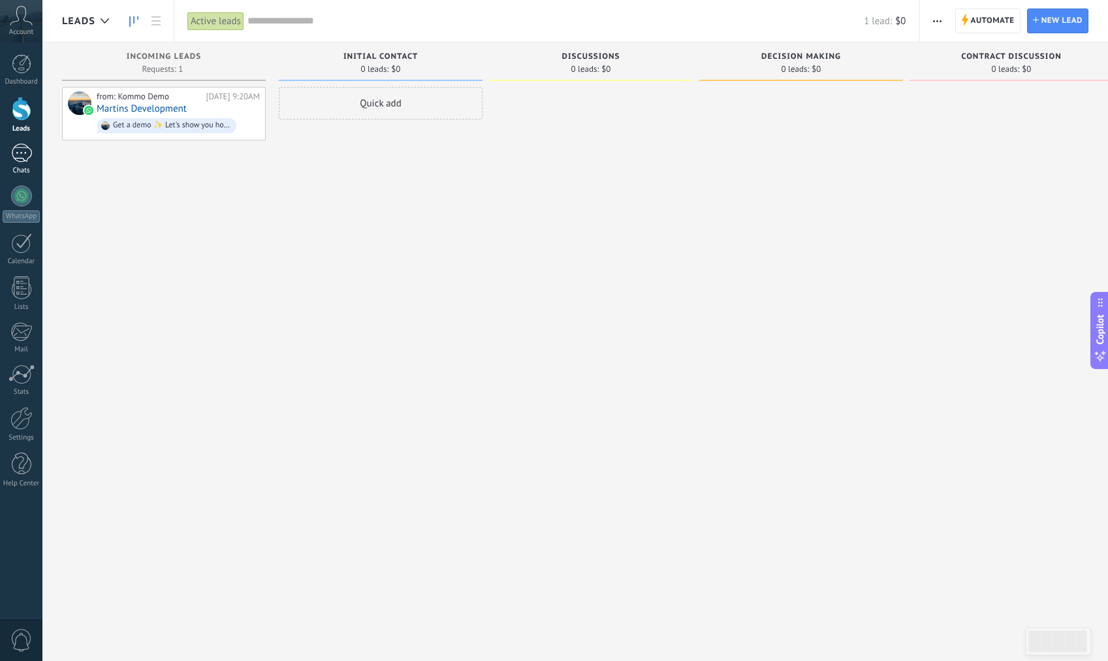
click at [13, 154] on div "1" at bounding box center [21, 153] width 21 height 19
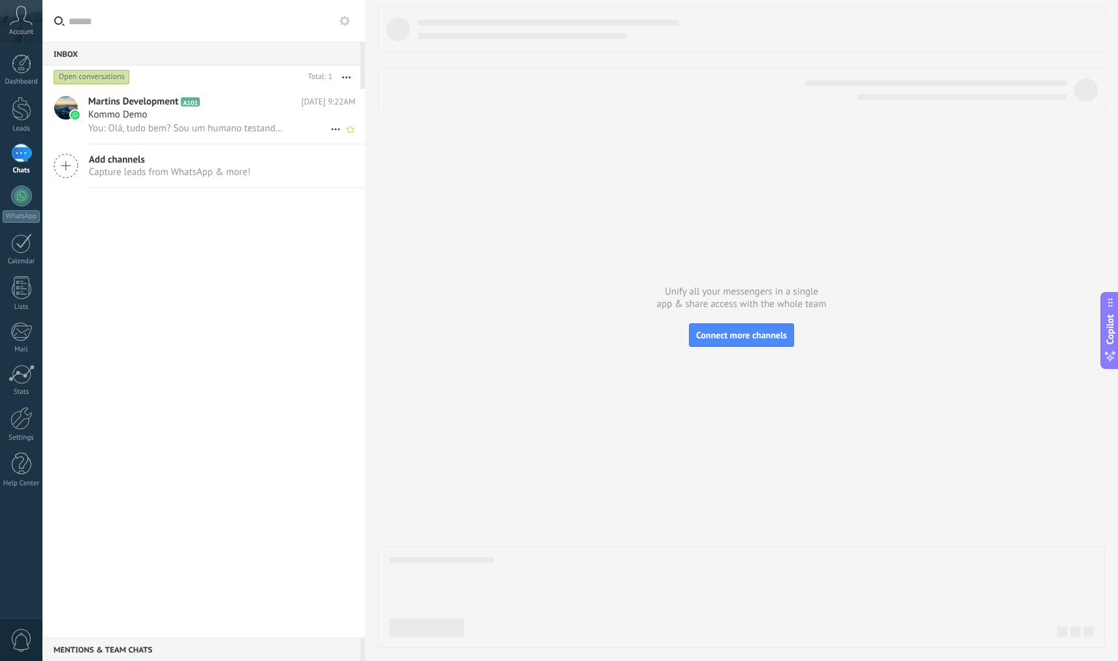
click at [181, 116] on div "Kommo Demo" at bounding box center [221, 114] width 267 height 13
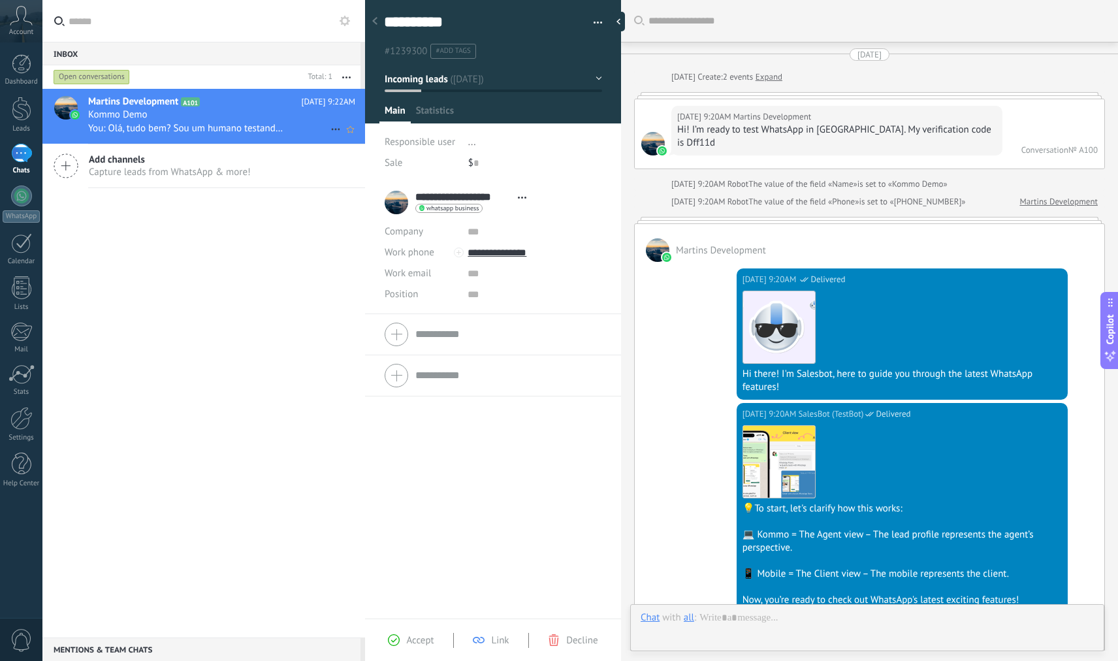
scroll to position [1045, 0]
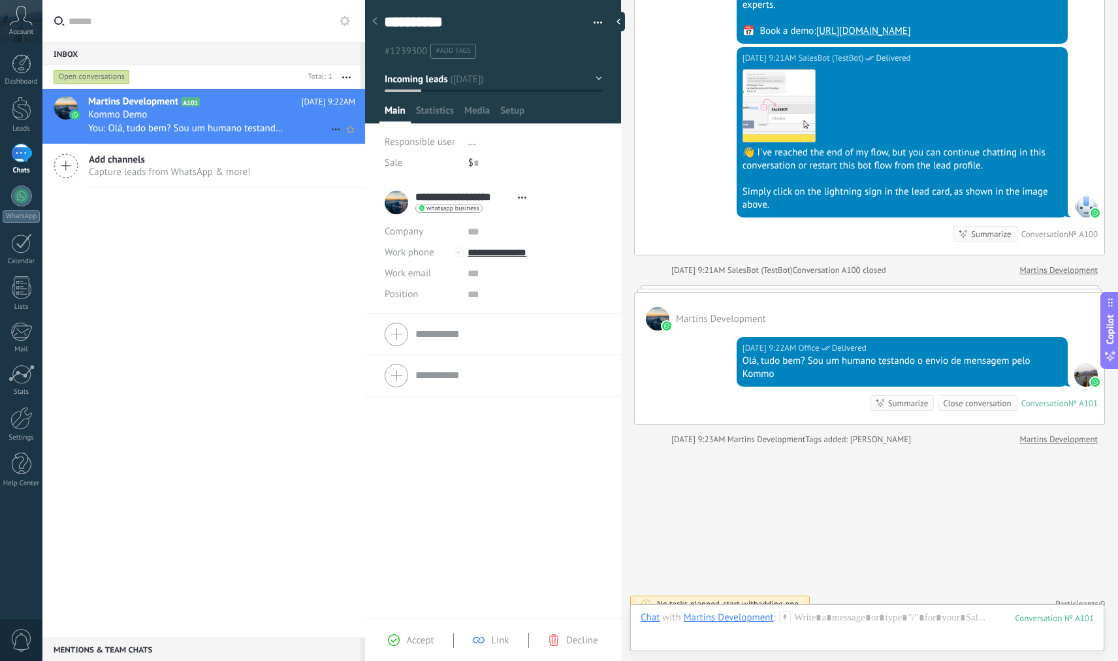
click at [334, 129] on use at bounding box center [335, 130] width 8 height 2
click at [261, 128] on div at bounding box center [559, 330] width 1118 height 661
click at [584, 78] on button "Incoming leads" at bounding box center [493, 79] width 217 height 24
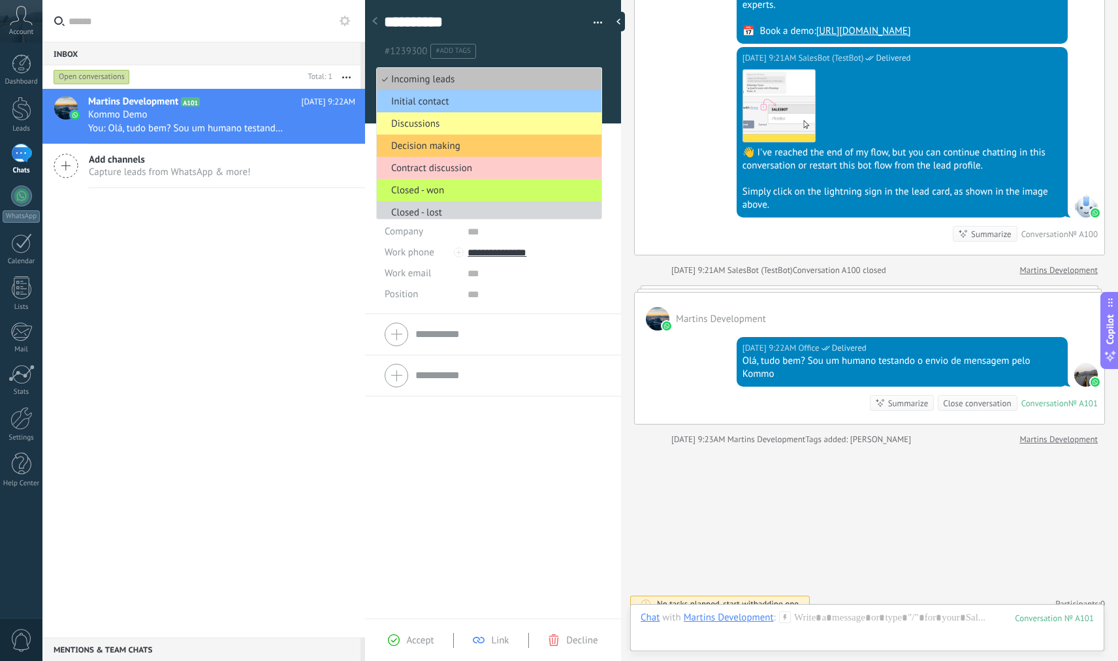
click at [515, 46] on ul "#1239300 #add tags" at bounding box center [491, 51] width 216 height 18
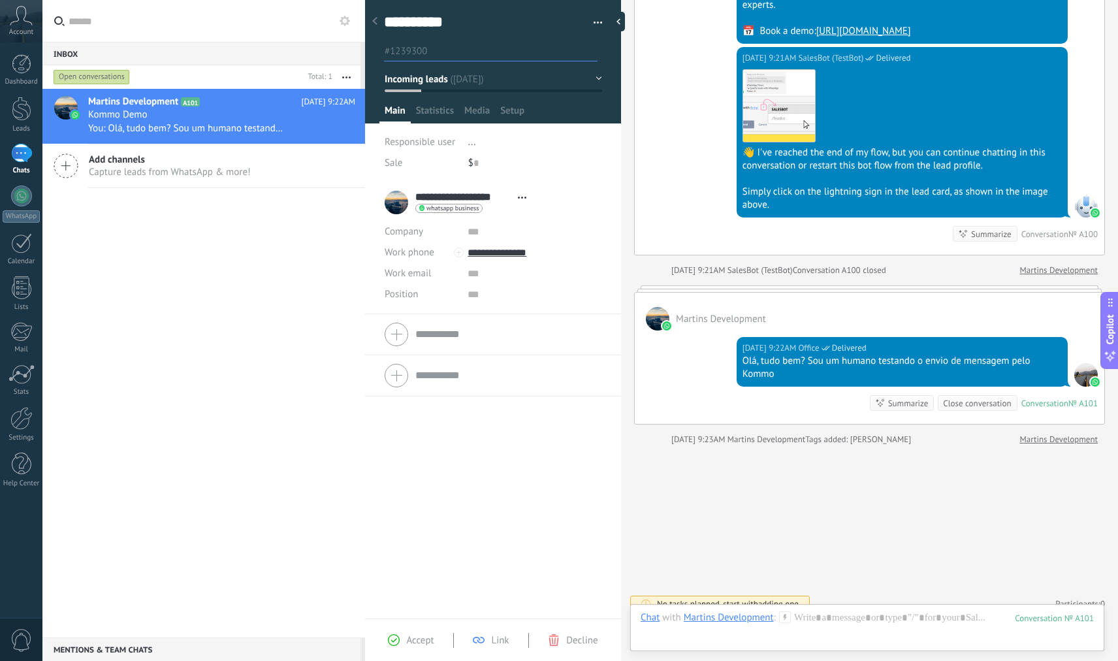
click at [486, 447] on div "**********" at bounding box center [493, 400] width 256 height 437
click at [460, 50] on span "#add tags" at bounding box center [452, 50] width 35 height 9
click at [497, 428] on div "**********" at bounding box center [493, 400] width 256 height 437
click at [523, 198] on span "Open details Copy name Unlink Main contact" at bounding box center [522, 198] width 22 height 10
click at [520, 209] on link "Open details" at bounding box center [493, 215] width 53 height 12
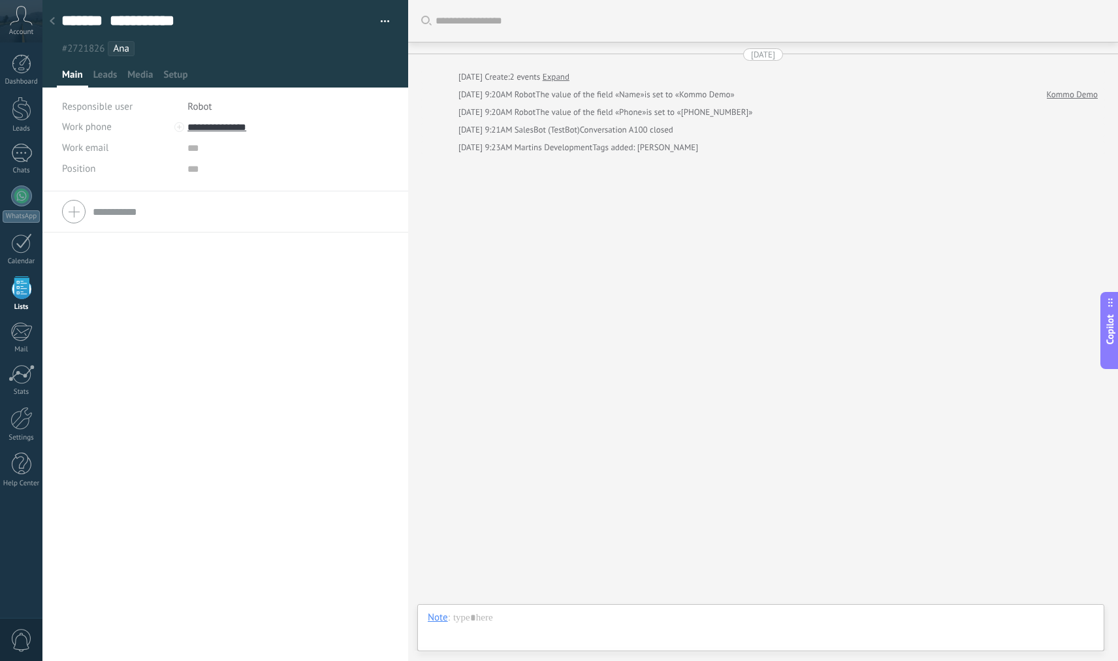
click at [54, 24] on use at bounding box center [52, 21] width 5 height 8
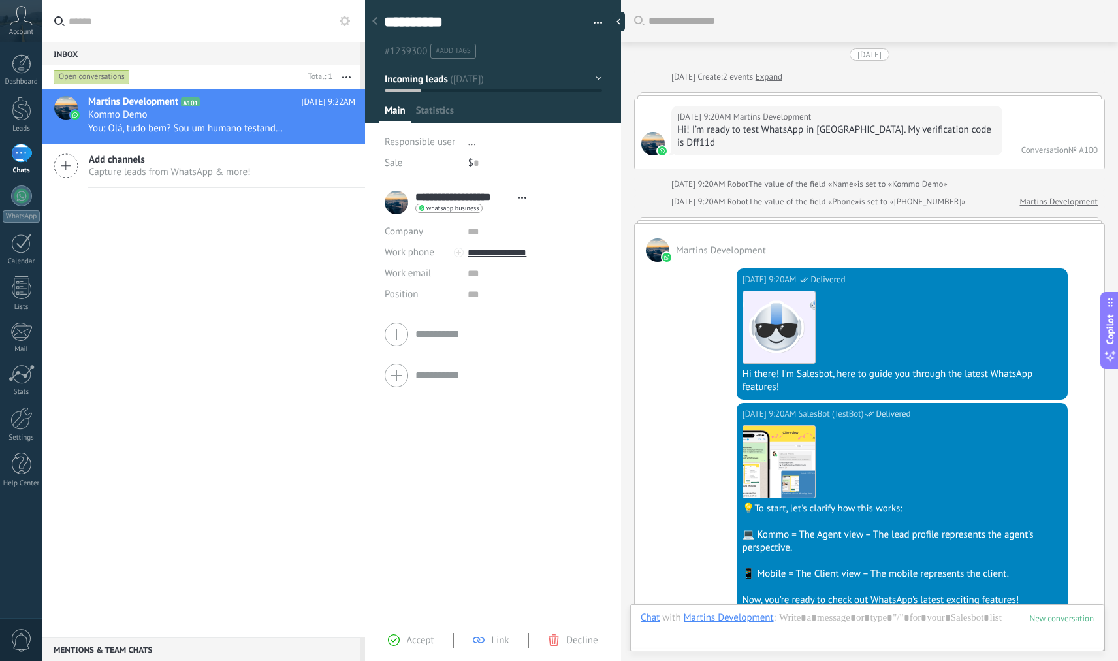
scroll to position [1045, 0]
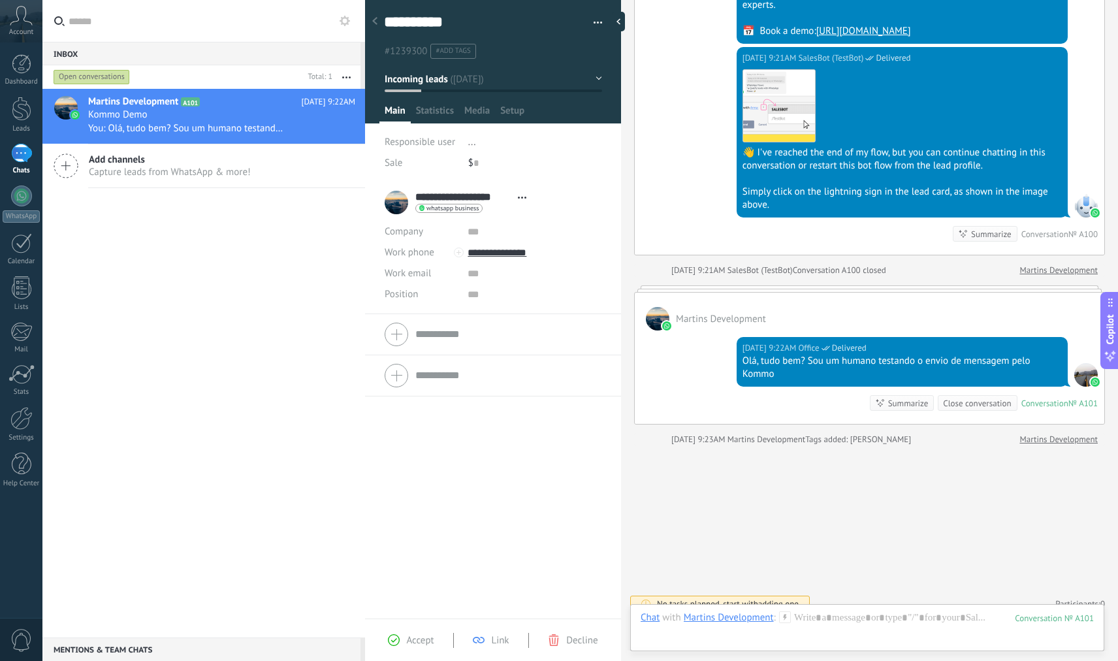
click at [379, 22] on div at bounding box center [375, 21] width 18 height 25
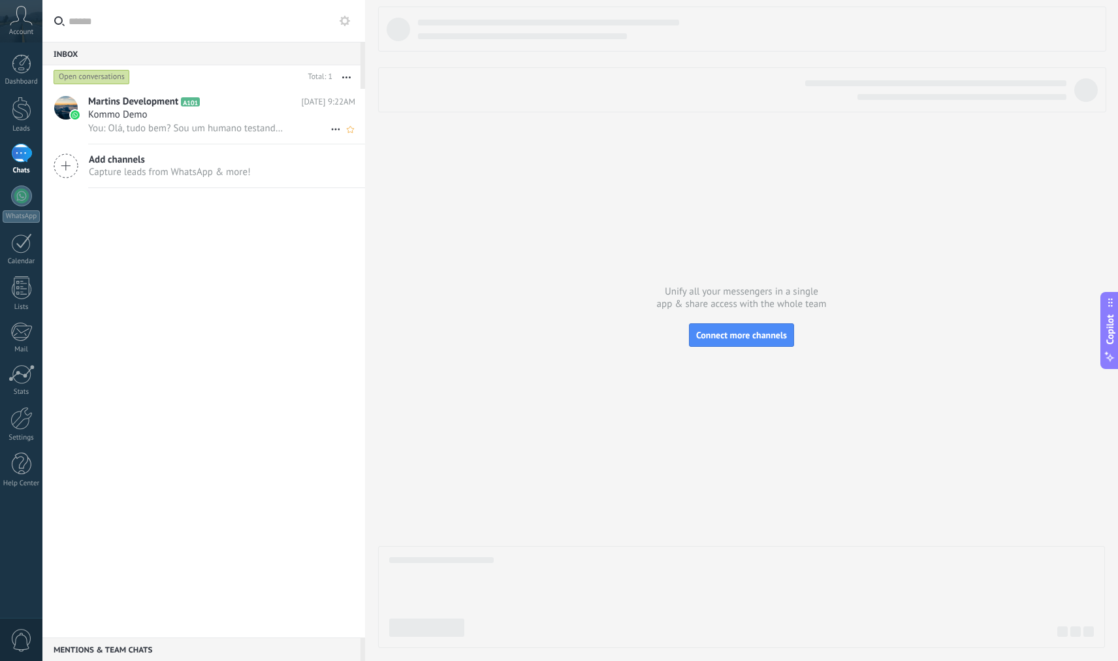
click at [161, 123] on span "You: Olá, tudo bem? Sou um humano testando o envio de mensagem pelo Kommo" at bounding box center [185, 128] width 195 height 12
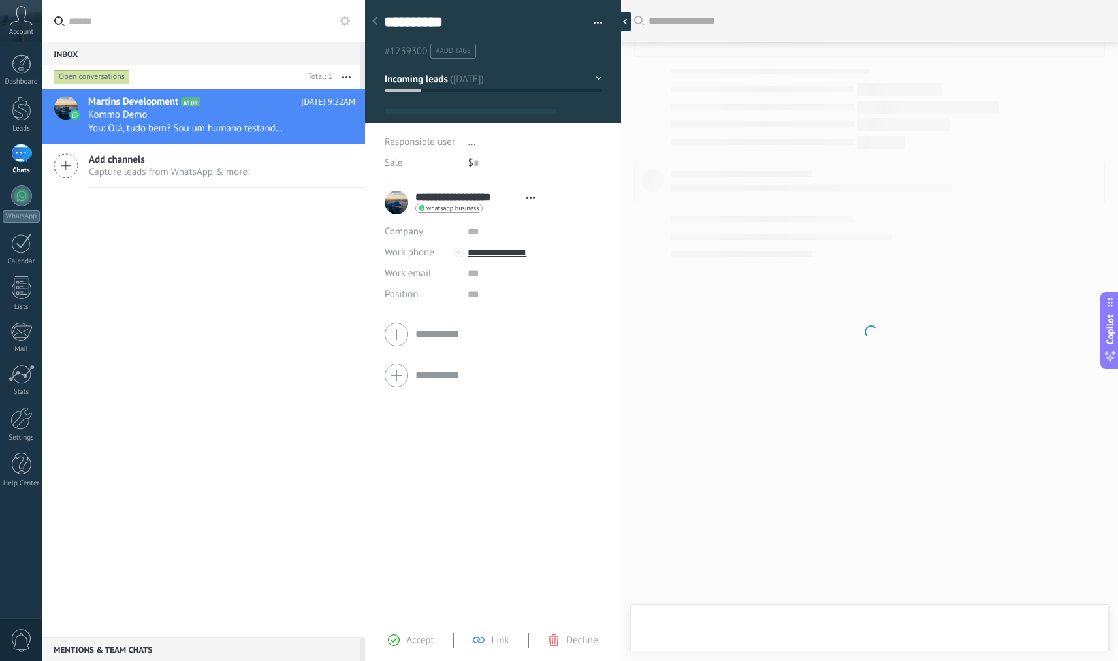
scroll to position [1045, 0]
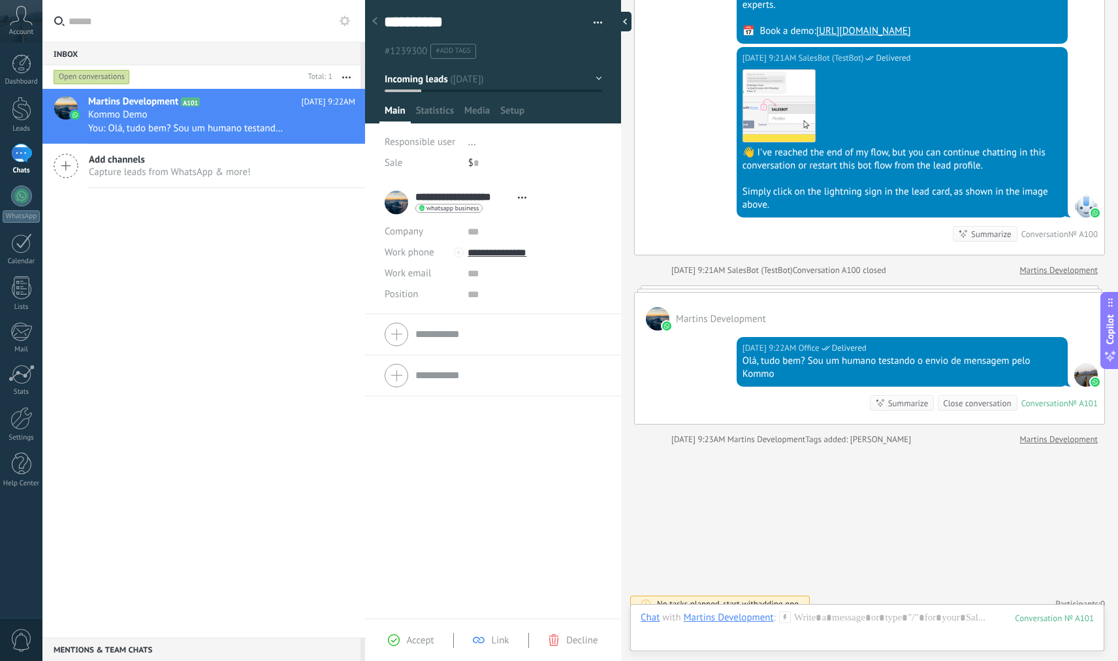
click at [627, 18] on div at bounding box center [622, 22] width 20 height 20
type textarea "**********"
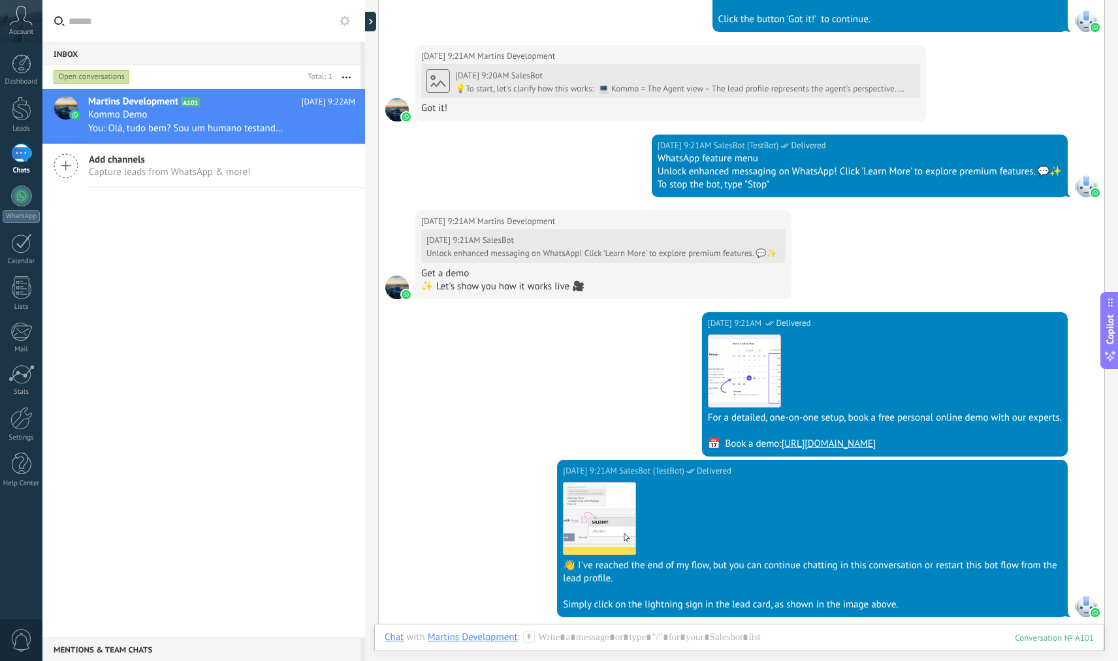
scroll to position [967, 0]
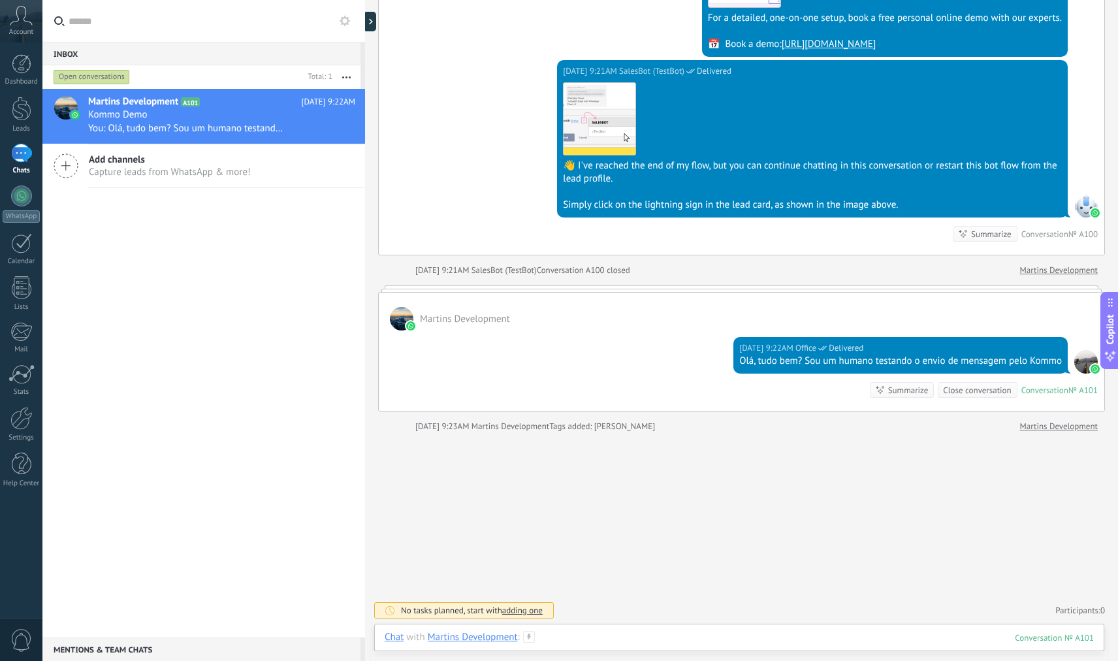
click at [746, 639] on div at bounding box center [739, 650] width 709 height 39
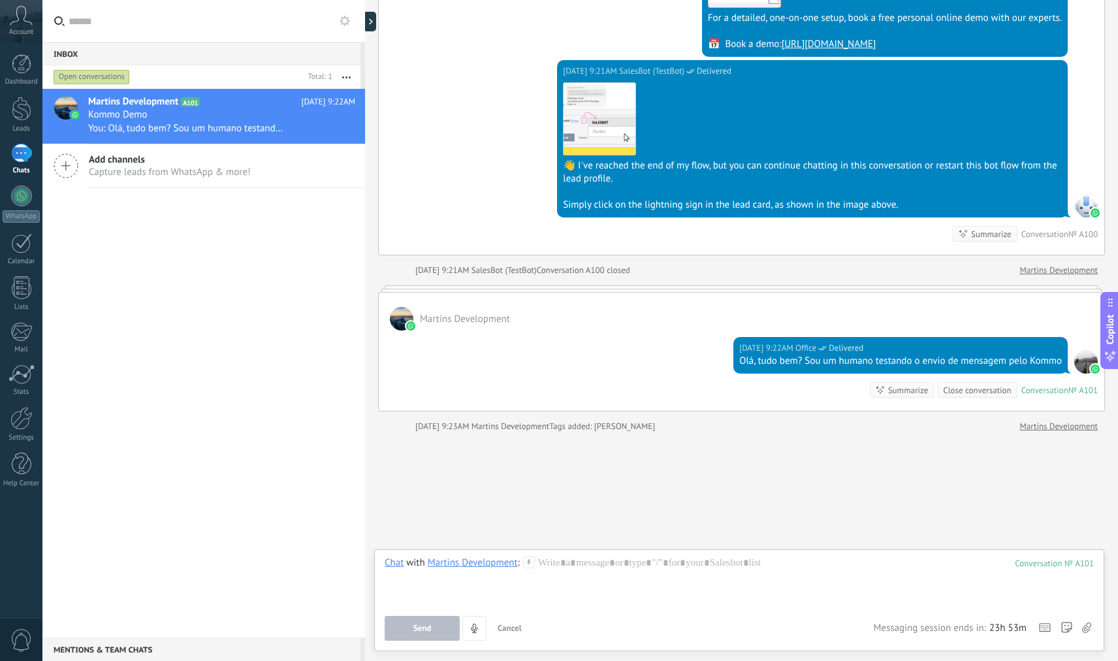
click at [503, 562] on div "Martins Development" at bounding box center [473, 562] width 90 height 12
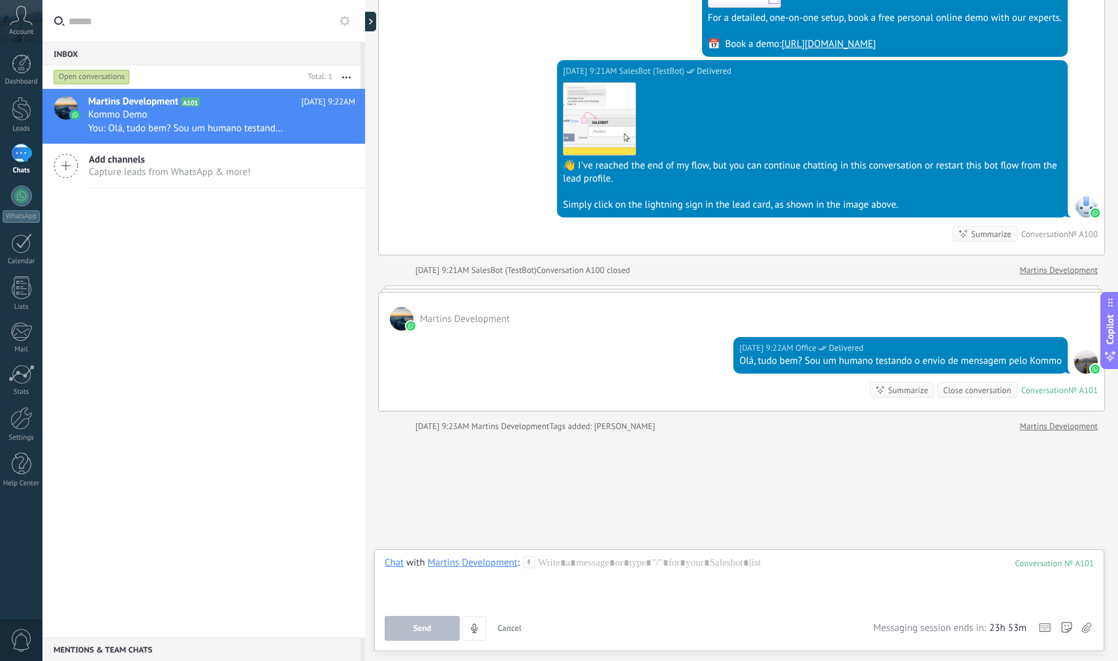
click at [477, 567] on div "Martins Development" at bounding box center [473, 562] width 90 height 12
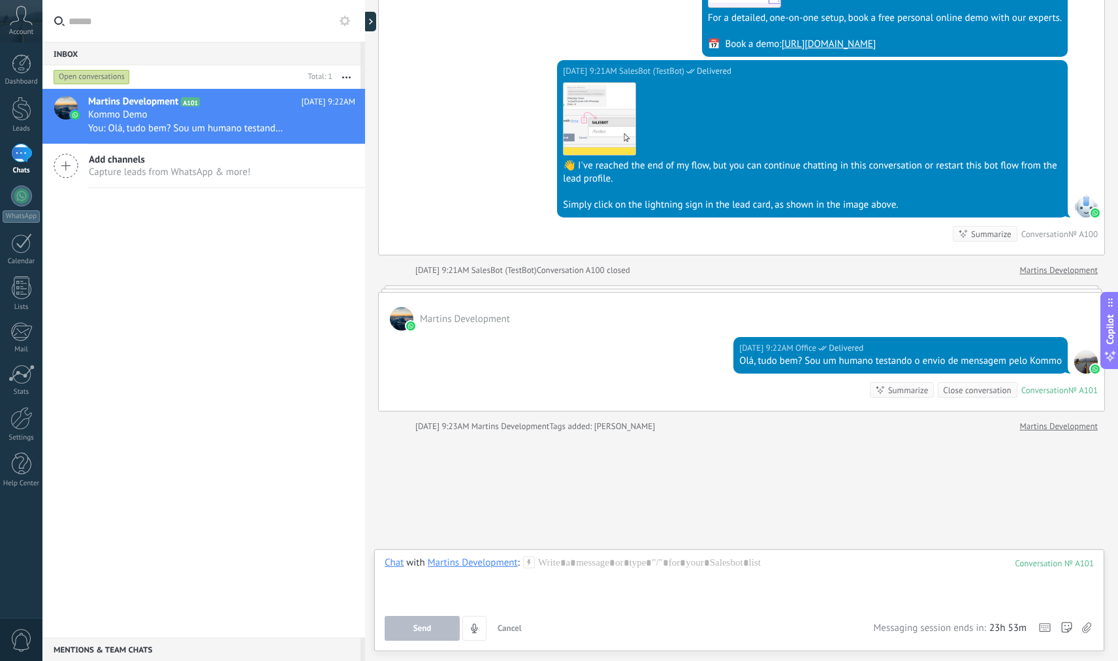
click at [476, 564] on div "Martins Development" at bounding box center [473, 562] width 90 height 12
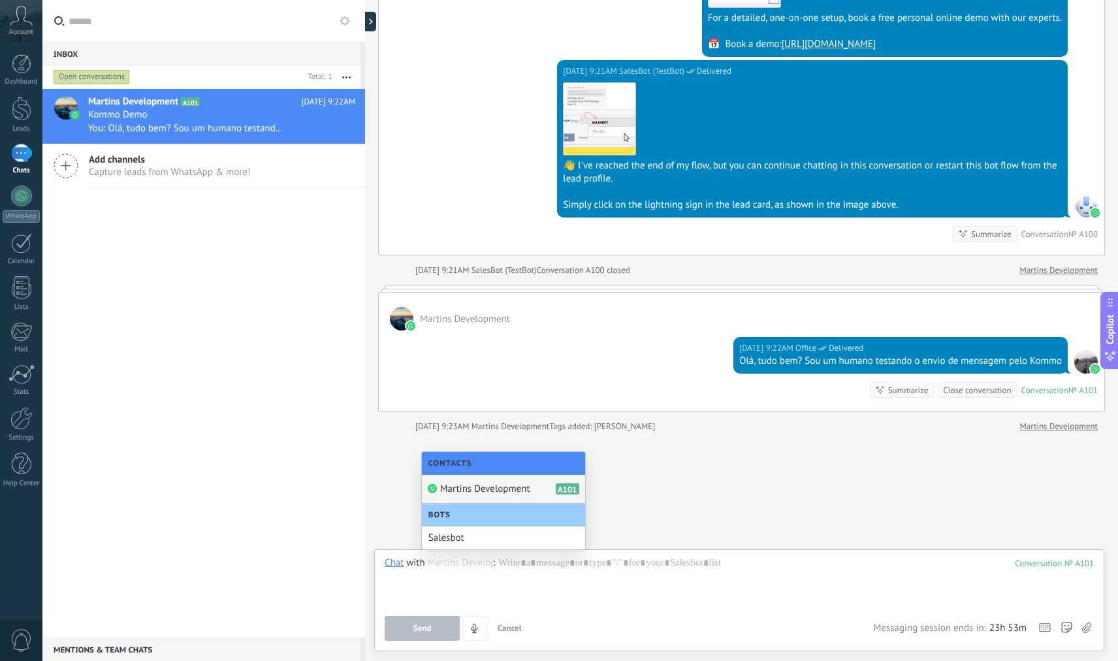
click at [519, 492] on span "Martins Development" at bounding box center [485, 488] width 90 height 12
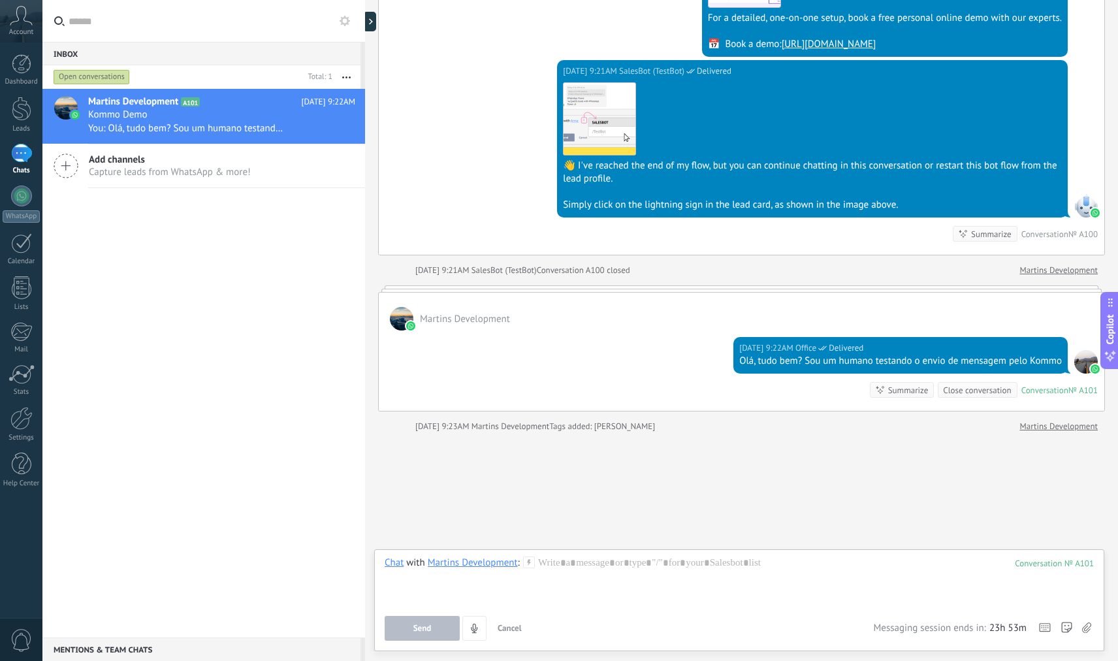
click at [502, 561] on div "Martins Development" at bounding box center [473, 562] width 90 height 12
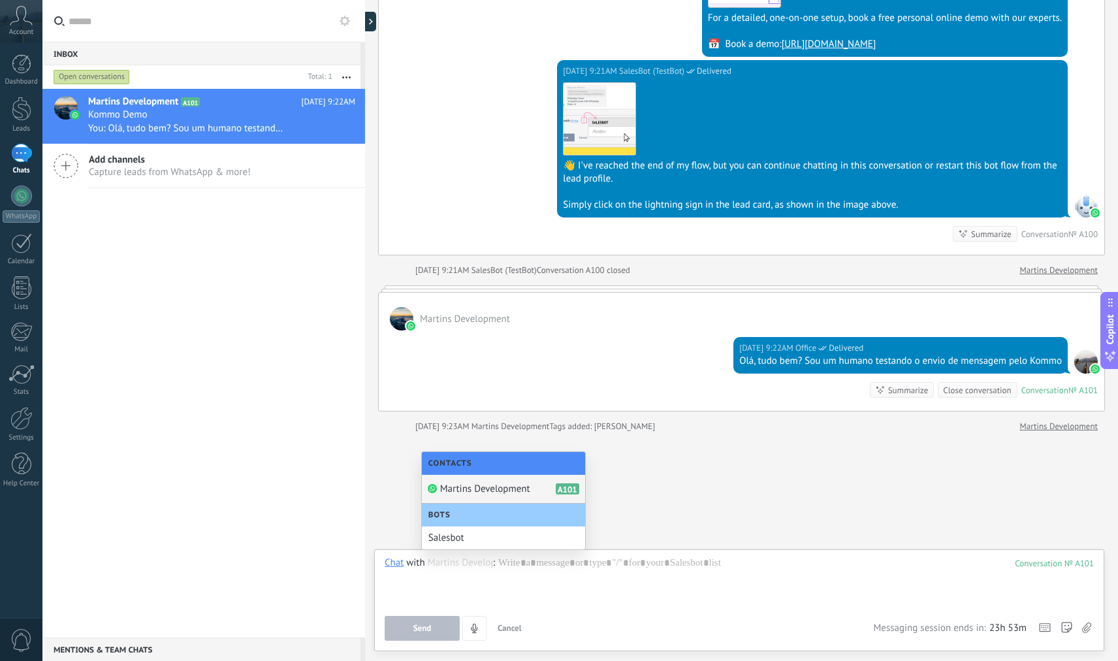
click at [504, 519] on div "Bots" at bounding box center [503, 514] width 163 height 23
click at [498, 532] on div "Salesbot" at bounding box center [503, 537] width 163 height 23
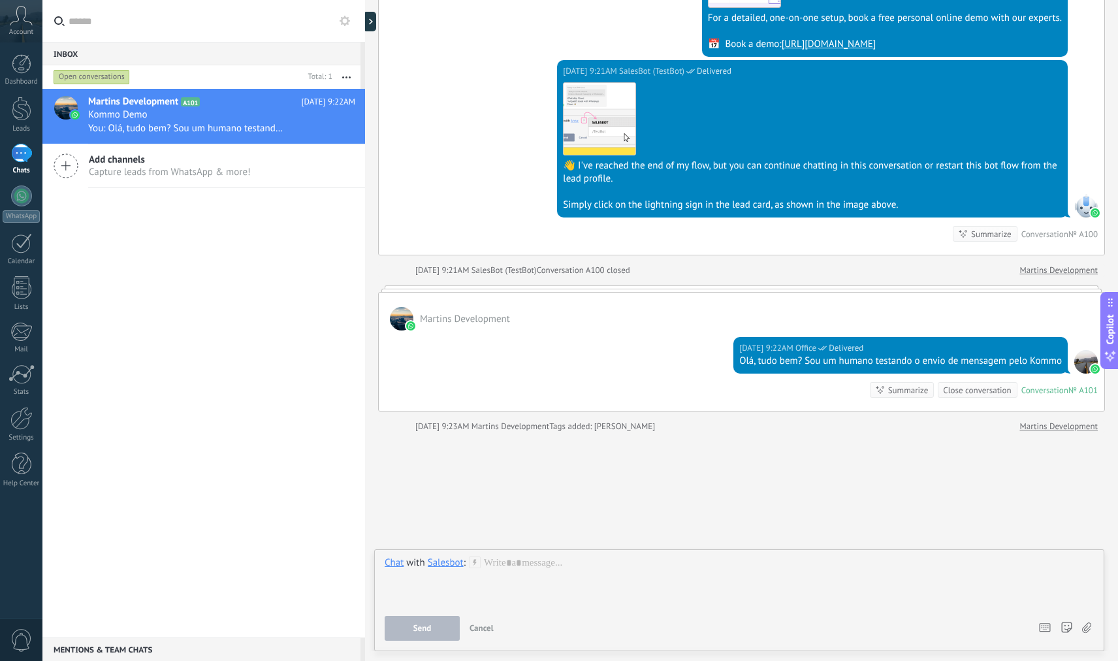
click at [447, 564] on div "Salesbot" at bounding box center [446, 562] width 36 height 12
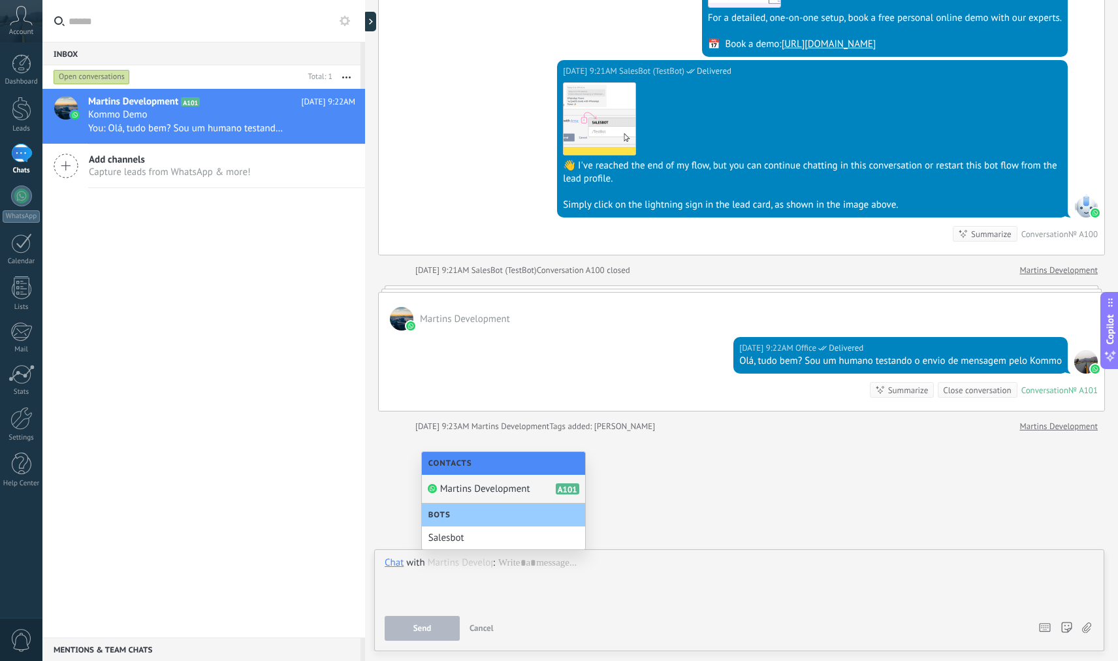
click at [498, 481] on div "Martins Development A101" at bounding box center [503, 489] width 163 height 29
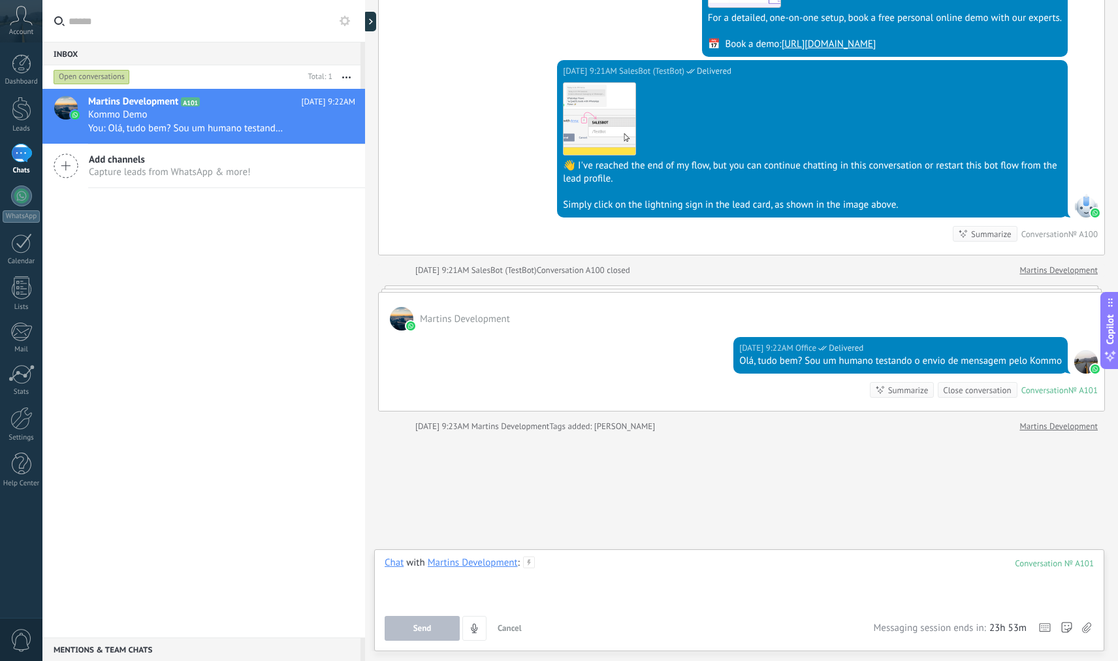
click at [646, 558] on div at bounding box center [739, 581] width 709 height 50
click at [18, 422] on div at bounding box center [21, 418] width 22 height 23
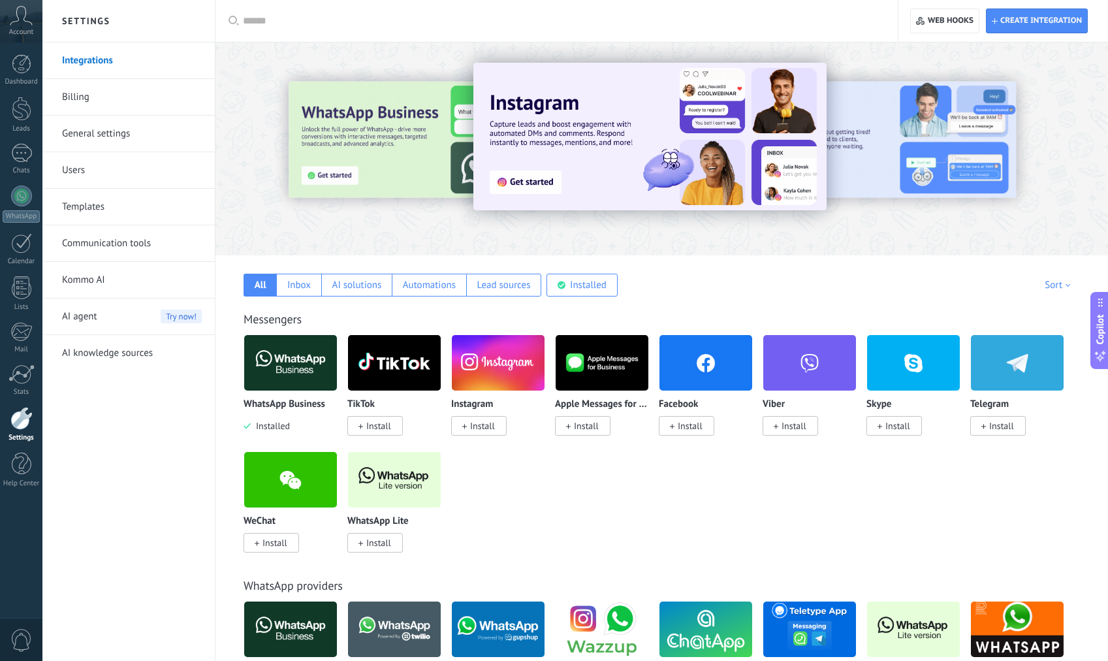
click at [135, 168] on link "Users" at bounding box center [132, 170] width 140 height 37
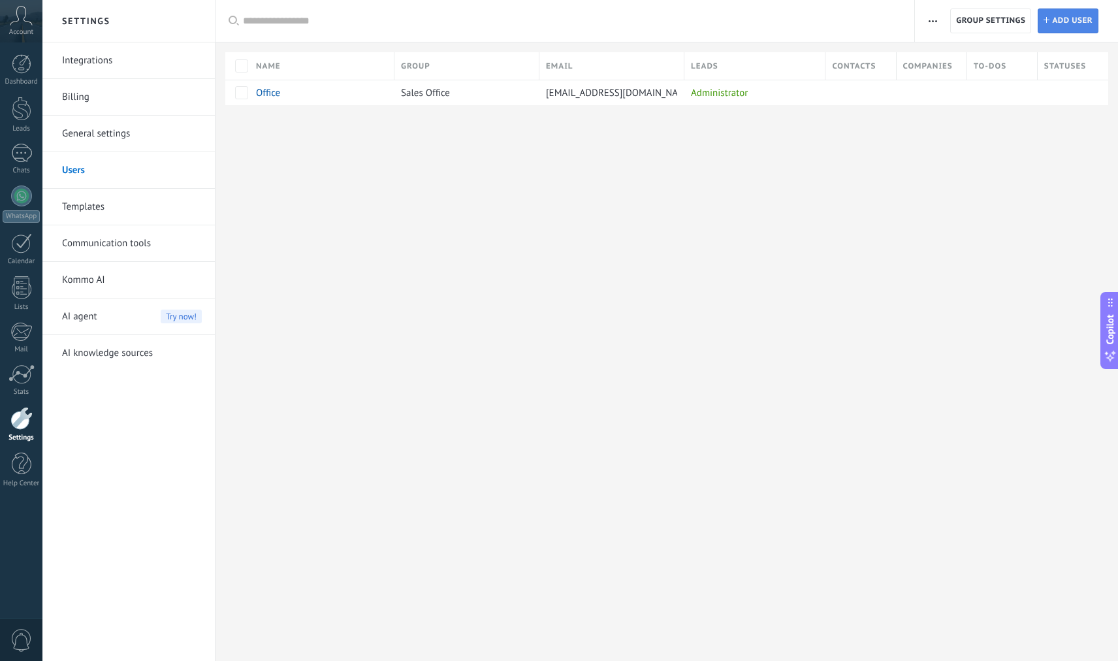
click at [1080, 19] on span "Add user" at bounding box center [1072, 21] width 40 height 24
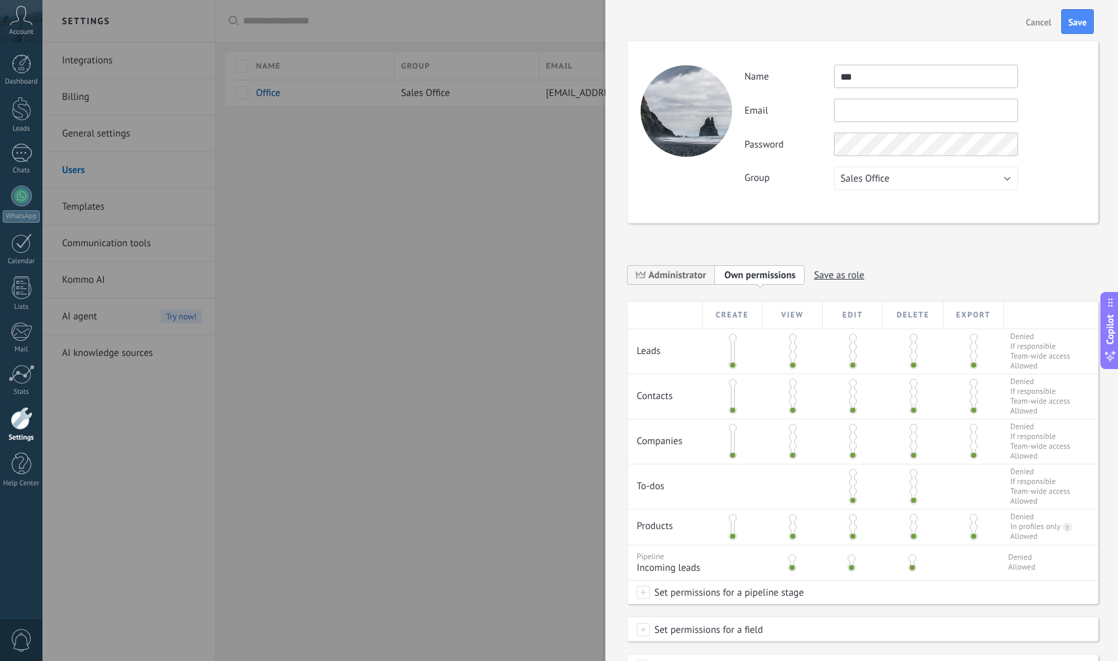
type input "***"
type input "*"
drag, startPoint x: 924, startPoint y: 78, endPoint x: 803, endPoint y: 78, distance: 121.4
click at [803, 78] on div "Name ***" at bounding box center [914, 77] width 340 height 24
type input "*********"
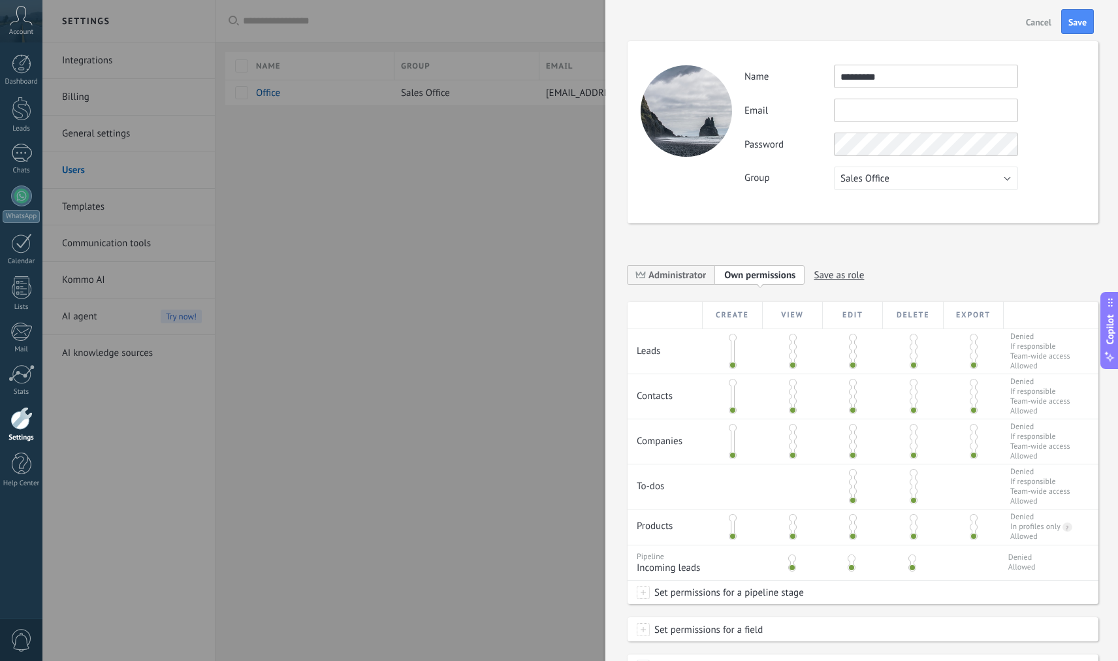
click at [851, 105] on input "text" at bounding box center [926, 111] width 184 height 24
type input "**********"
click at [889, 181] on div "**********" at bounding box center [914, 127] width 340 height 125
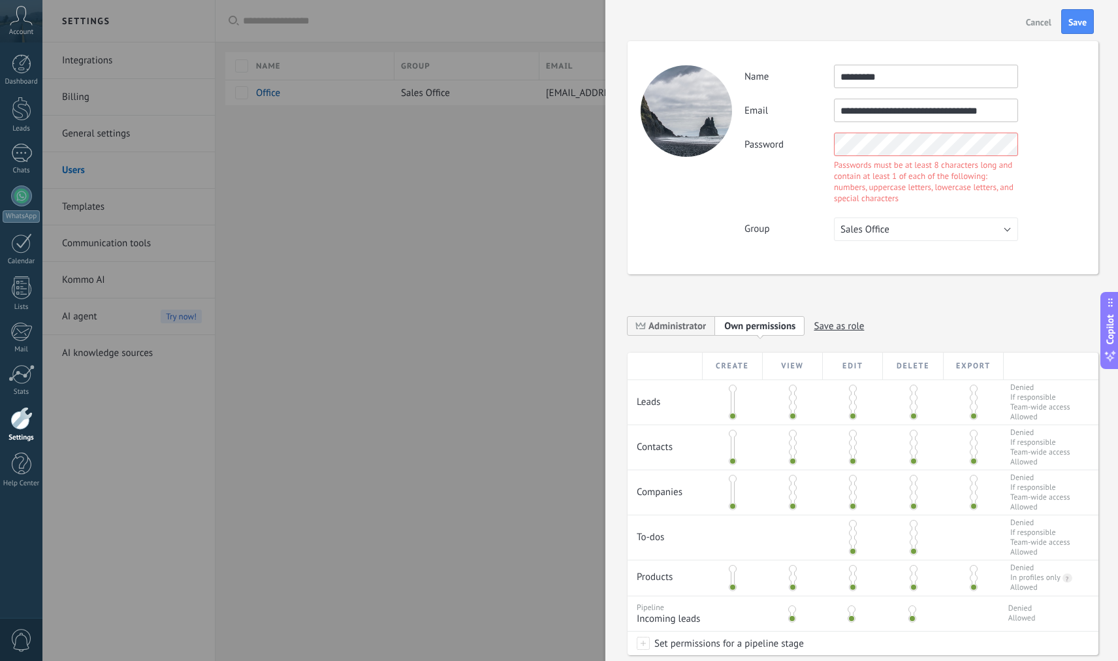
click at [1003, 227] on button "Sales Office" at bounding box center [926, 229] width 184 height 24
click at [1030, 212] on div "**********" at bounding box center [914, 153] width 340 height 176
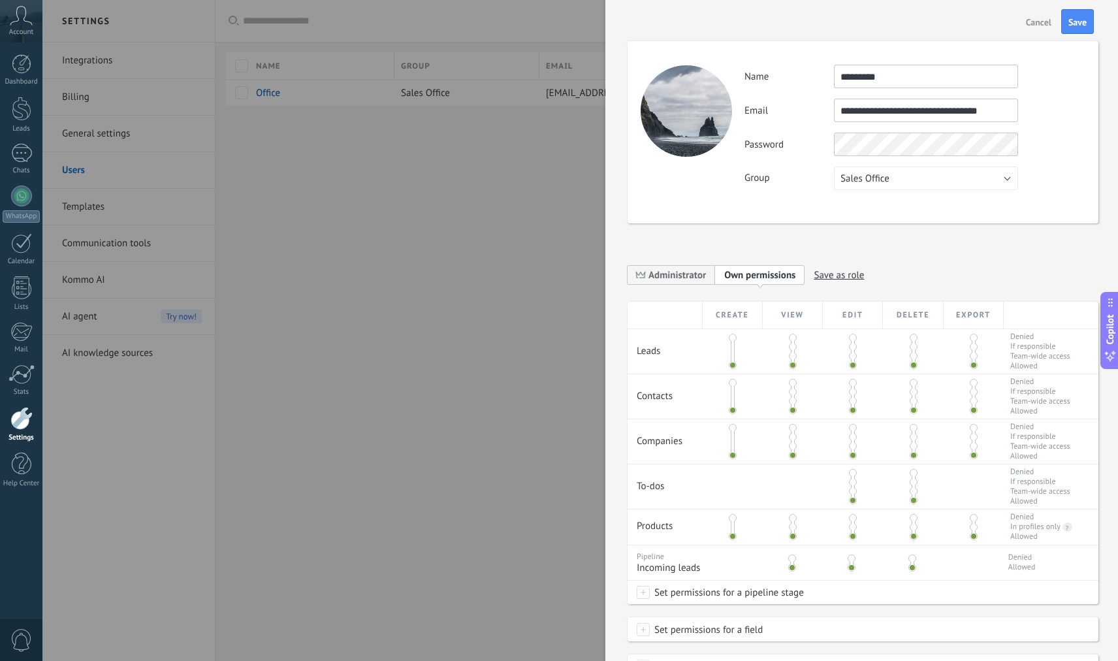
click at [1031, 166] on div "**********" at bounding box center [914, 127] width 340 height 125
click at [969, 176] on button "Sales Office" at bounding box center [926, 178] width 184 height 24
click at [960, 197] on span "Free users" at bounding box center [919, 201] width 187 height 12
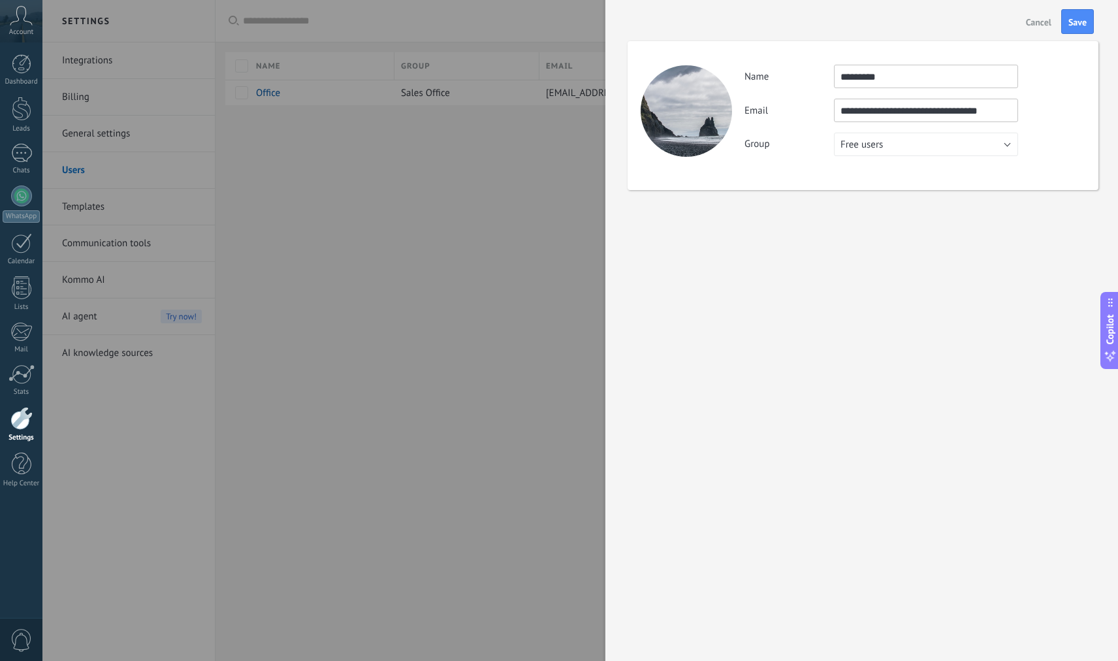
click at [970, 148] on button "Free users" at bounding box center [926, 145] width 184 height 24
click at [938, 153] on li "Sales Office" at bounding box center [921, 144] width 191 height 22
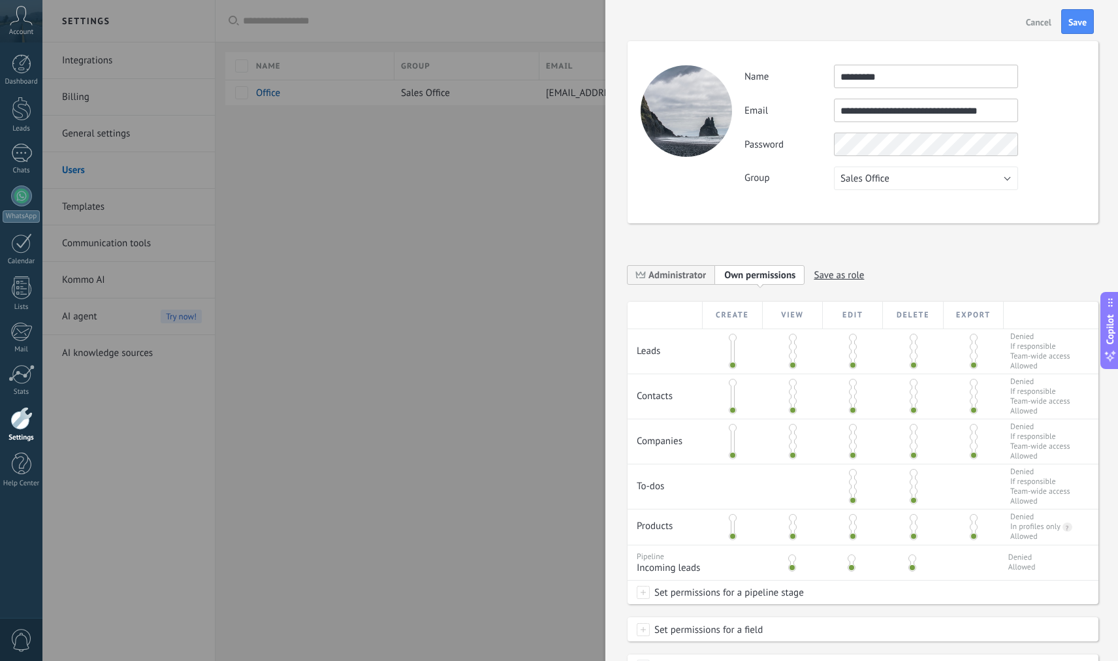
click at [678, 286] on div "**********" at bounding box center [745, 278] width 236 height 26
click at [673, 263] on div "**********" at bounding box center [862, 279] width 471 height 46
click at [674, 273] on span "Administrator" at bounding box center [676, 275] width 57 height 12
click at [792, 236] on div "**********" at bounding box center [862, 365] width 471 height 701
click at [1082, 20] on span "Save" at bounding box center [1077, 22] width 18 height 9
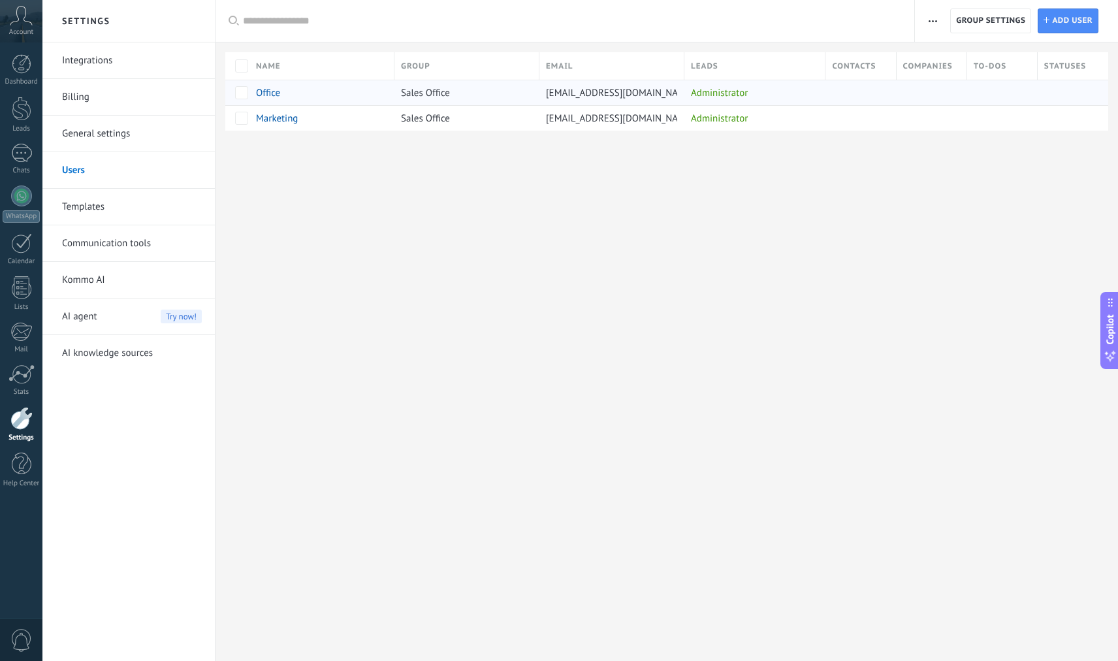
click at [302, 95] on div "Office" at bounding box center [314, 93] width 117 height 12
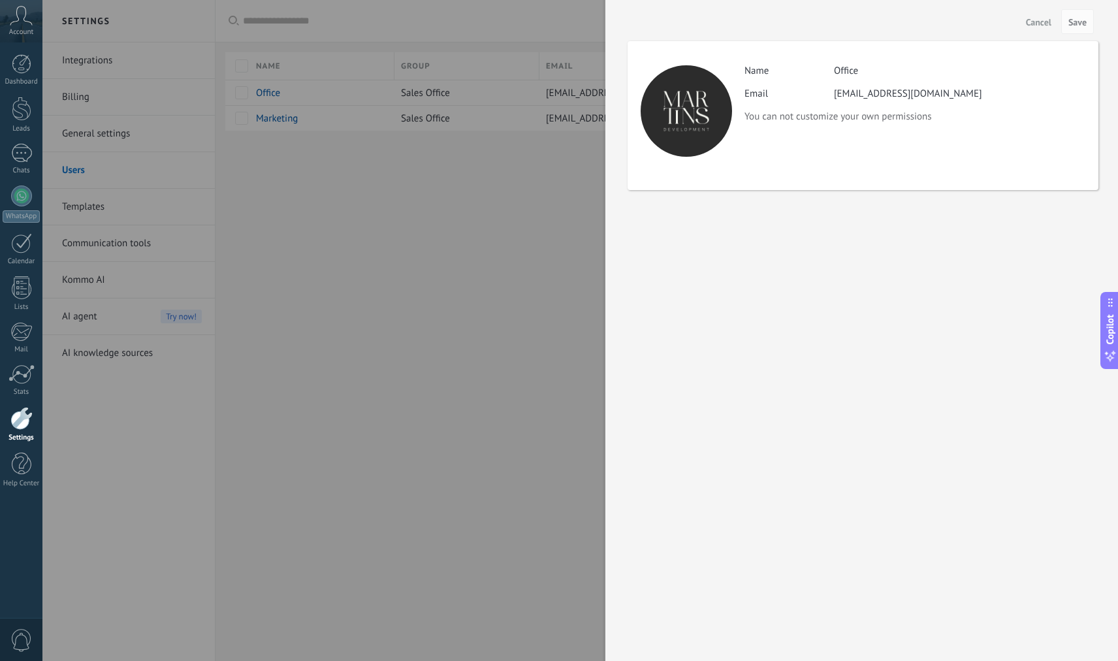
click at [1034, 20] on span "Cancel" at bounding box center [1038, 22] width 25 height 9
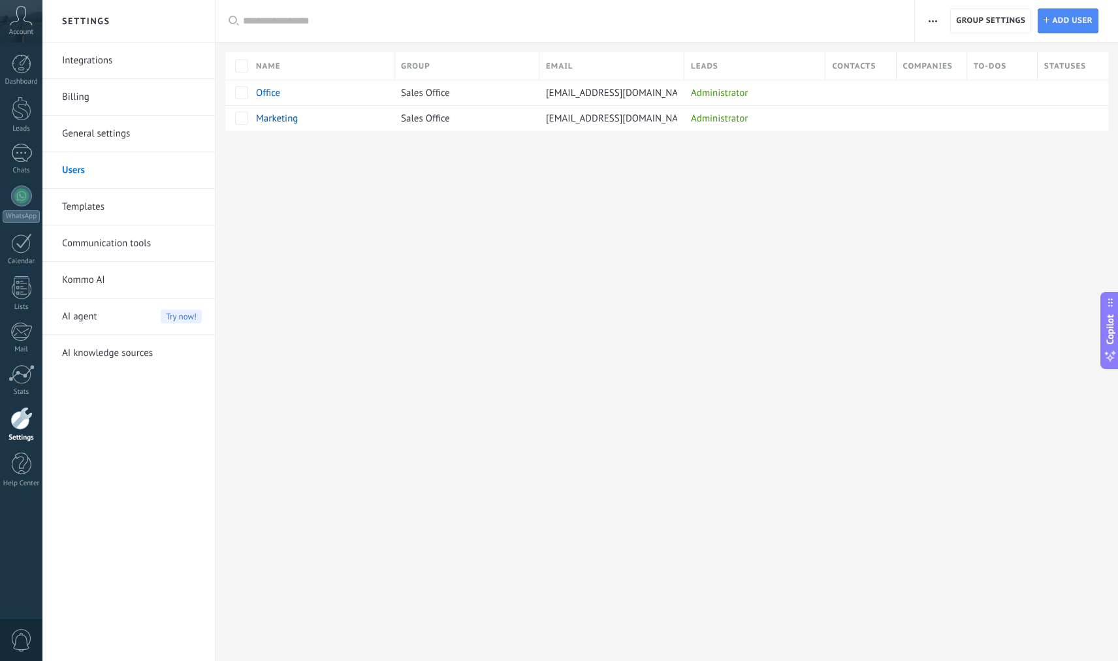
click at [24, 422] on div at bounding box center [21, 418] width 22 height 23
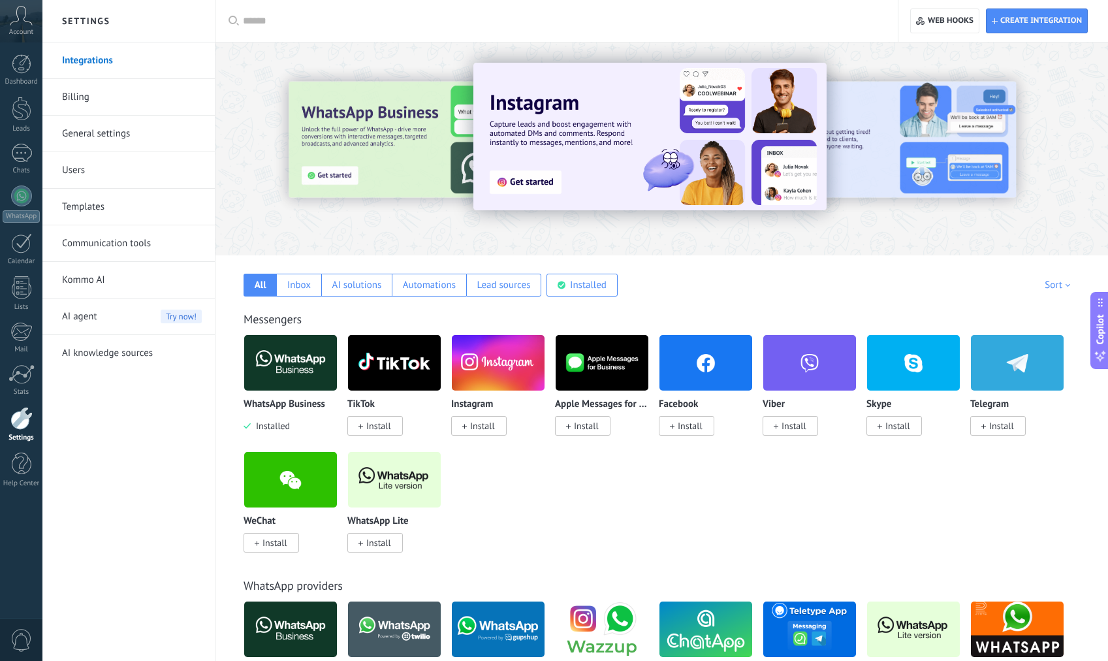
click at [142, 248] on link "Communication tools" at bounding box center [132, 243] width 140 height 37
click at [109, 240] on body ".abccls-1,.abccls-2{fill-rule:evenodd}.abccls-2{fill:#fff} .abfcls-1{fill:none}…" at bounding box center [554, 330] width 1108 height 661
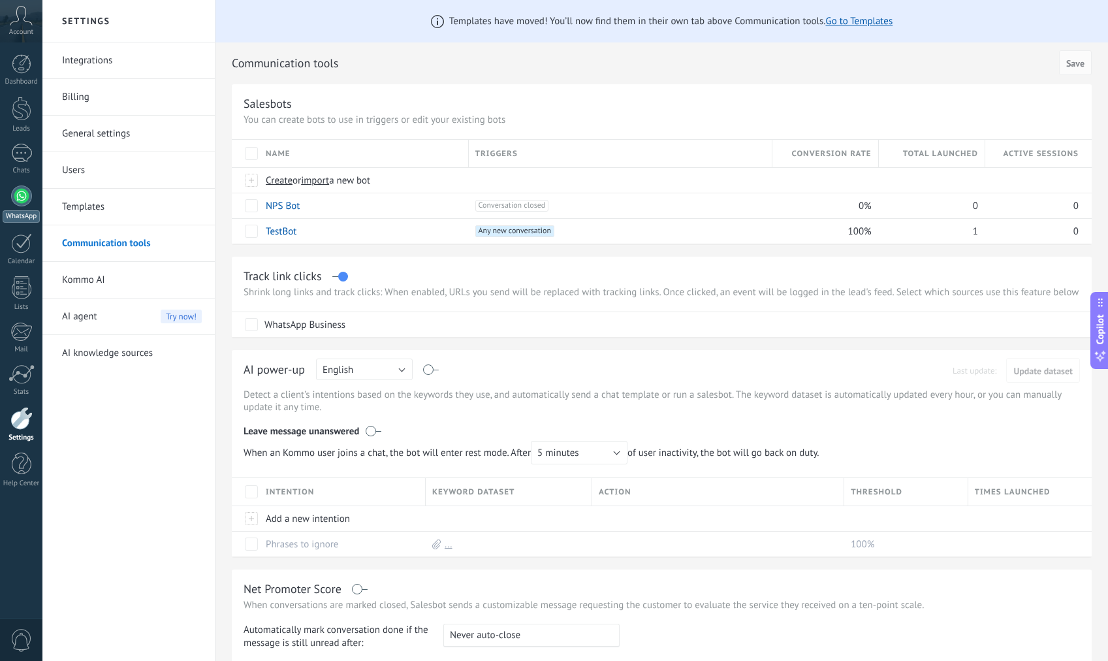
click at [29, 200] on div at bounding box center [21, 195] width 21 height 21
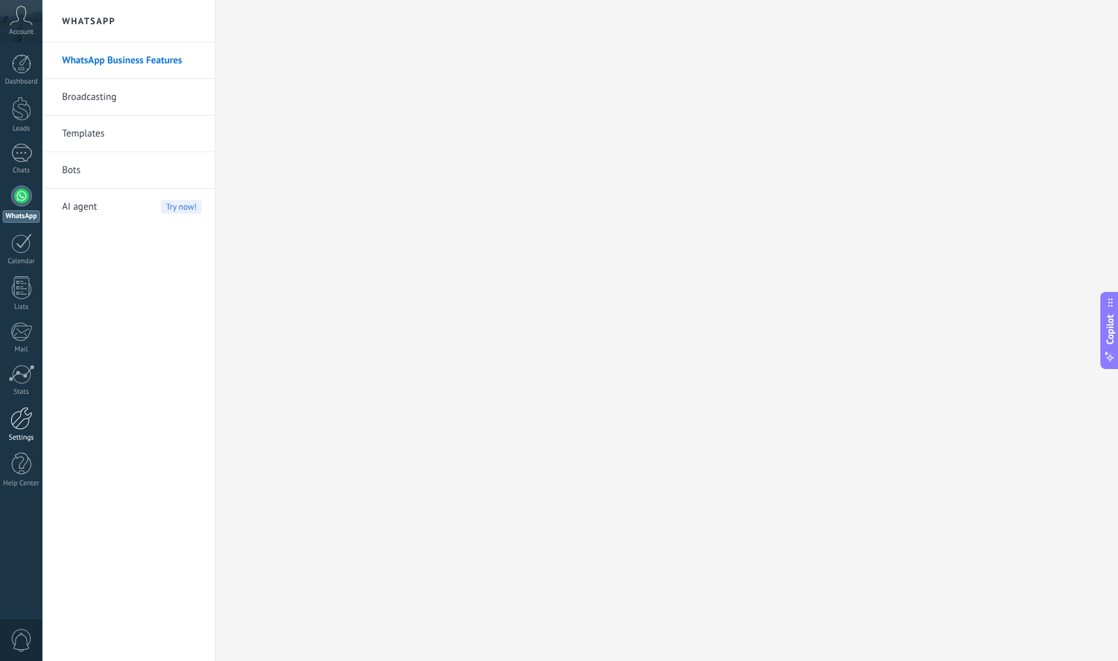
click at [26, 429] on div at bounding box center [21, 418] width 22 height 23
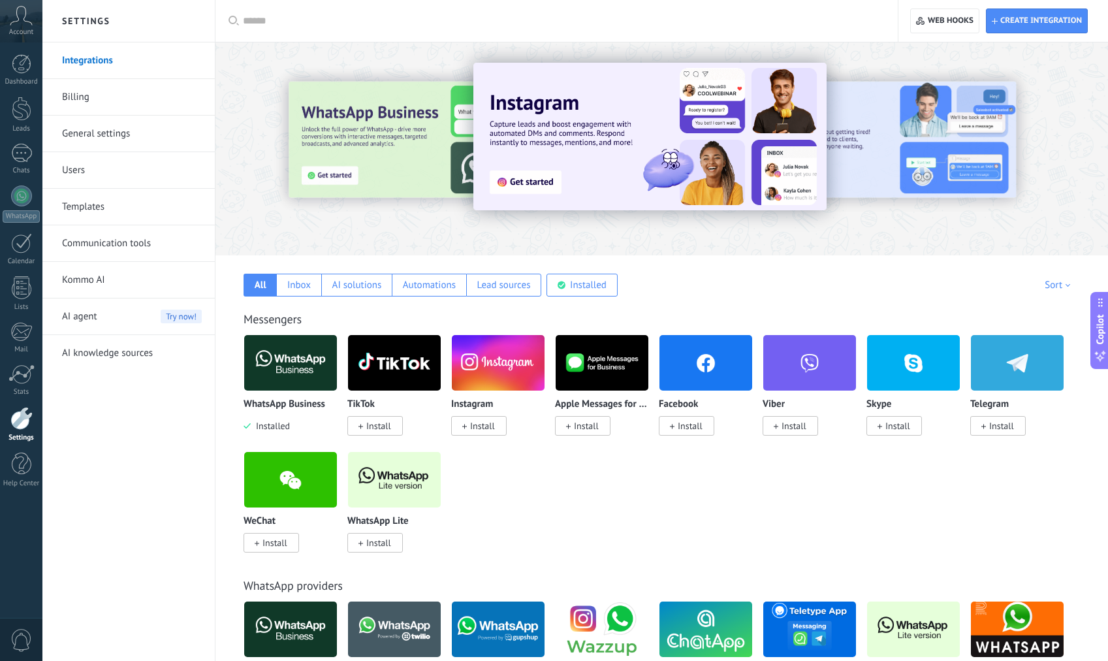
click at [153, 95] on link "Billing" at bounding box center [132, 97] width 140 height 37
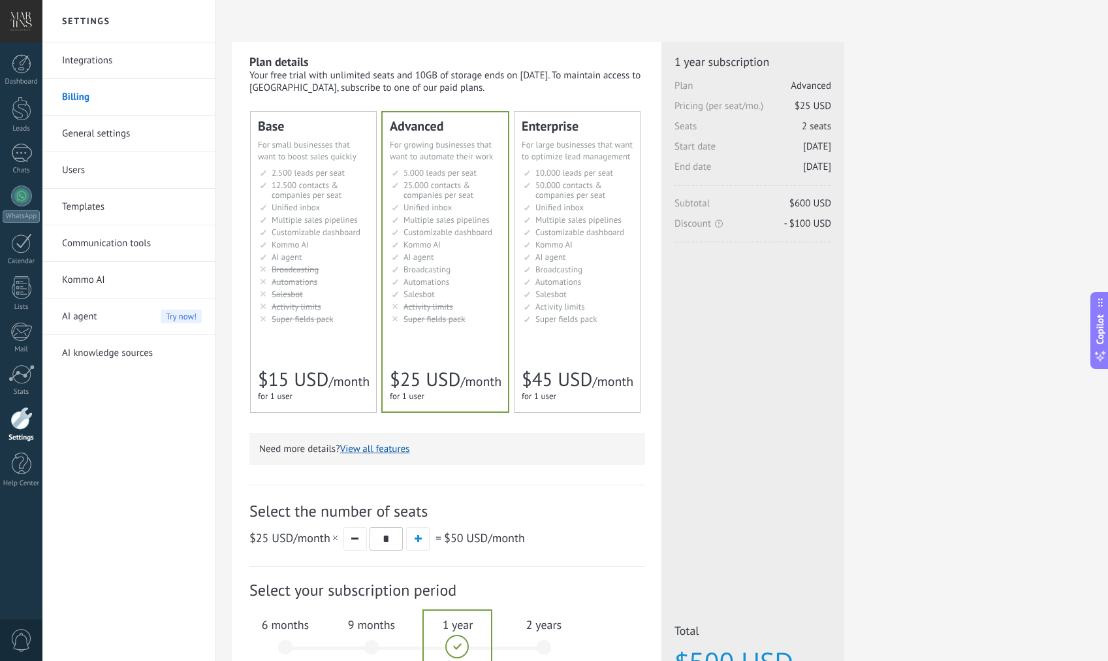
click at [150, 61] on link "Integrations" at bounding box center [132, 60] width 140 height 37
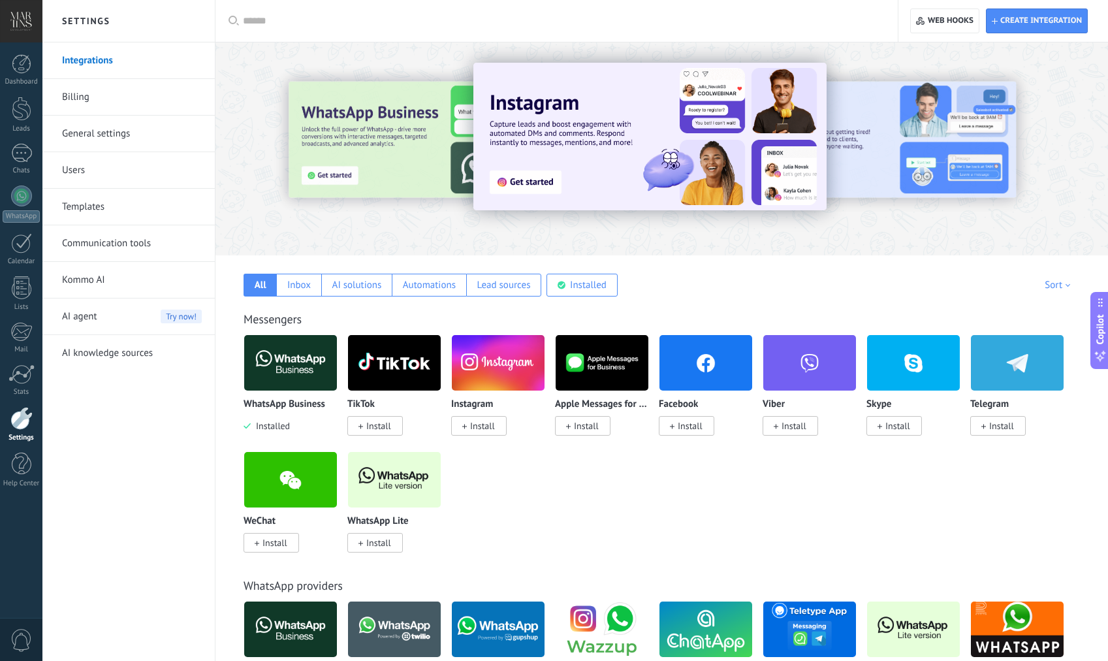
click at [291, 384] on img at bounding box center [290, 362] width 93 height 63
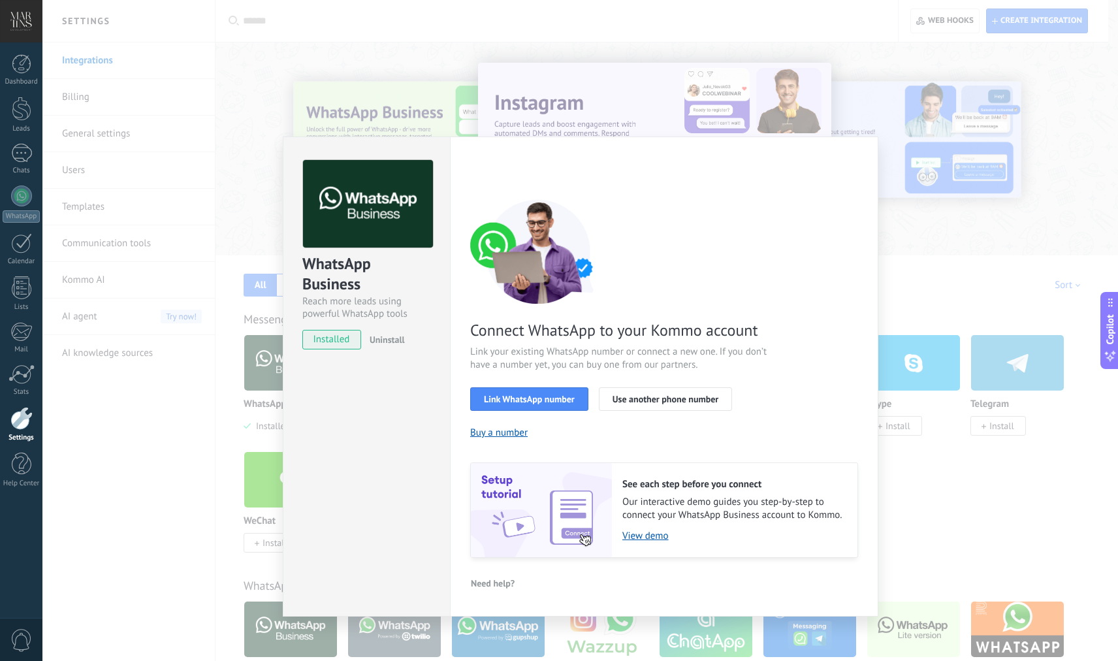
click at [390, 339] on span "Uninstall" at bounding box center [387, 340] width 35 height 12
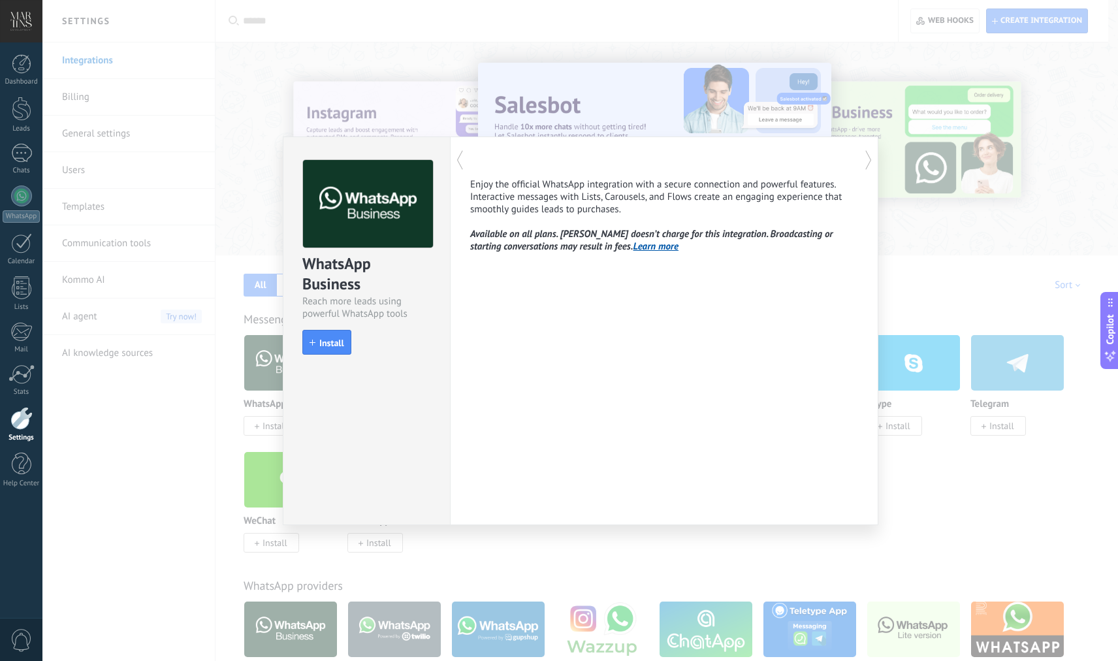
click at [951, 157] on div "WhatsApp Business Reach more leads using powerful WhatsApp tools install Instal…" at bounding box center [579, 330] width 1075 height 661
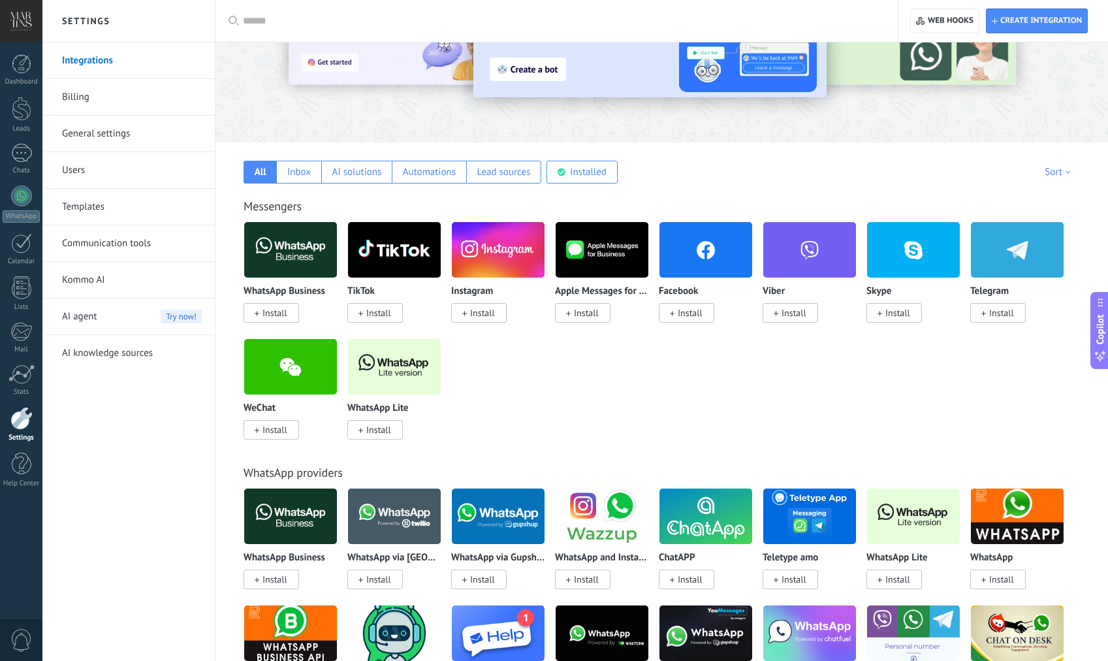
scroll to position [391, 0]
